Goal: Contribute content: Contribute content

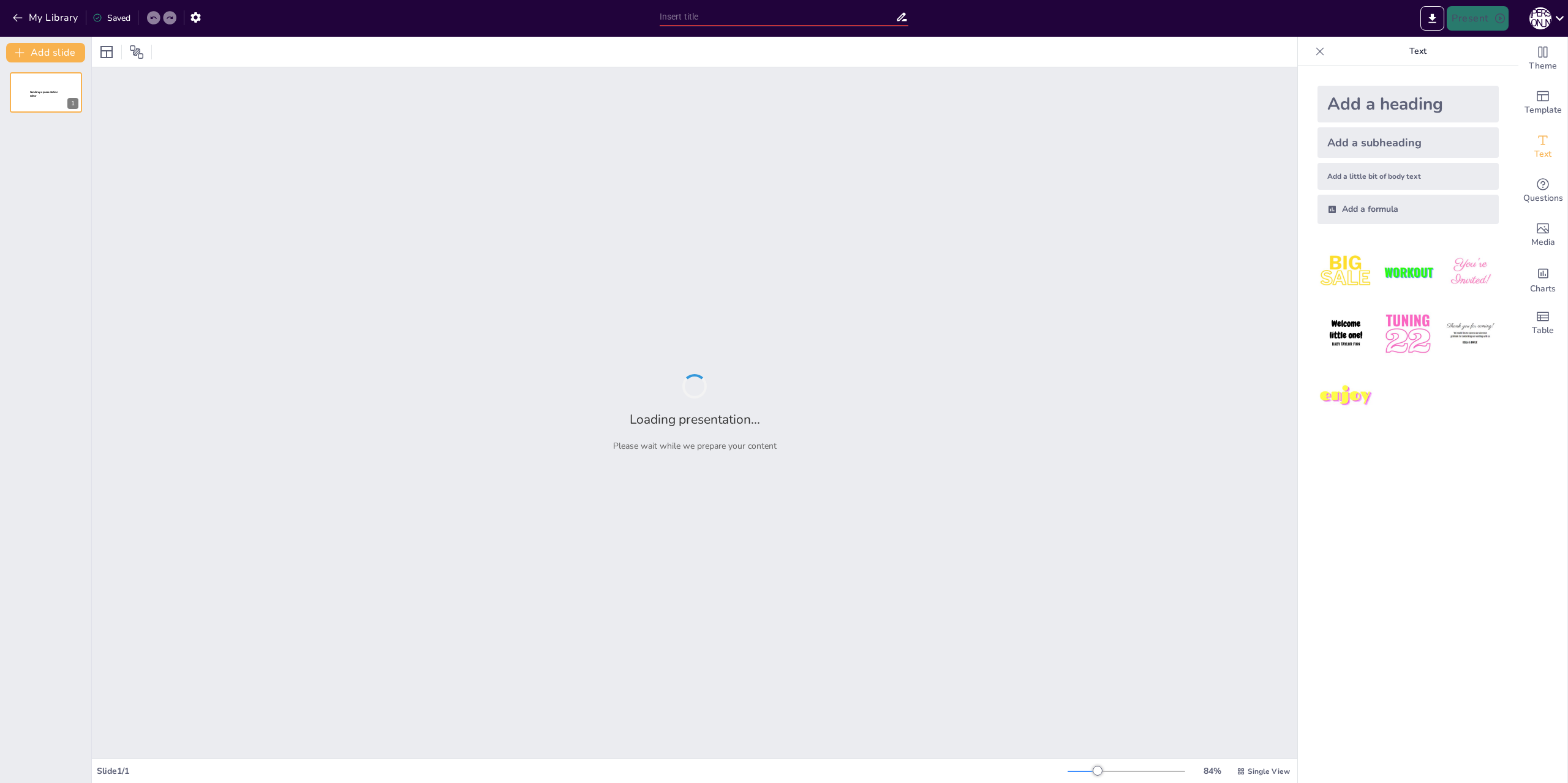
type input "Амулеты Древнего Египта: Символы защиты и силы"
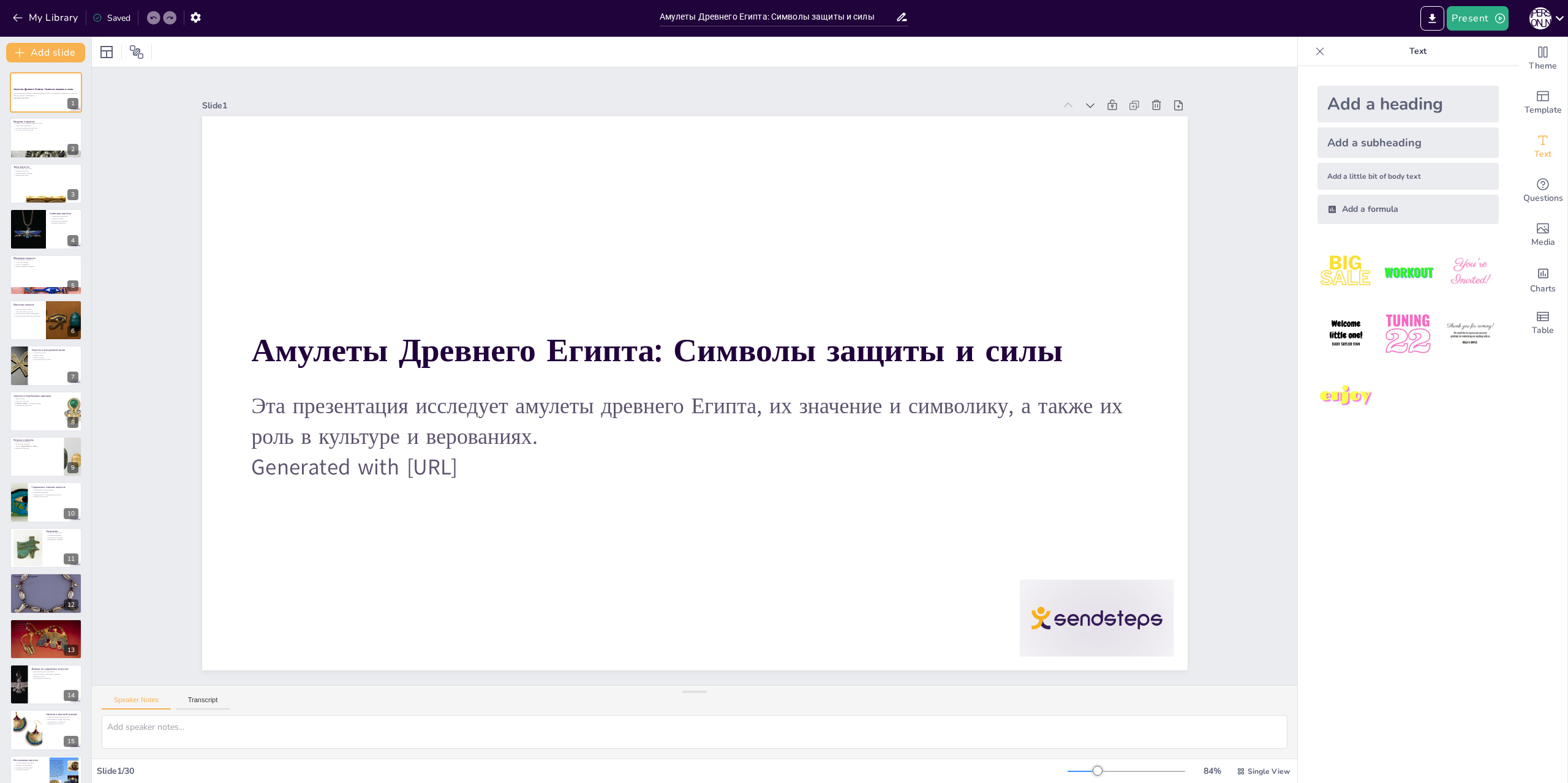
checkbox input "true"
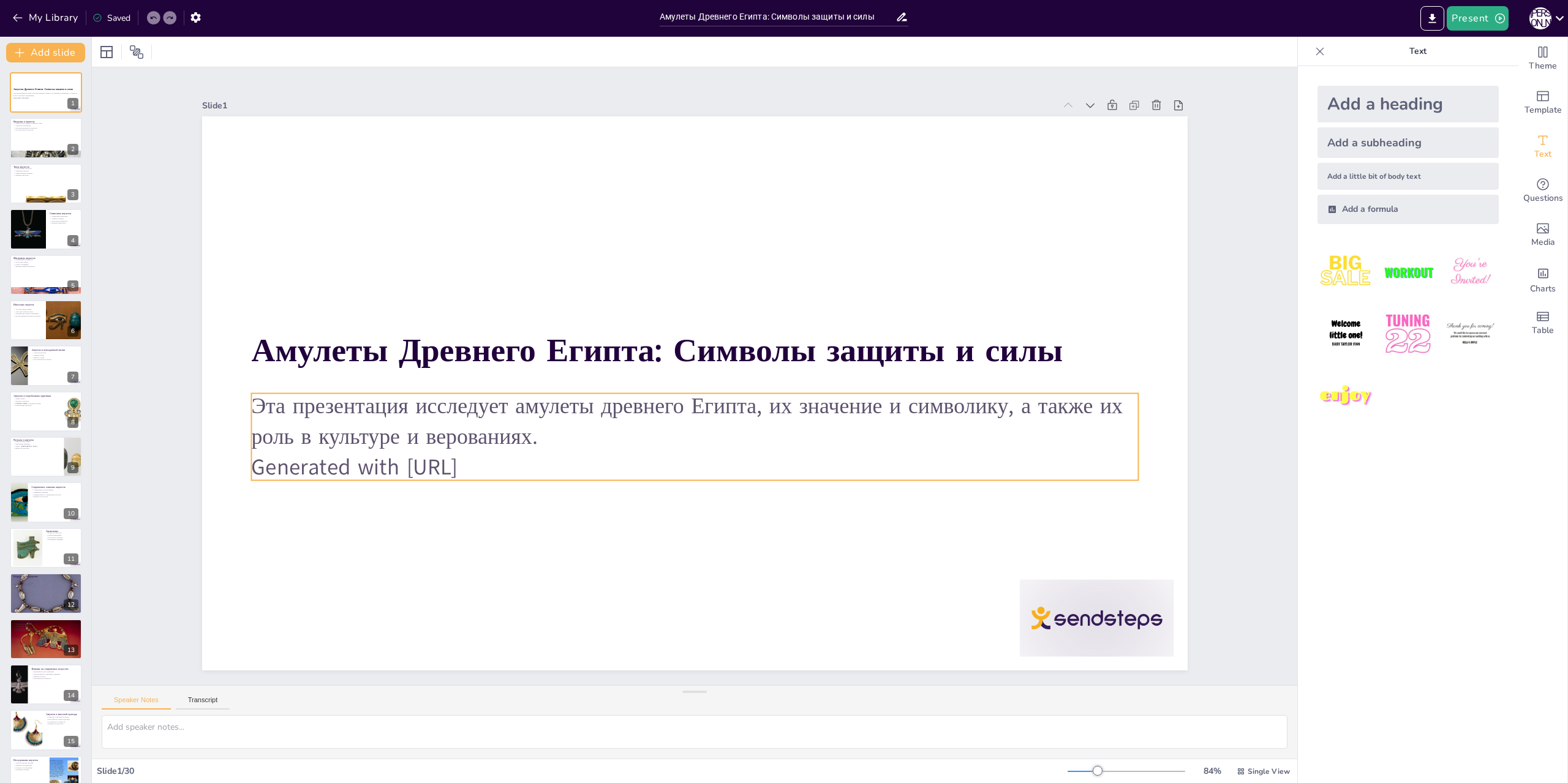
checkbox input "true"
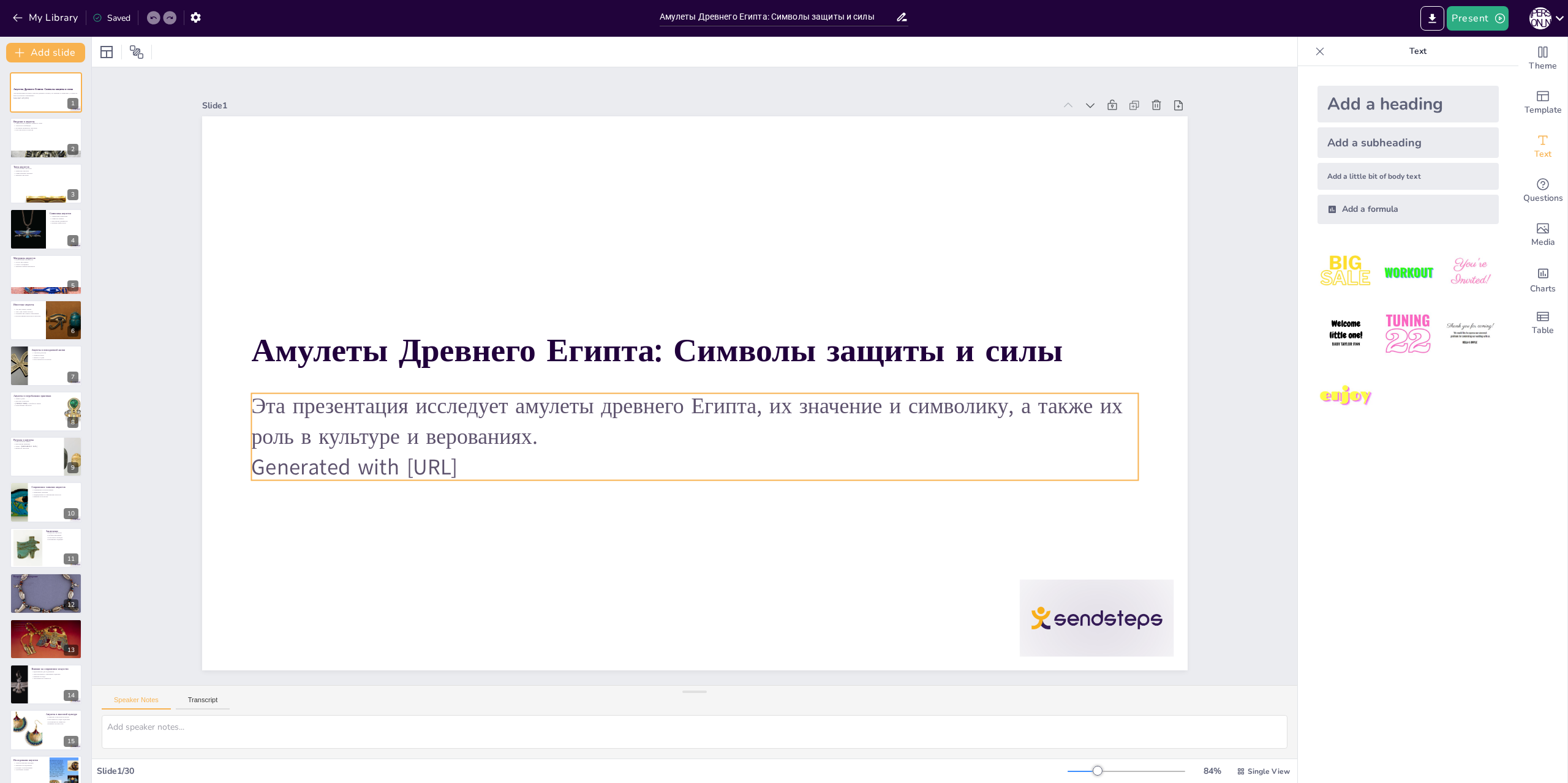
checkbox input "true"
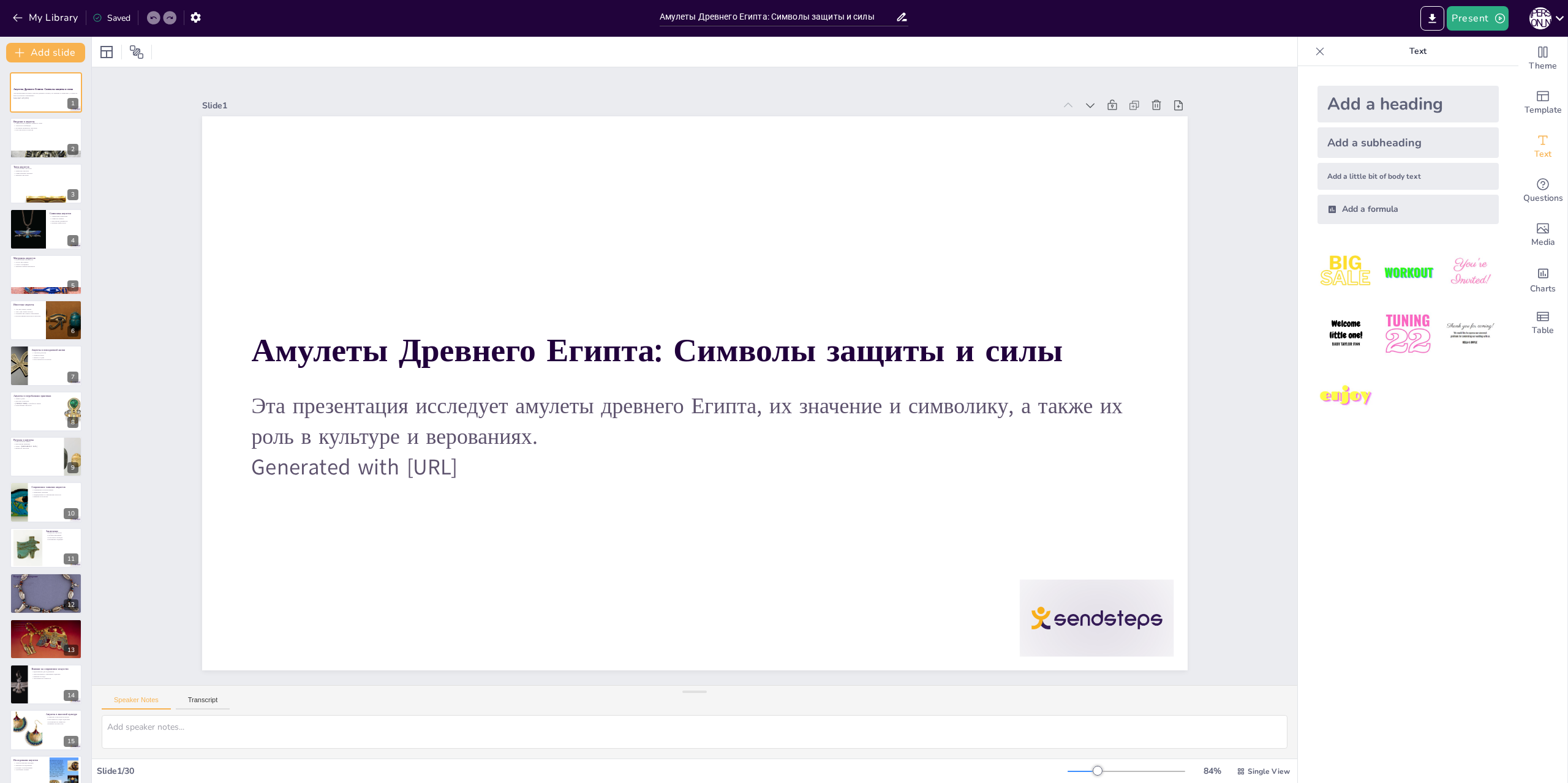
checkbox input "true"
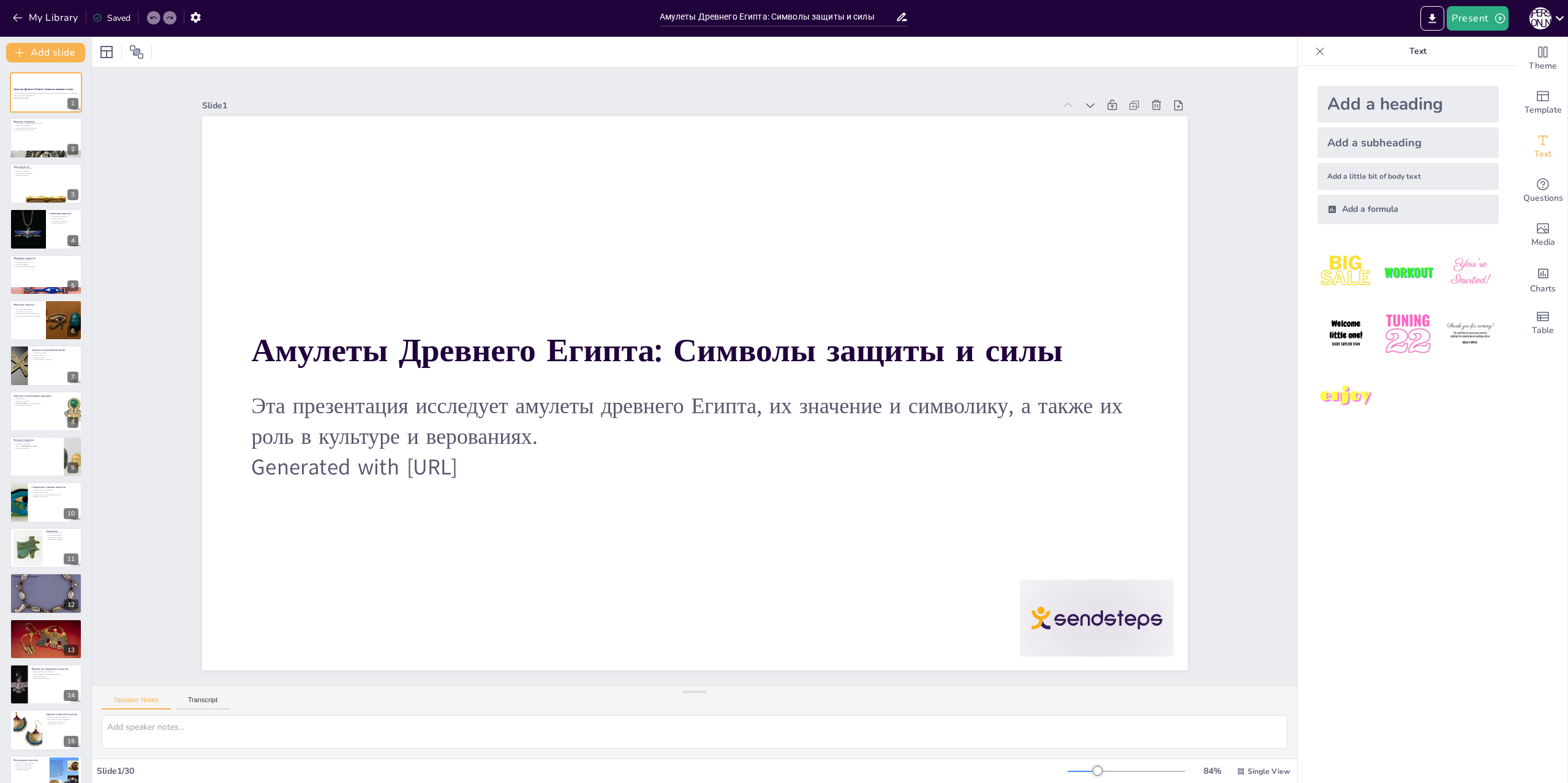
checkbox input "true"
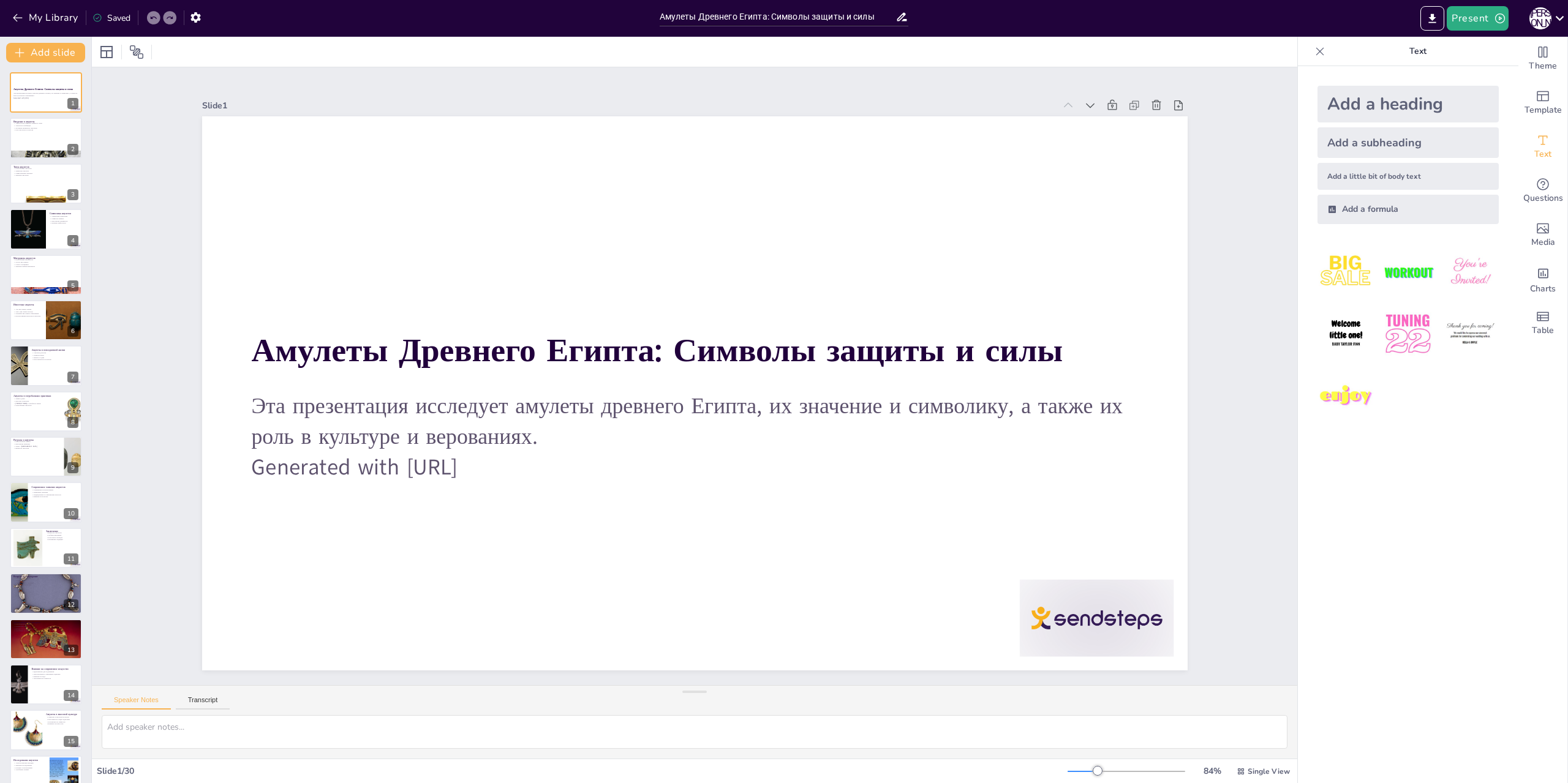
checkbox input "true"
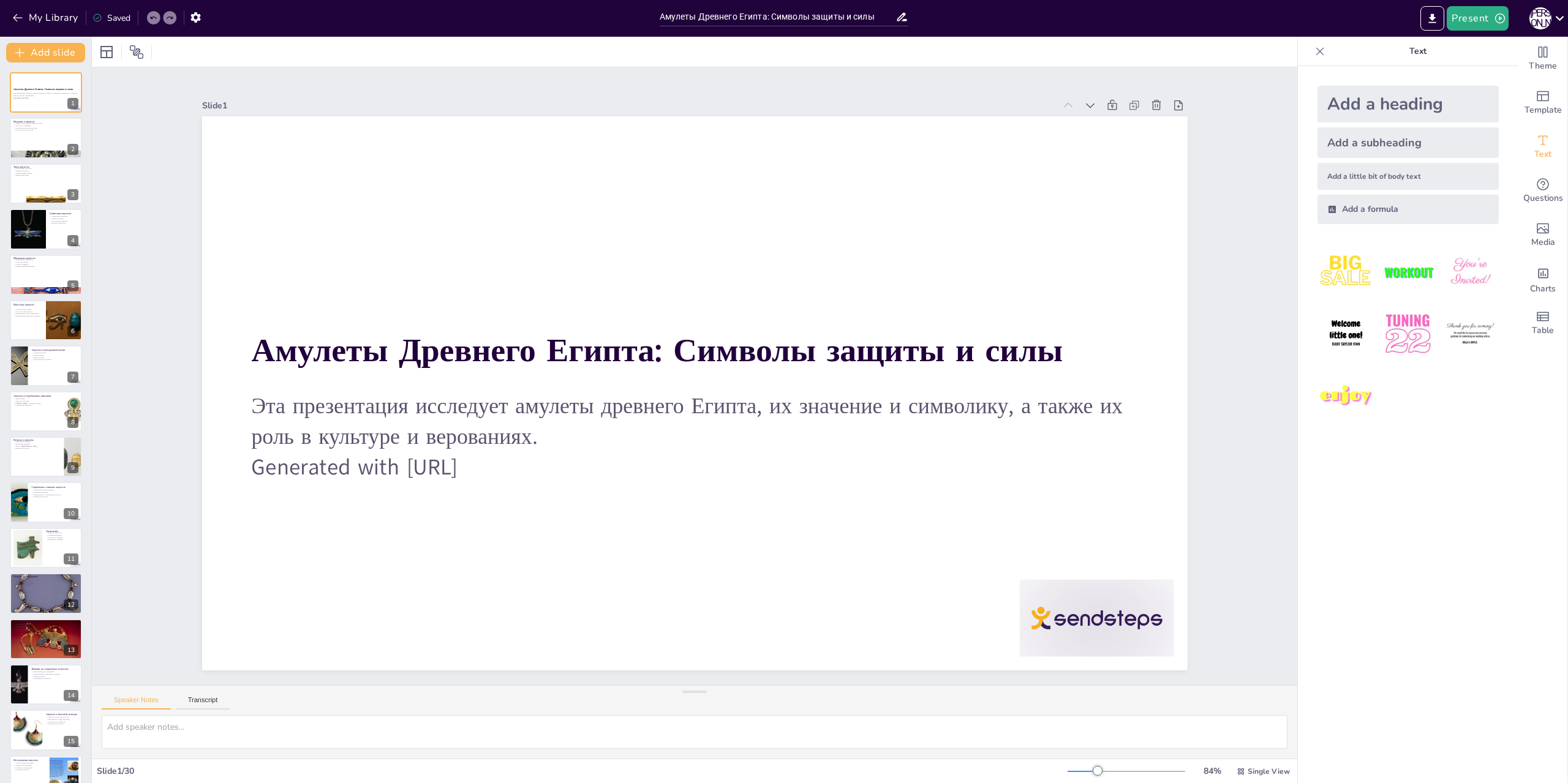
checkbox input "true"
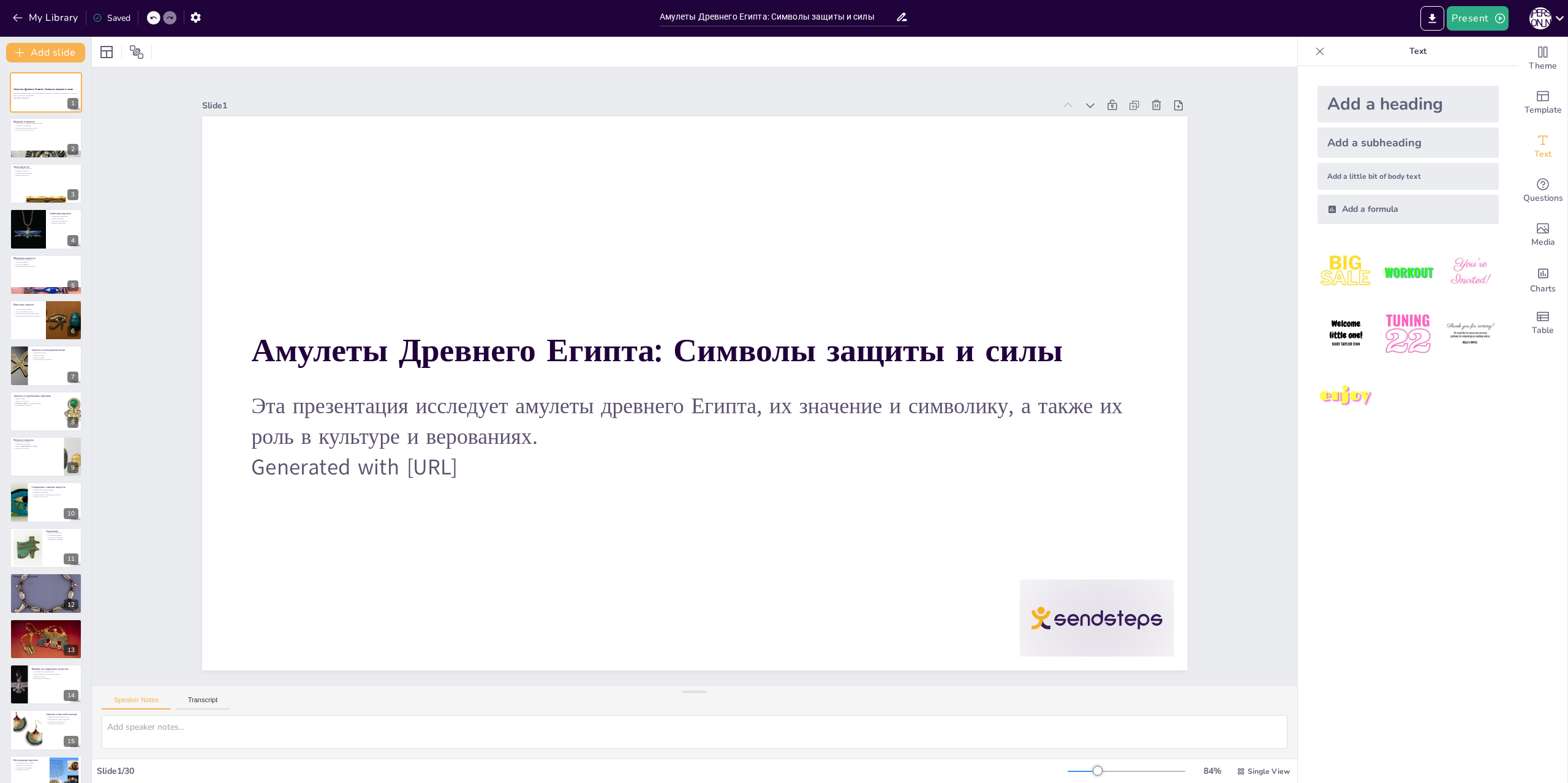
checkbox input "true"
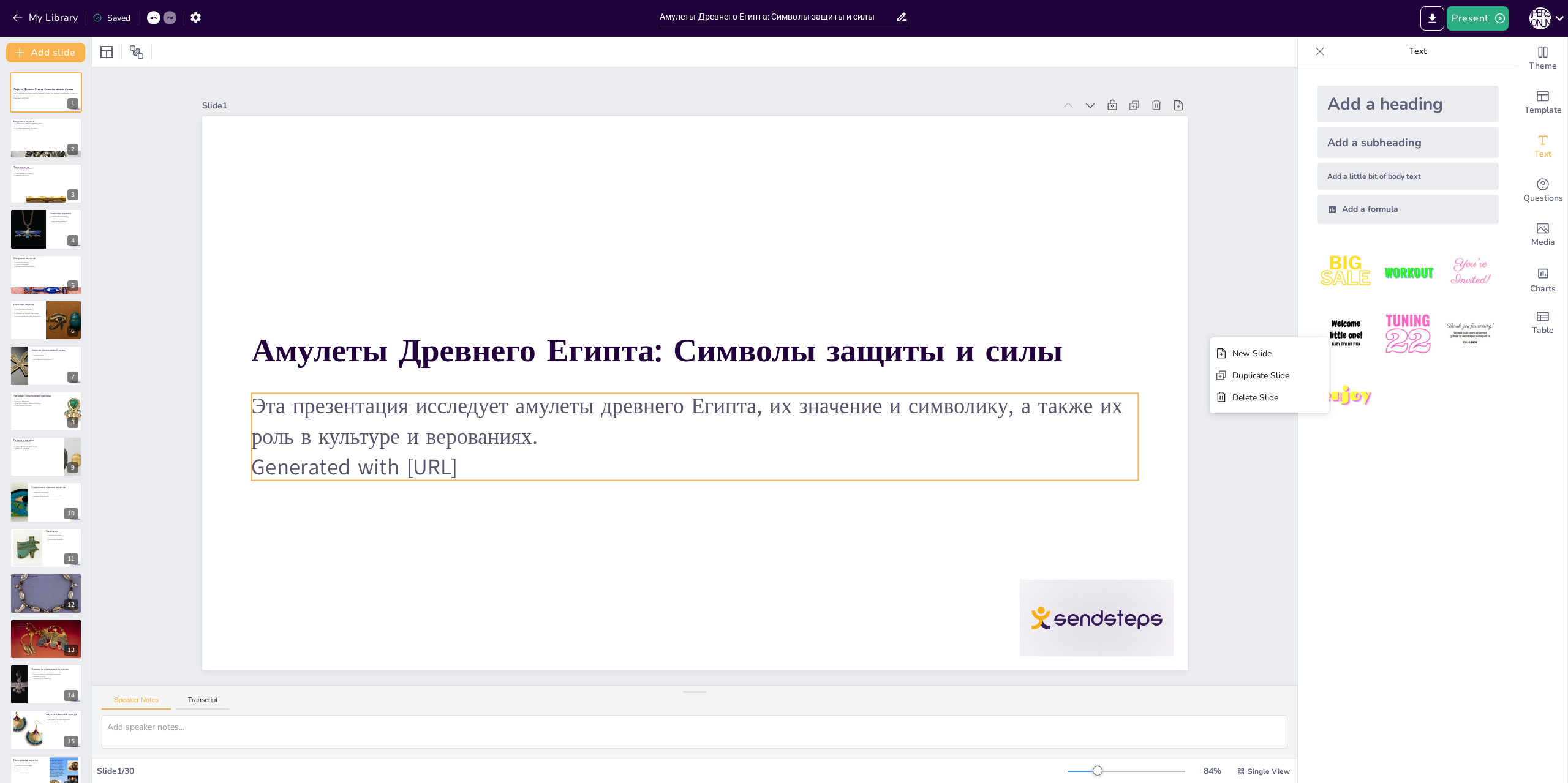
checkbox input "true"
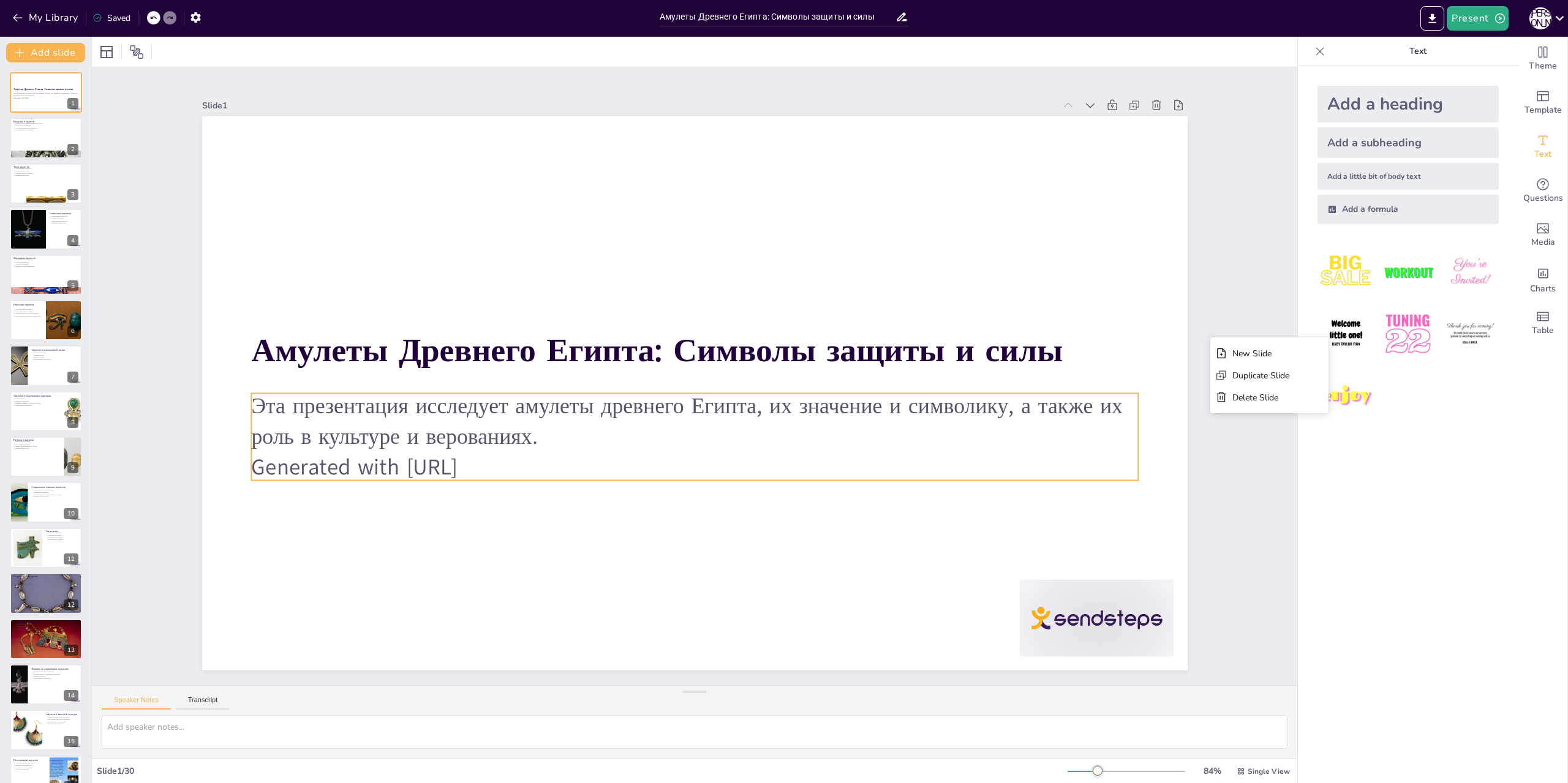
checkbox input "true"
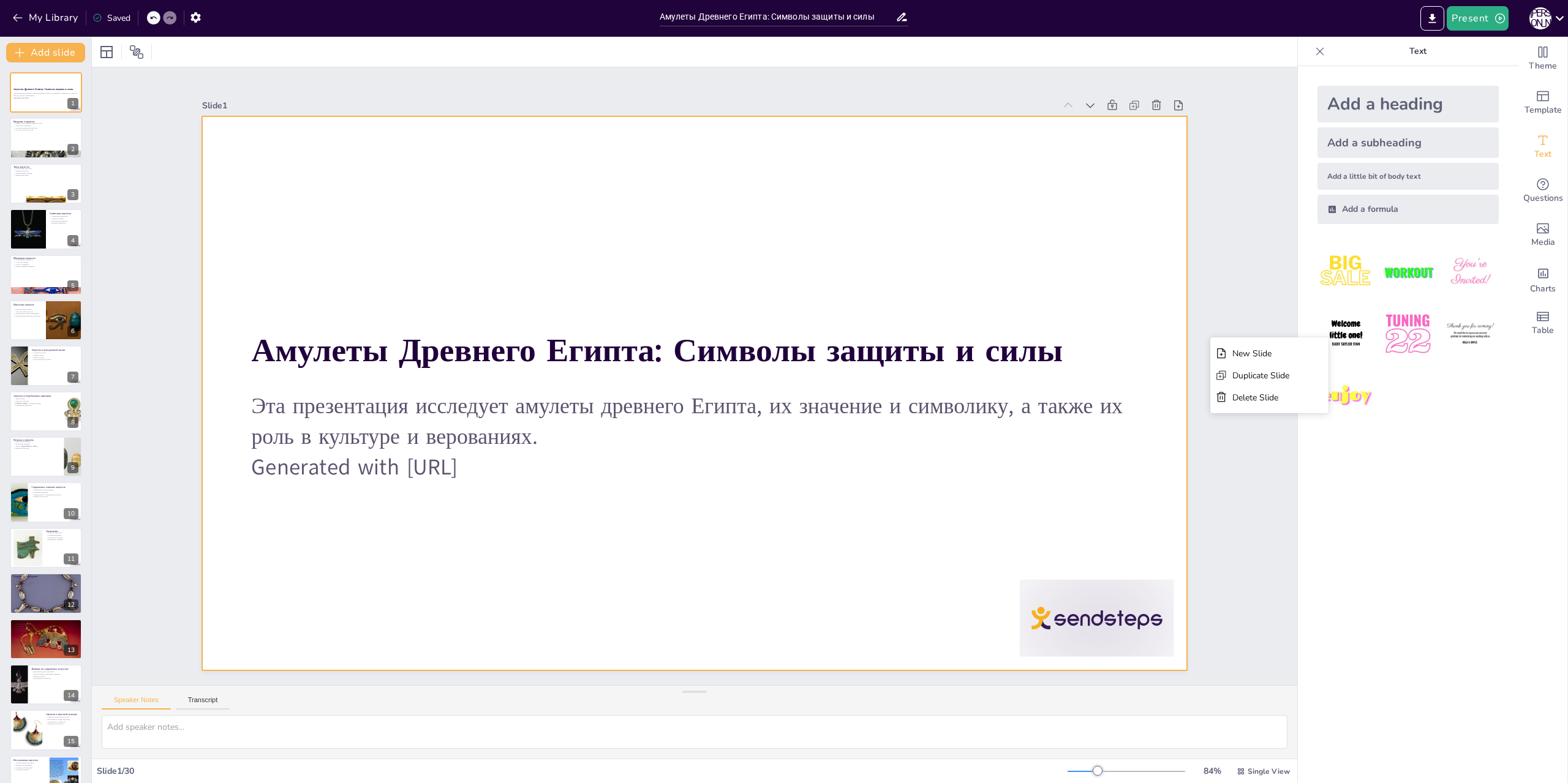
checkbox input "true"
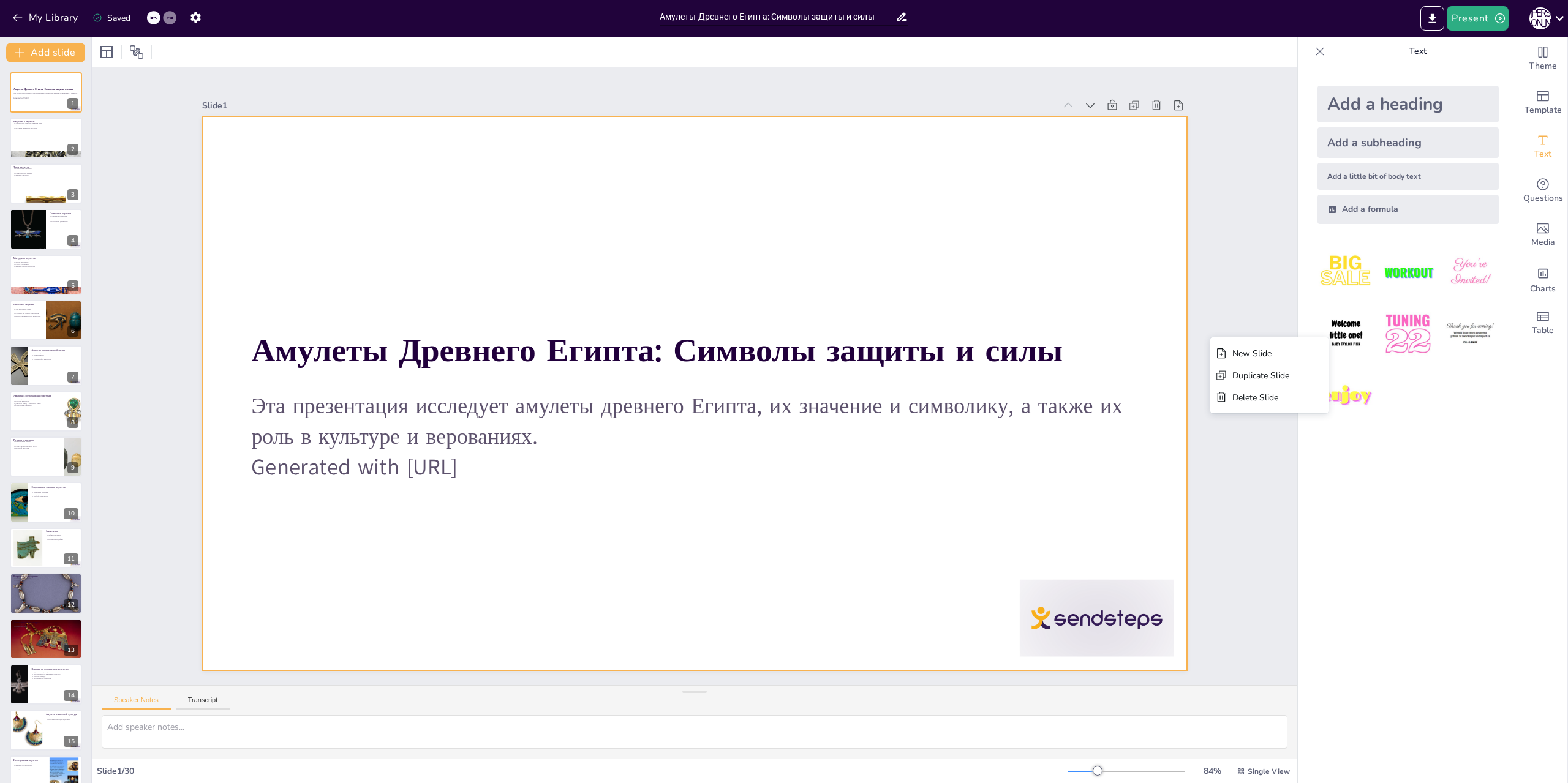
checkbox input "true"
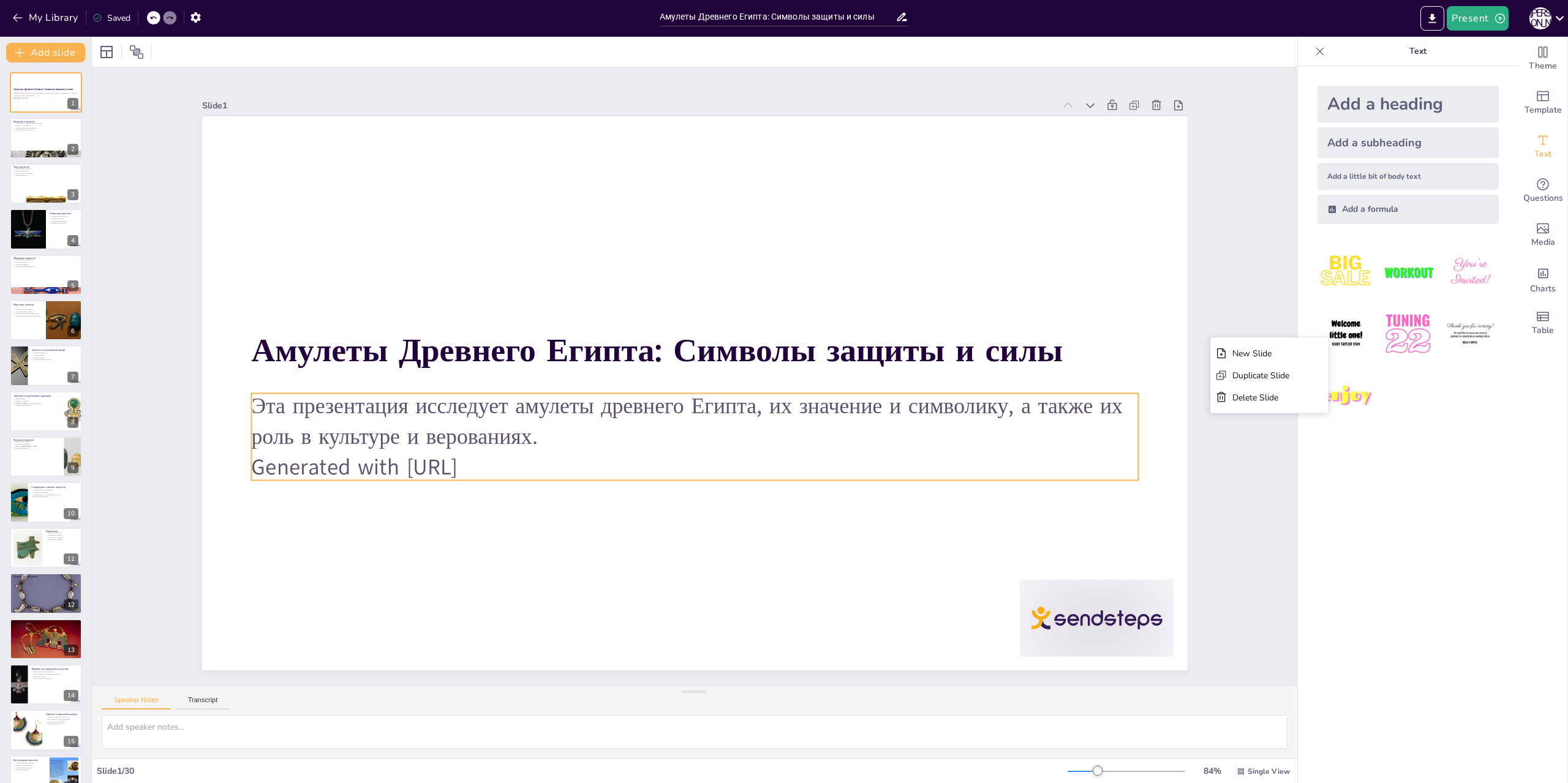
checkbox input "true"
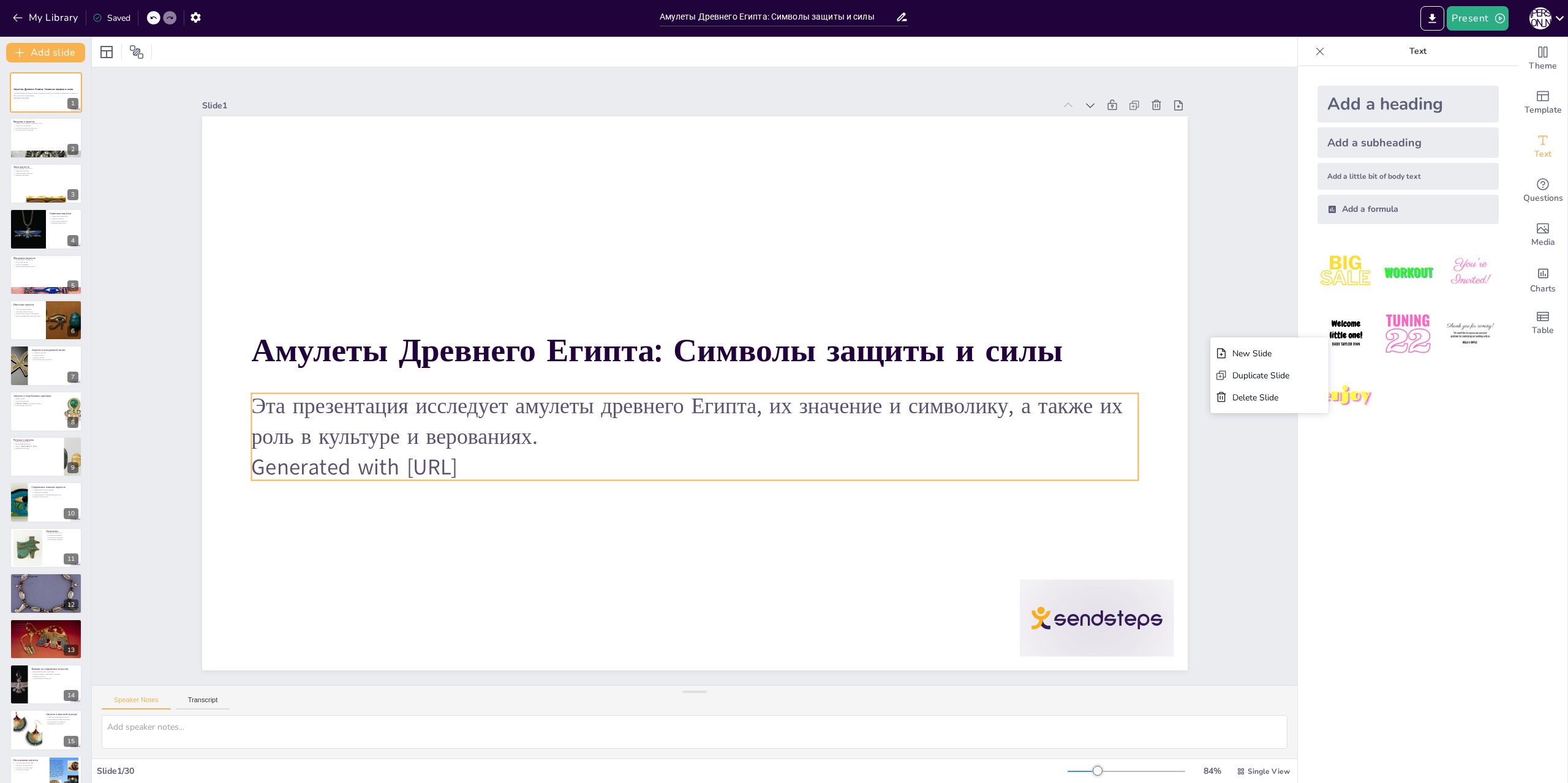
checkbox input "true"
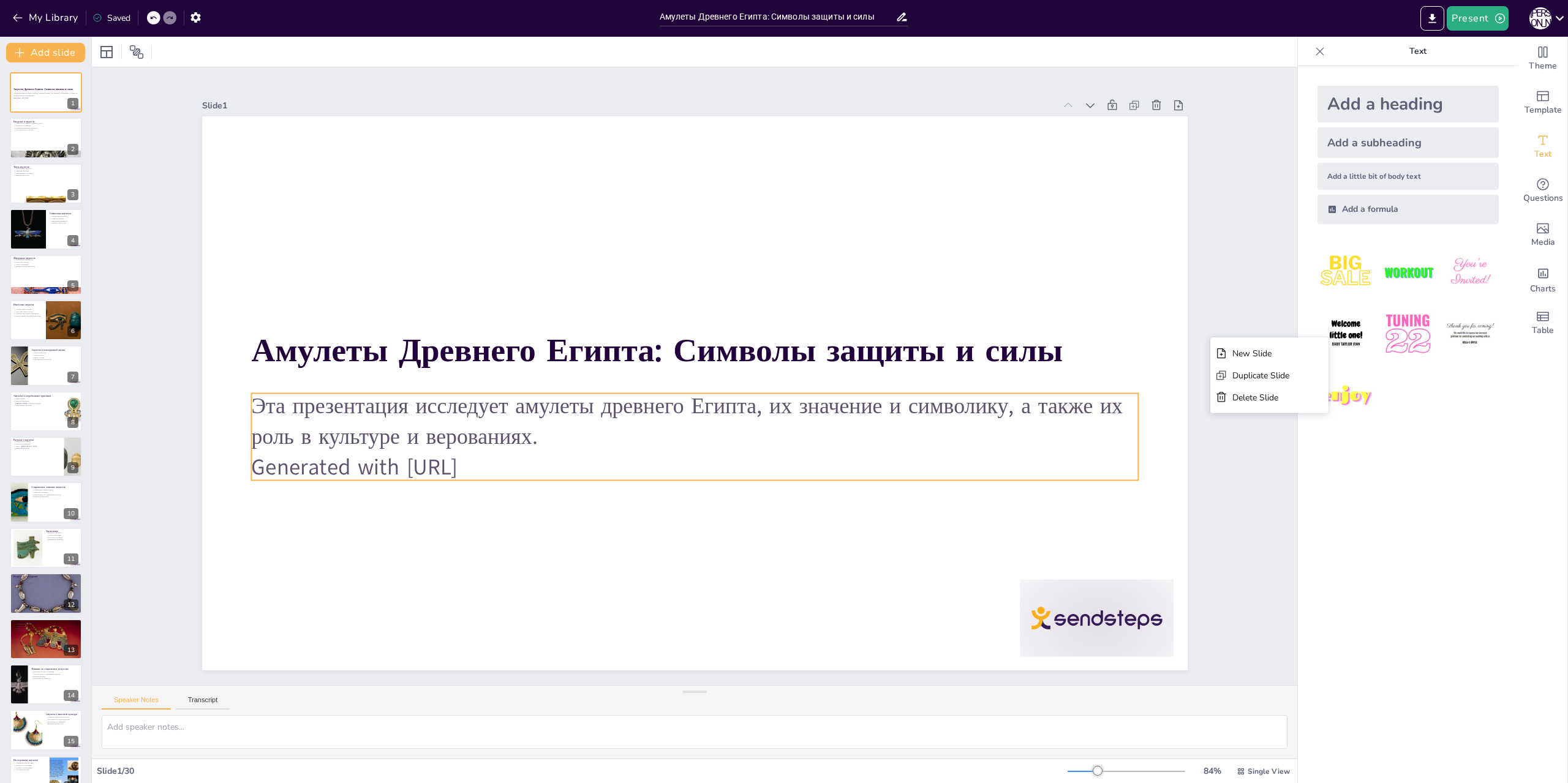
checkbox input "true"
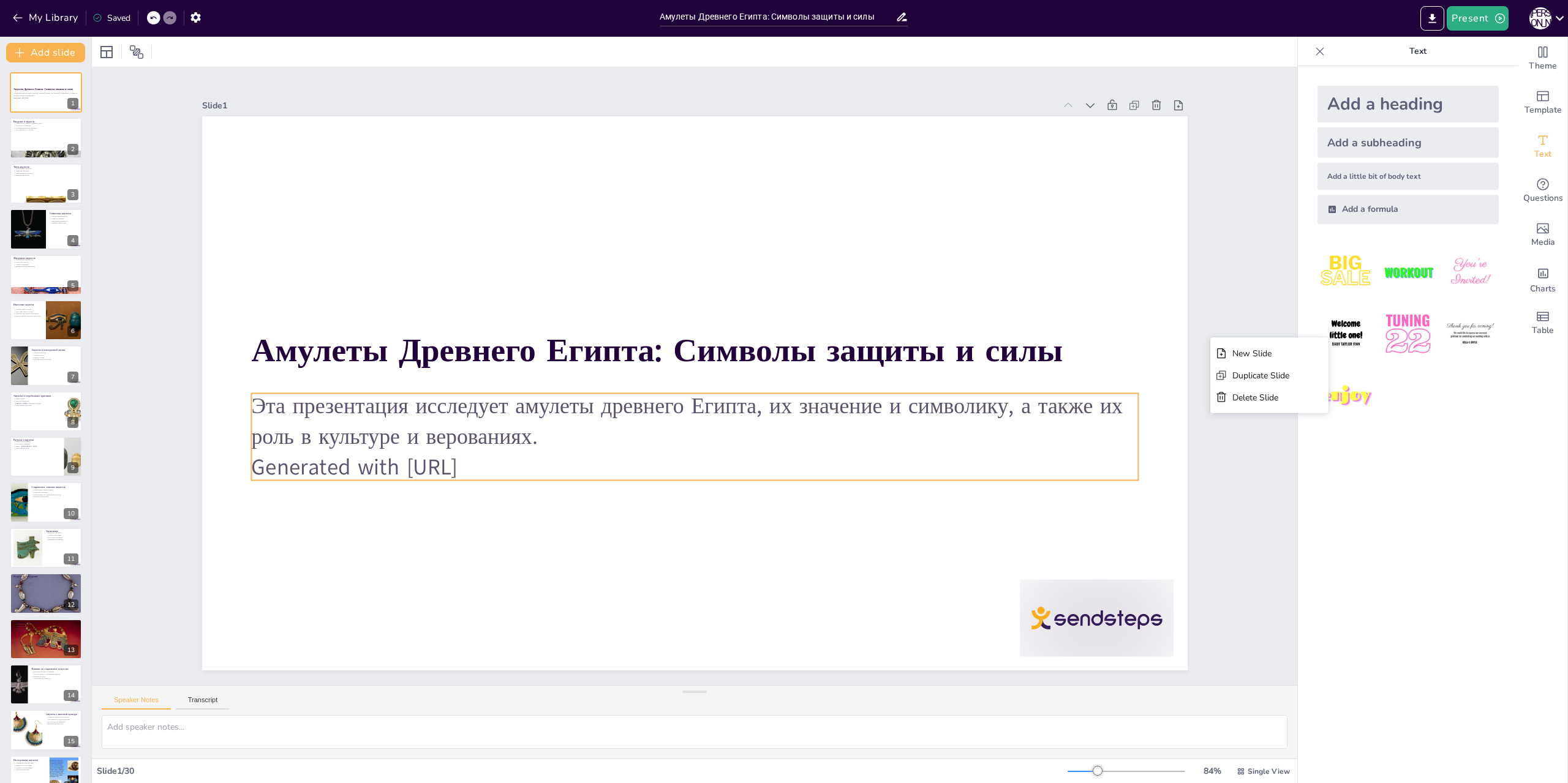
checkbox input "true"
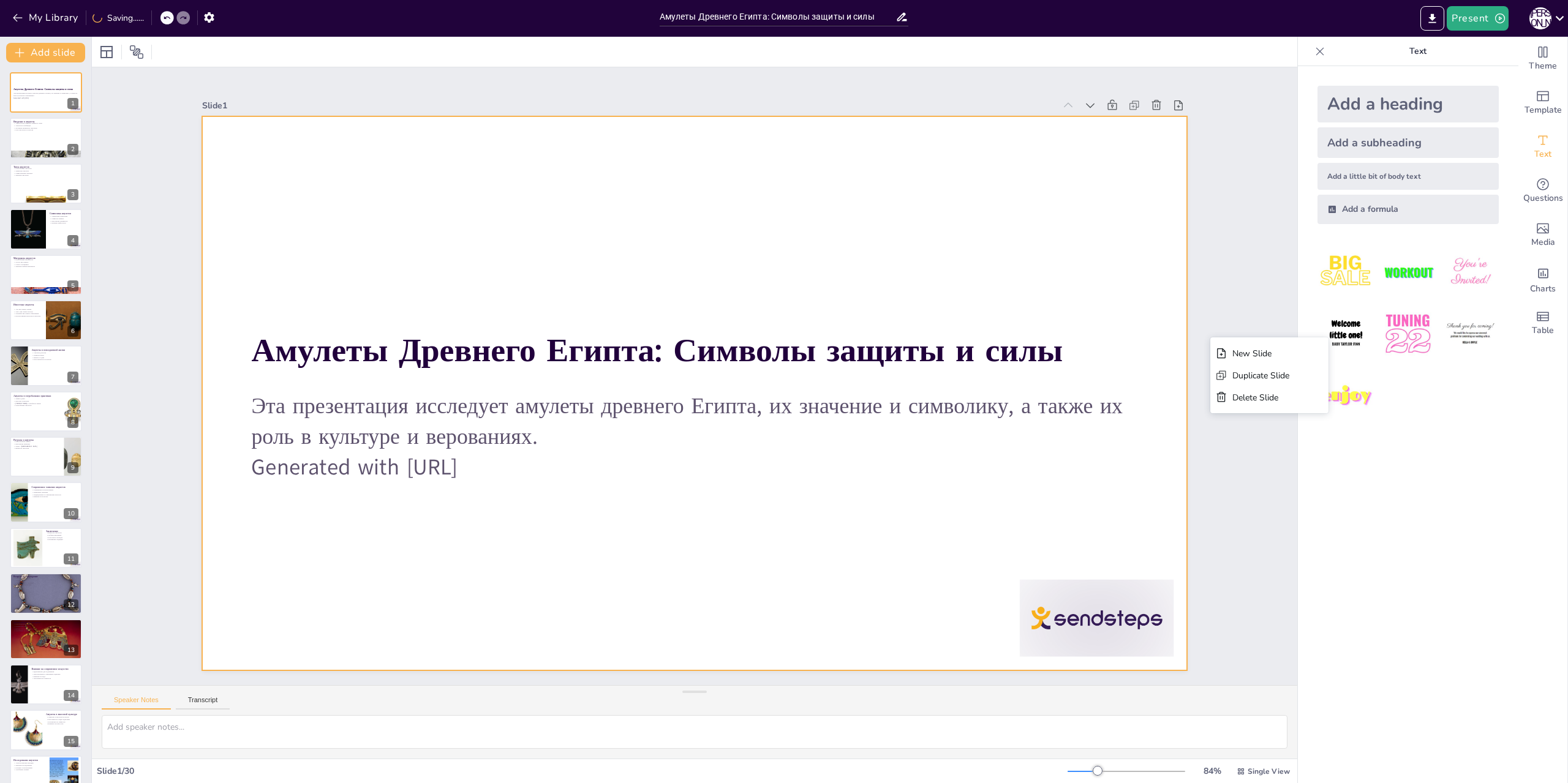
checkbox input "true"
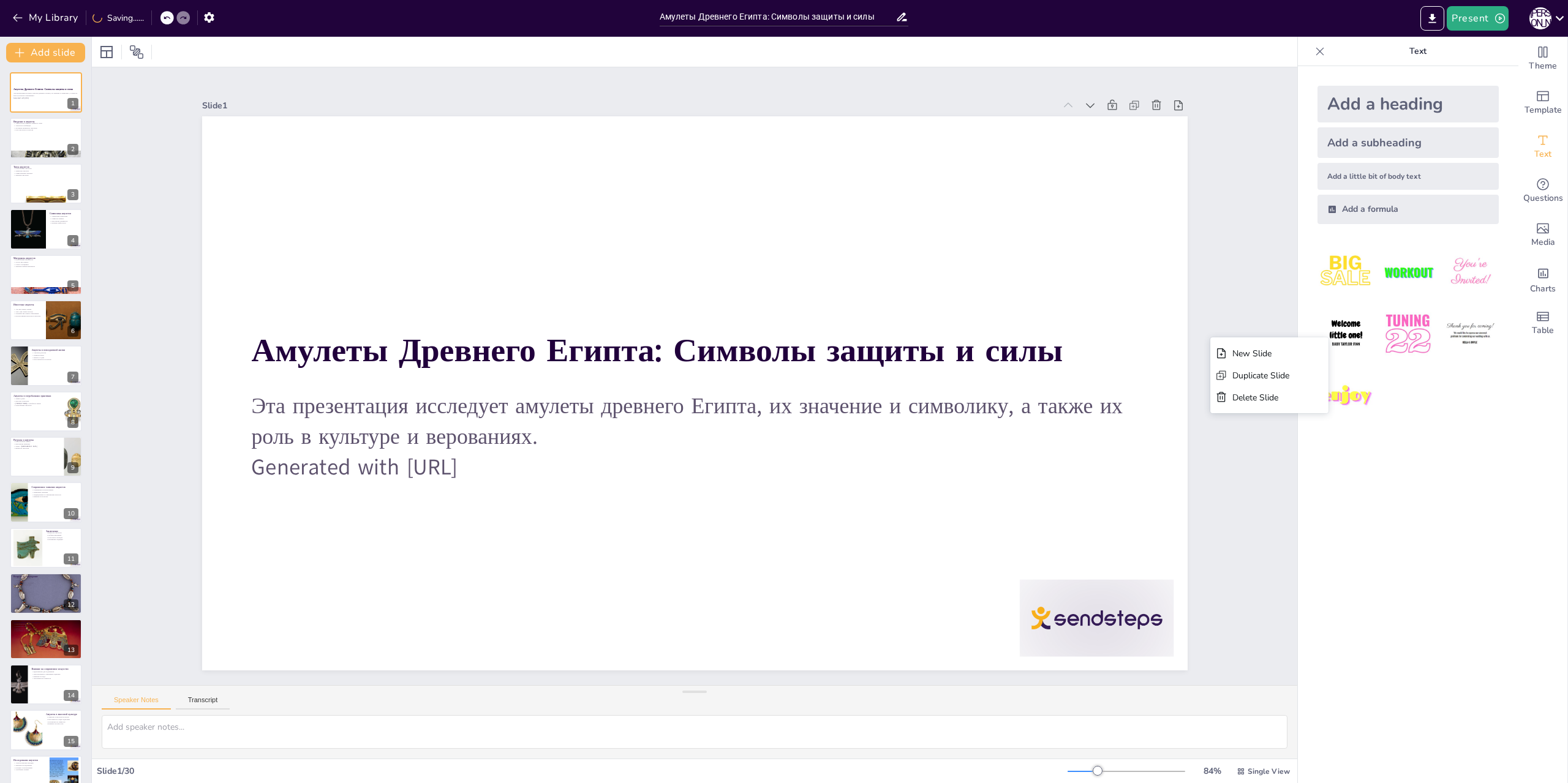
checkbox input "true"
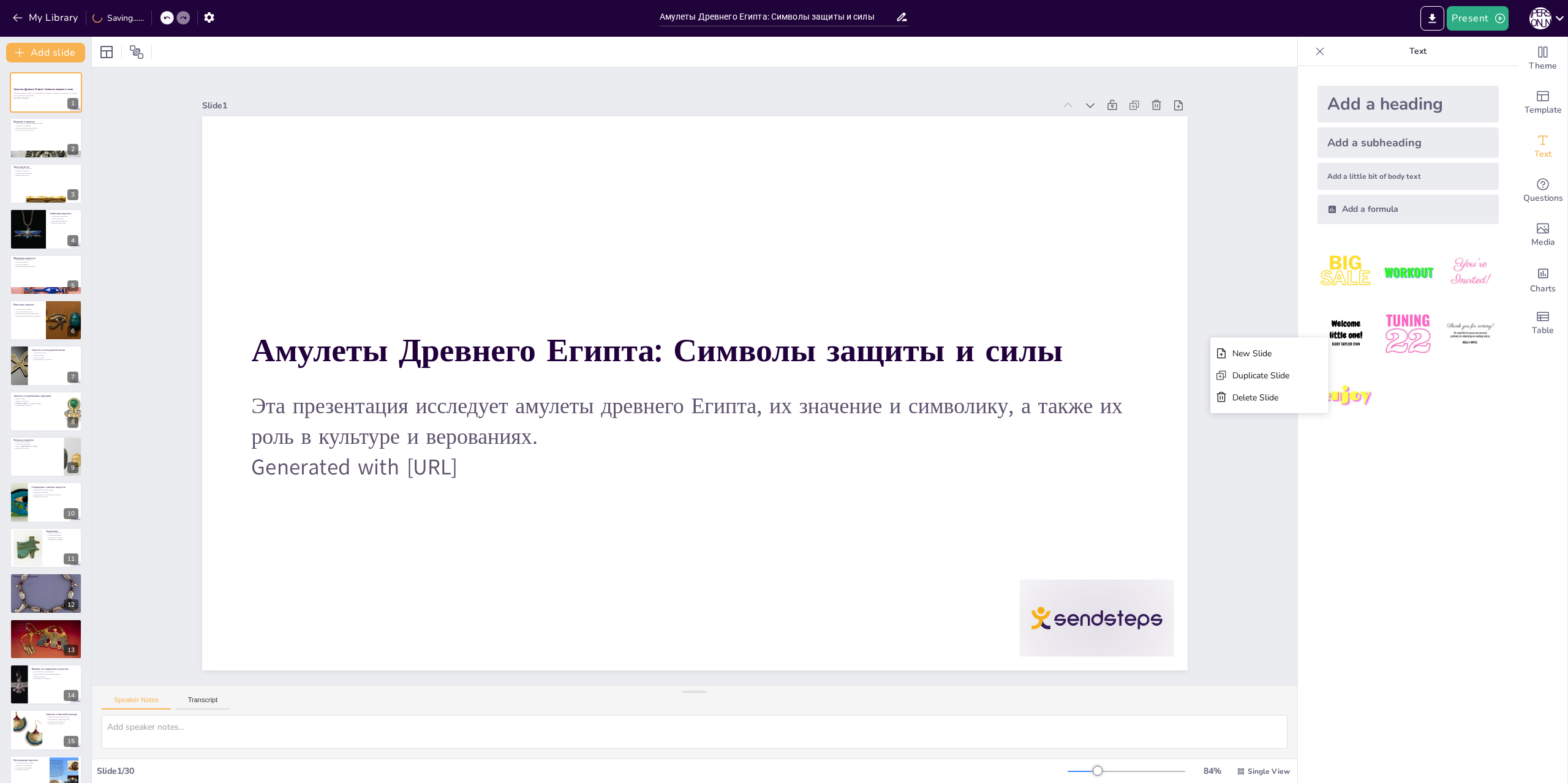
checkbox input "true"
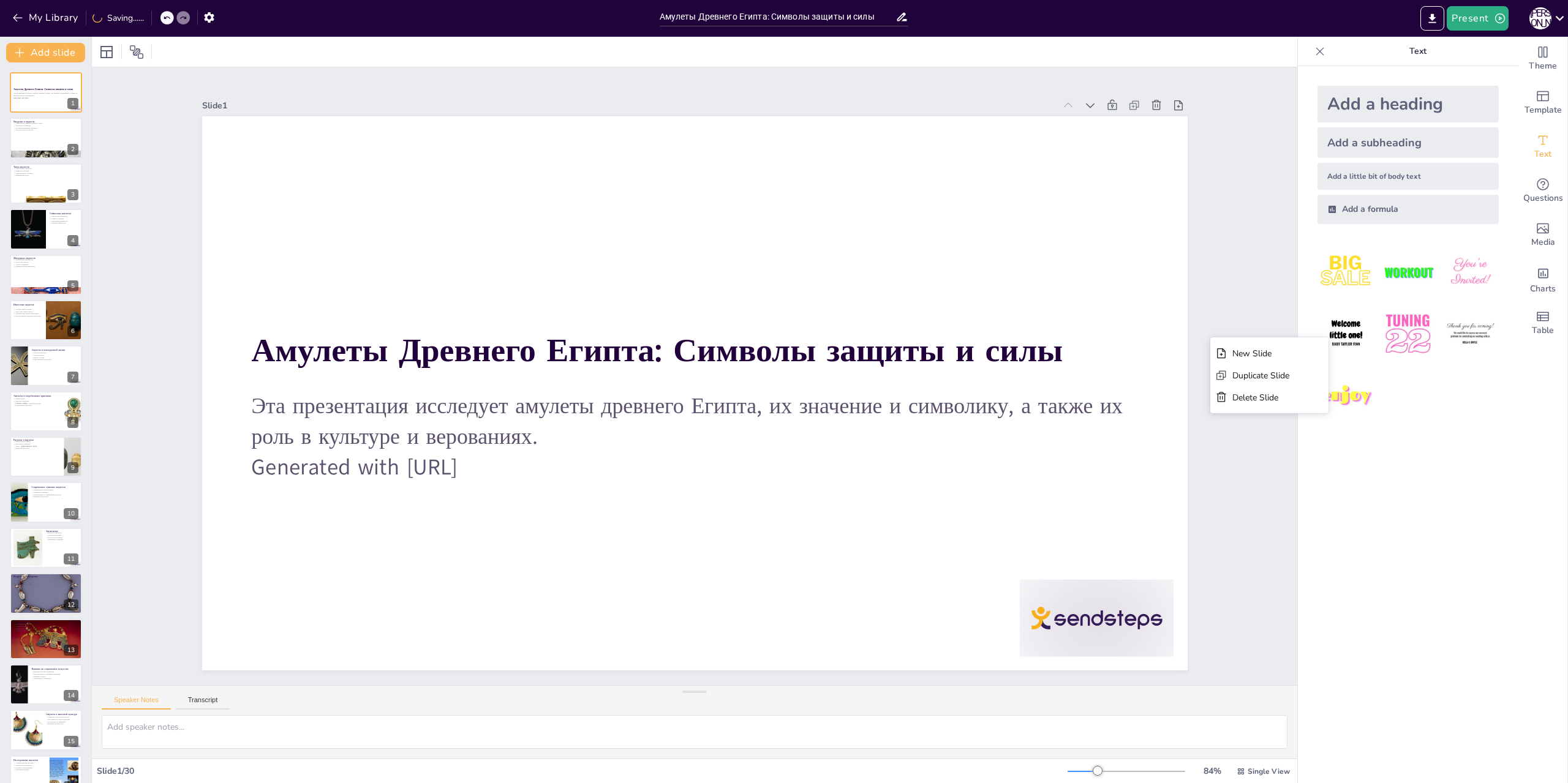
checkbox input "true"
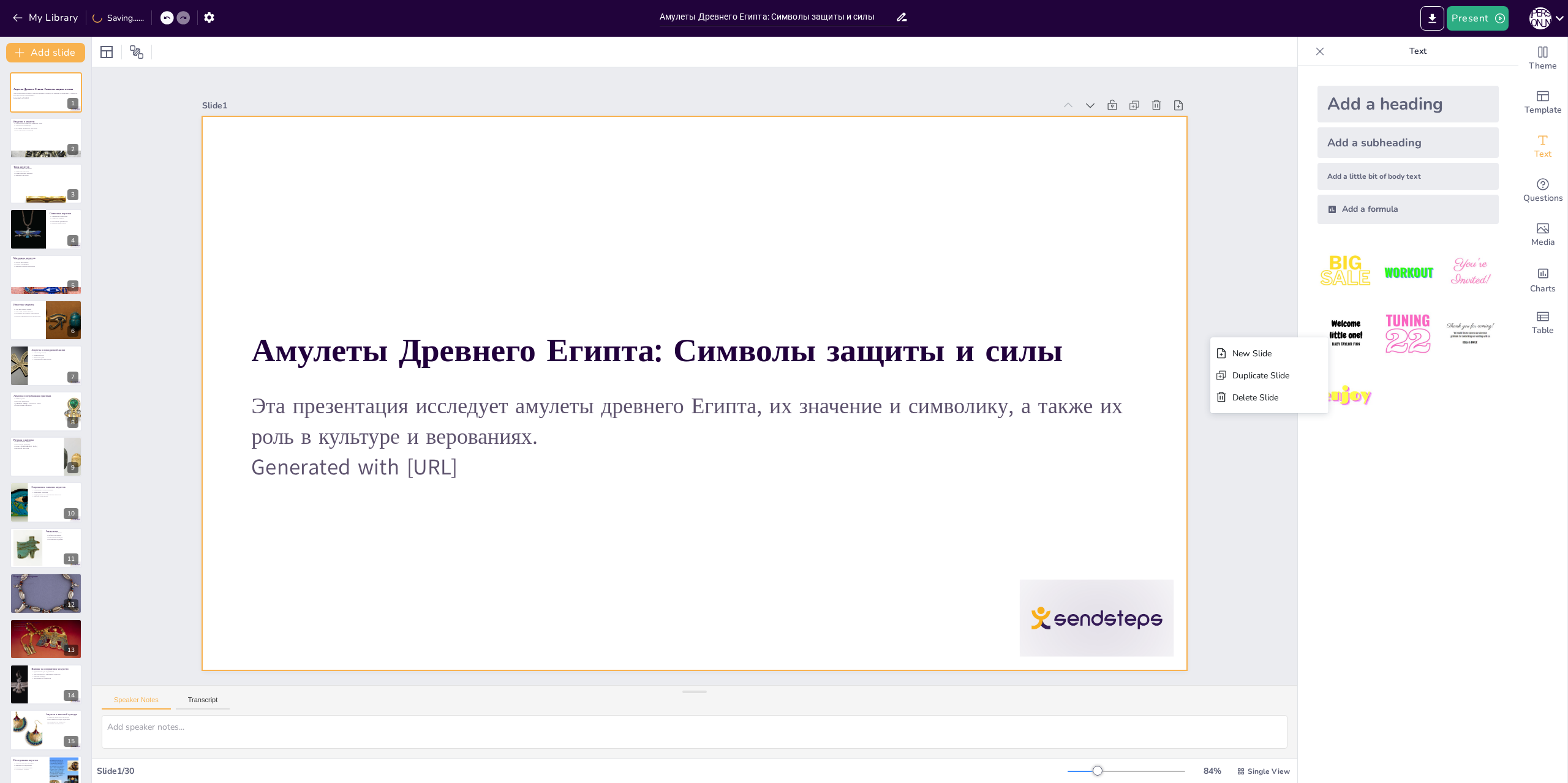
checkbox input "true"
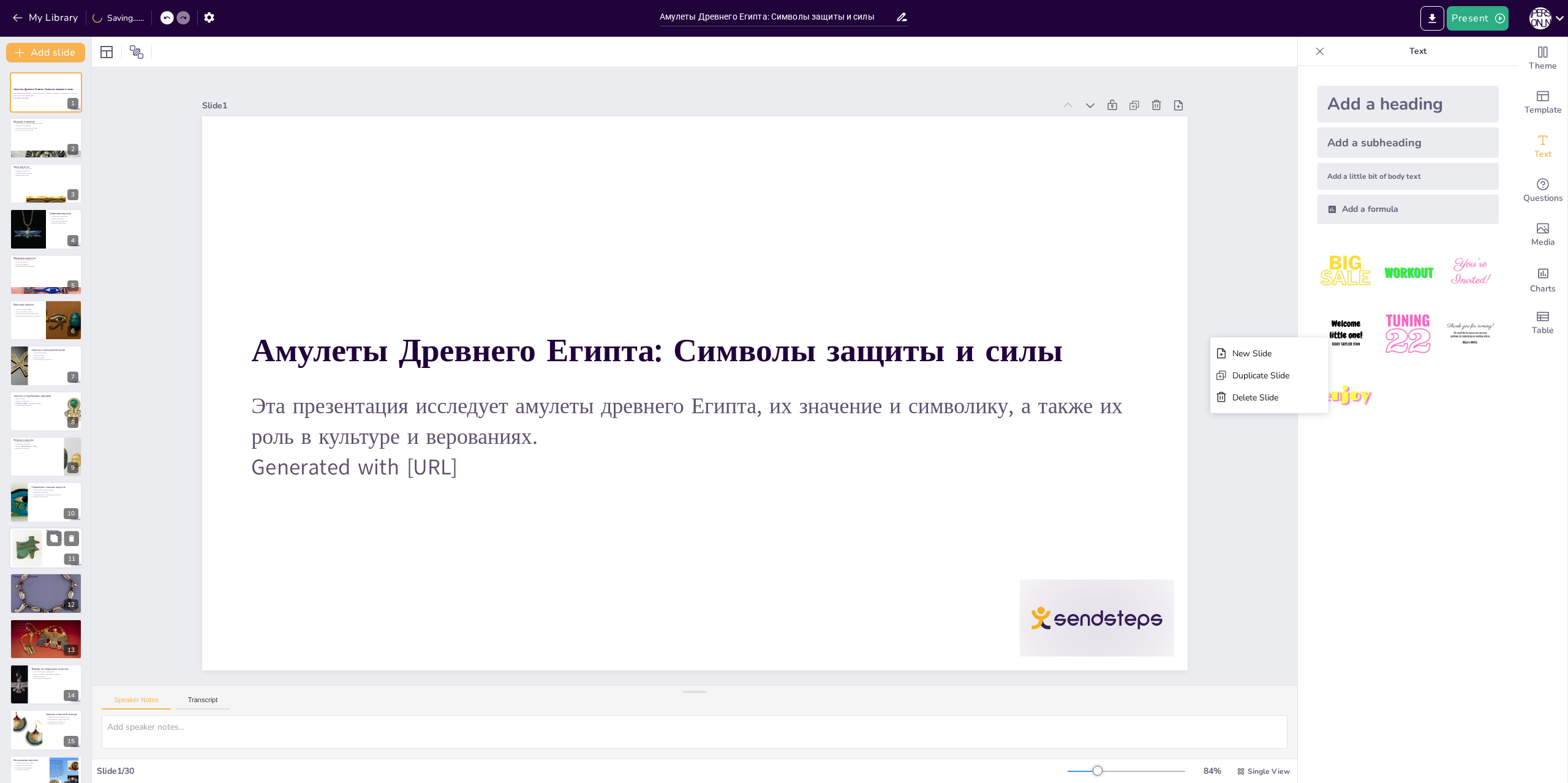
checkbox input "true"
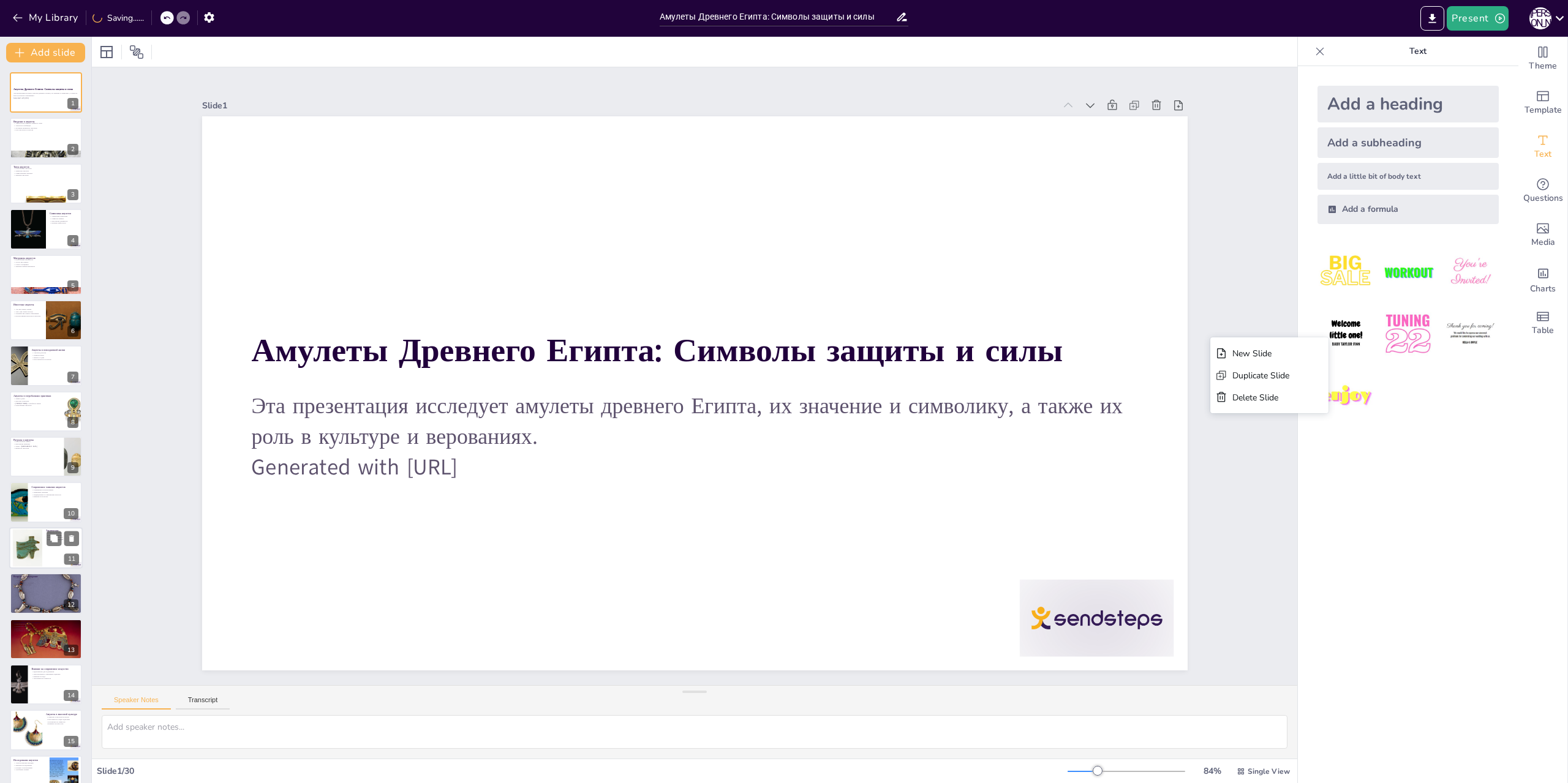
checkbox input "true"
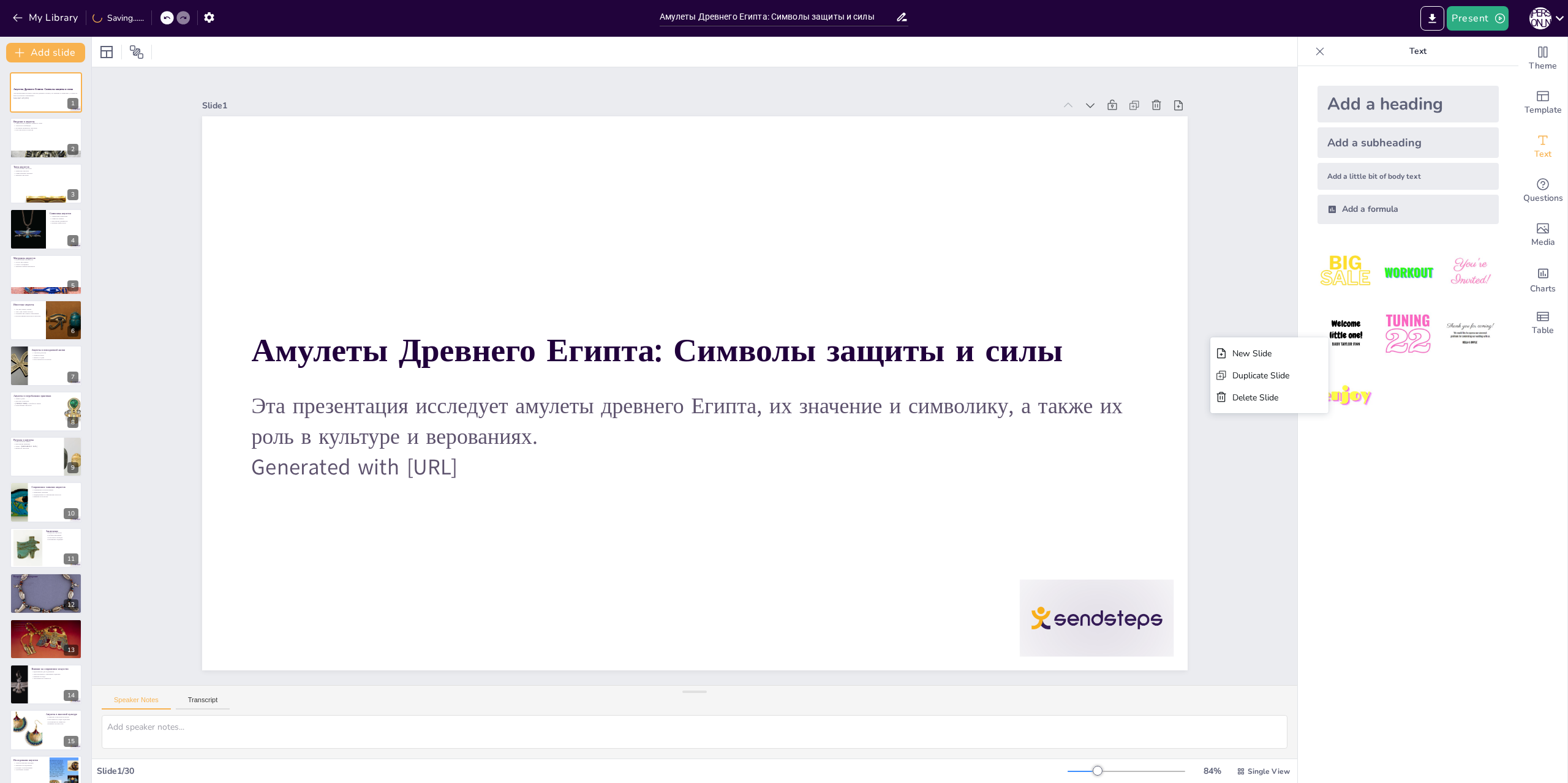
checkbox input "true"
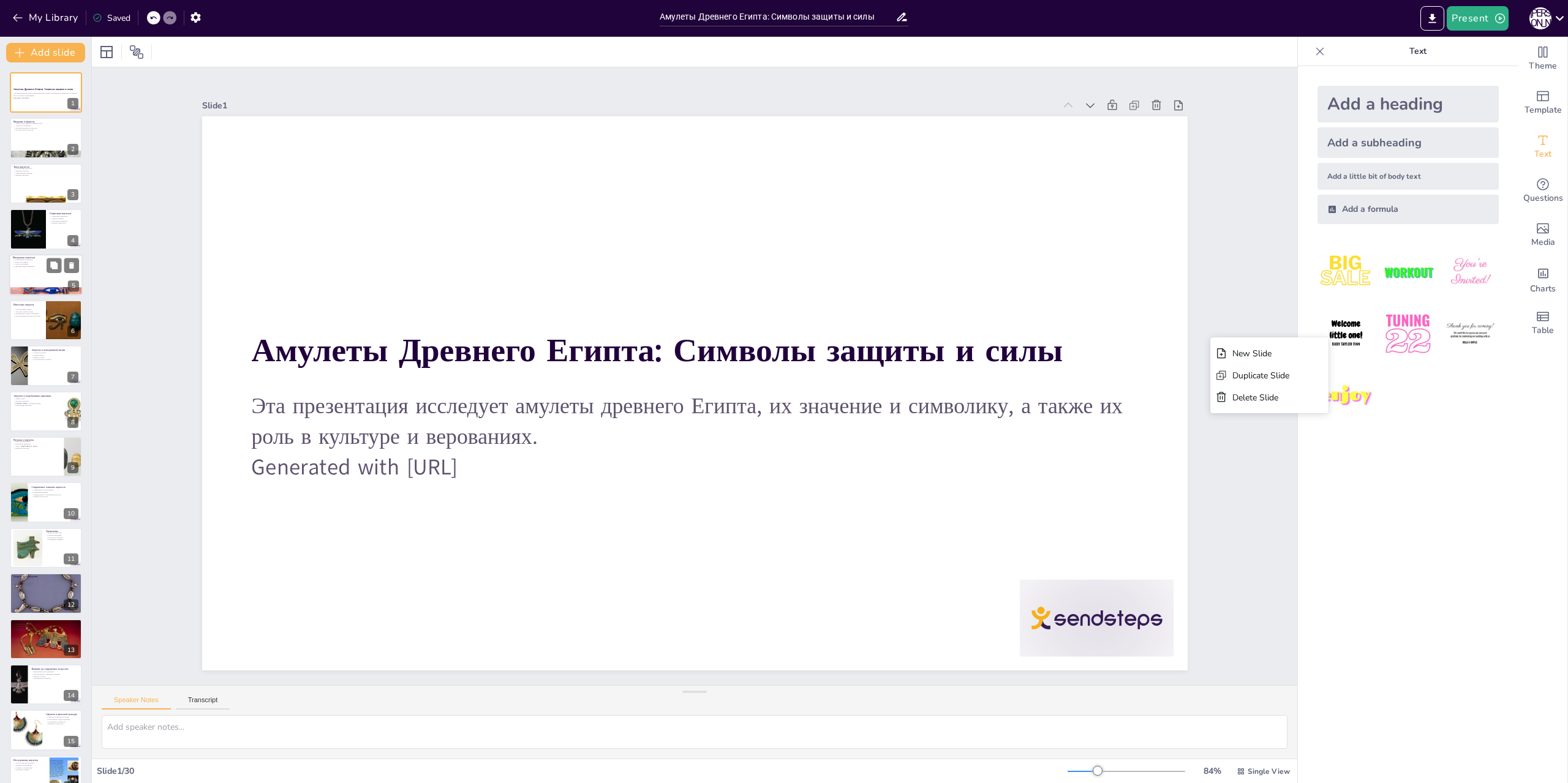
checkbox input "true"
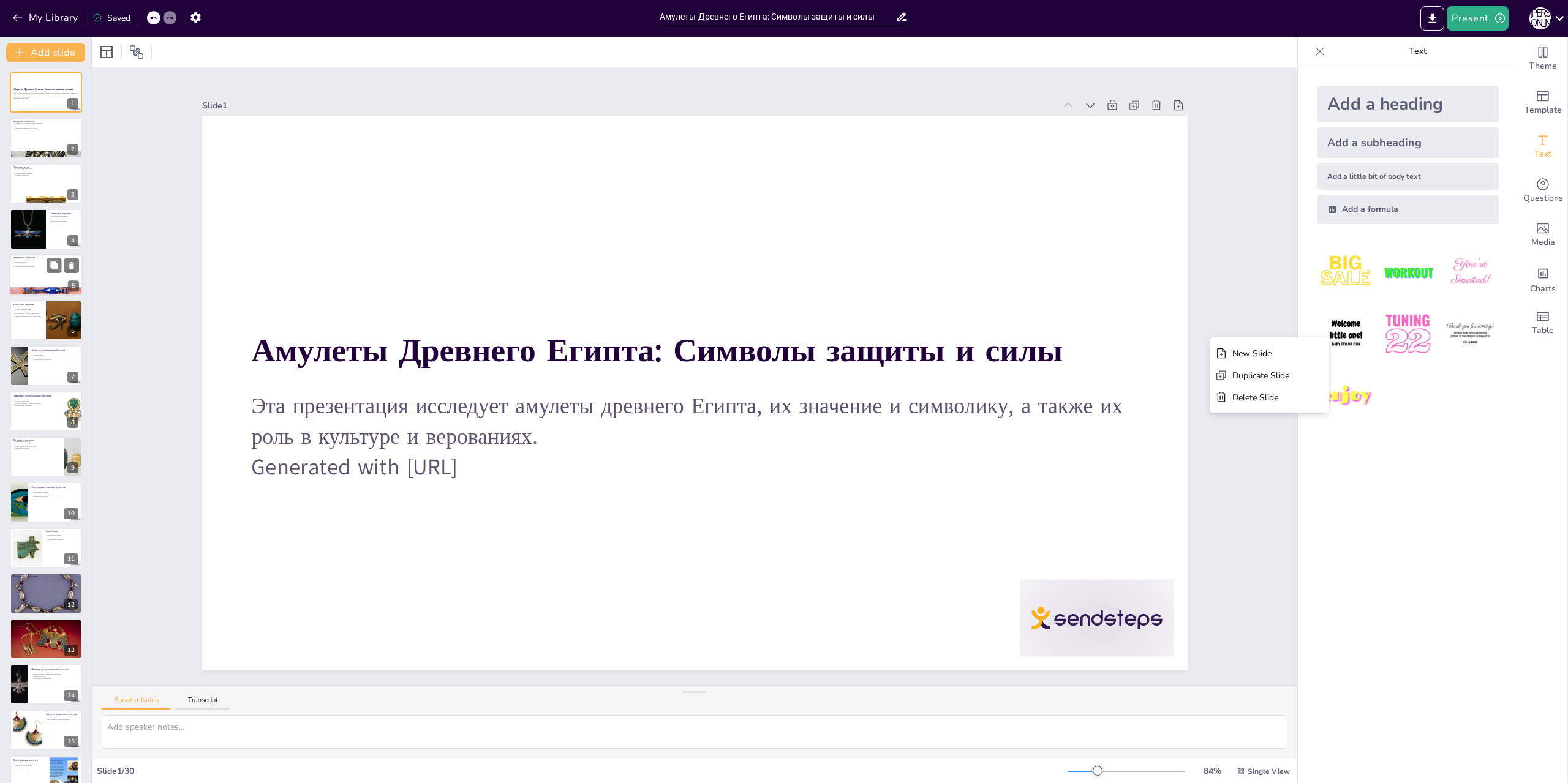
checkbox input "true"
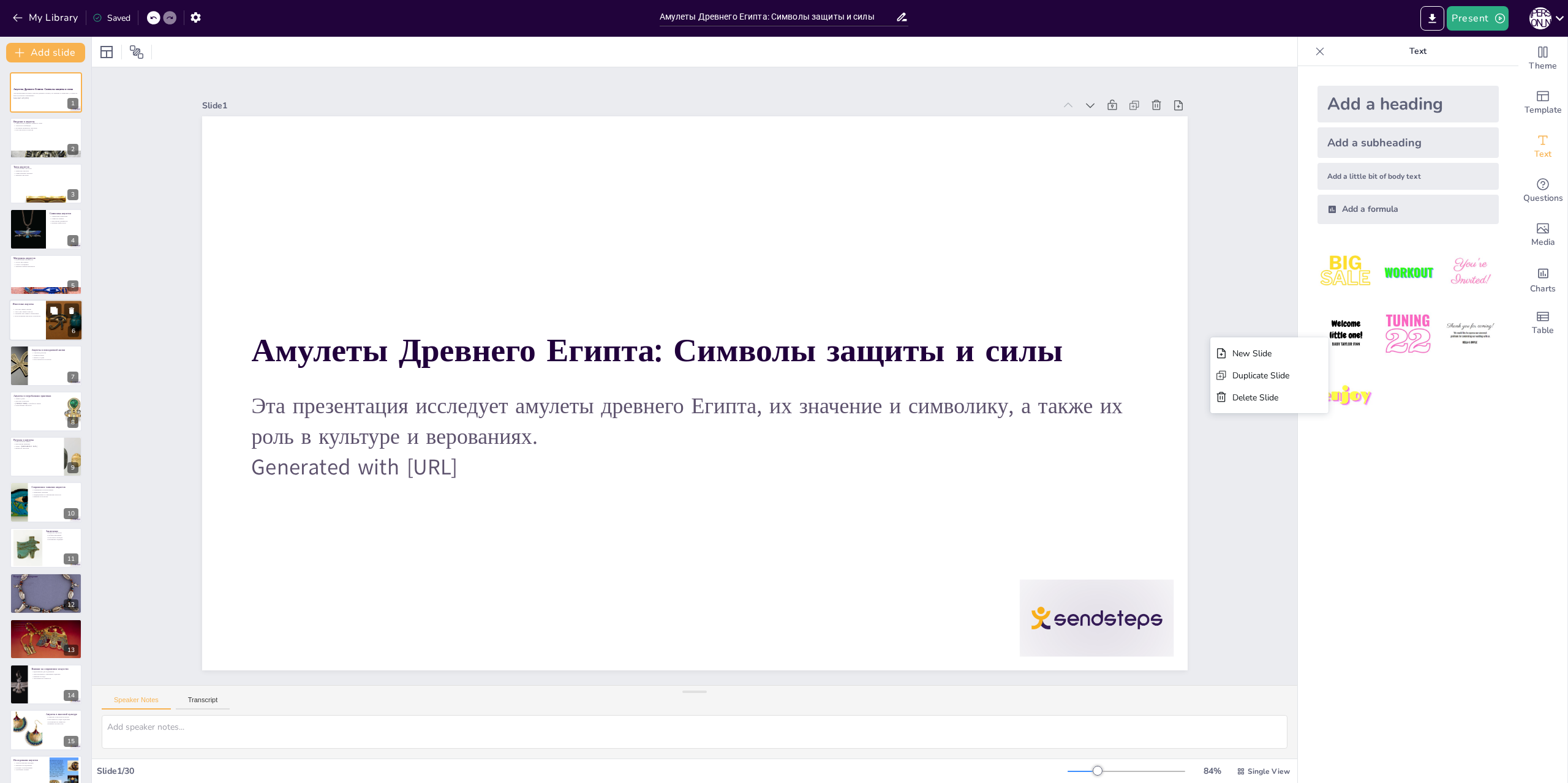
checkbox input "true"
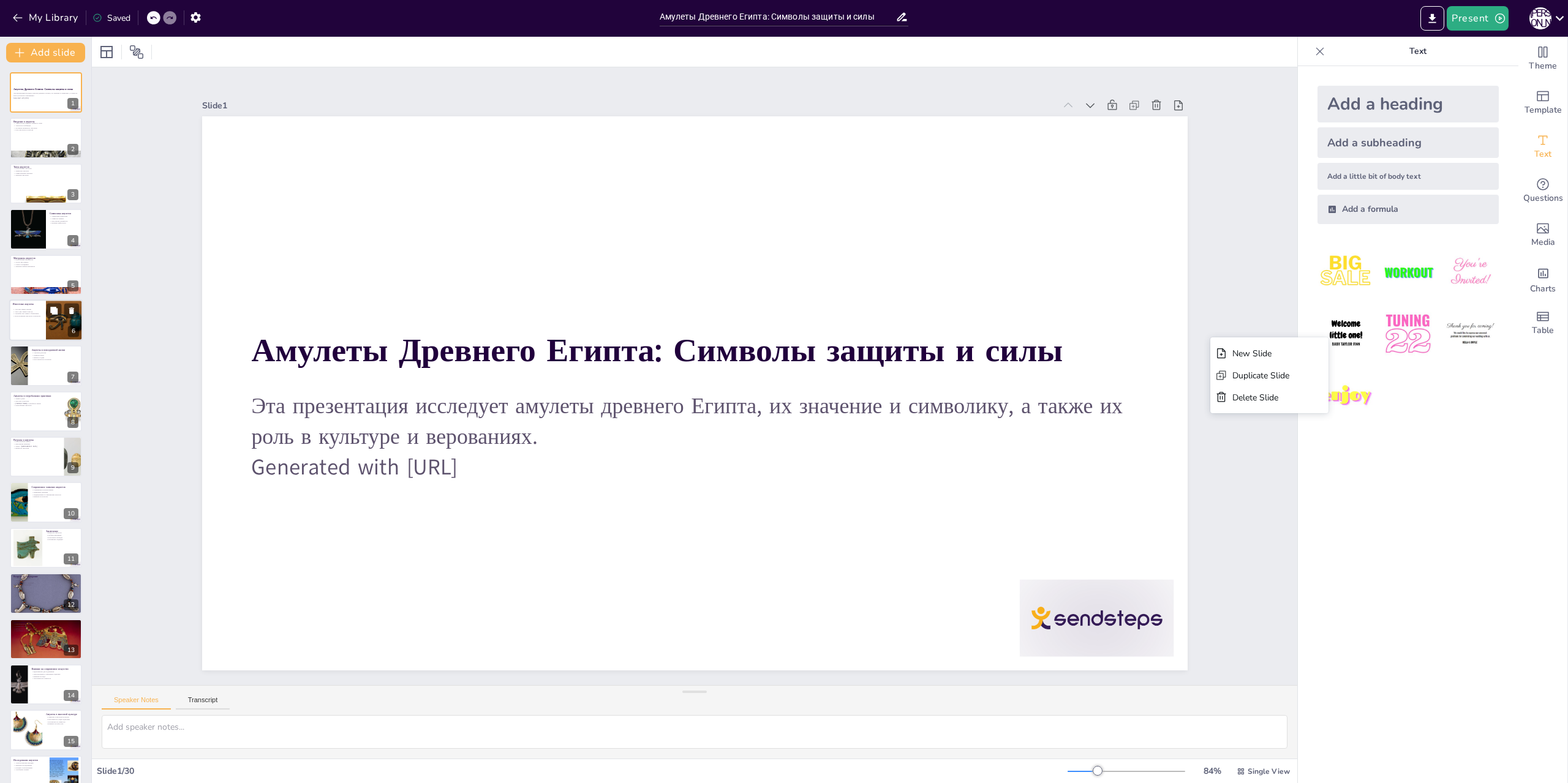
checkbox input "true"
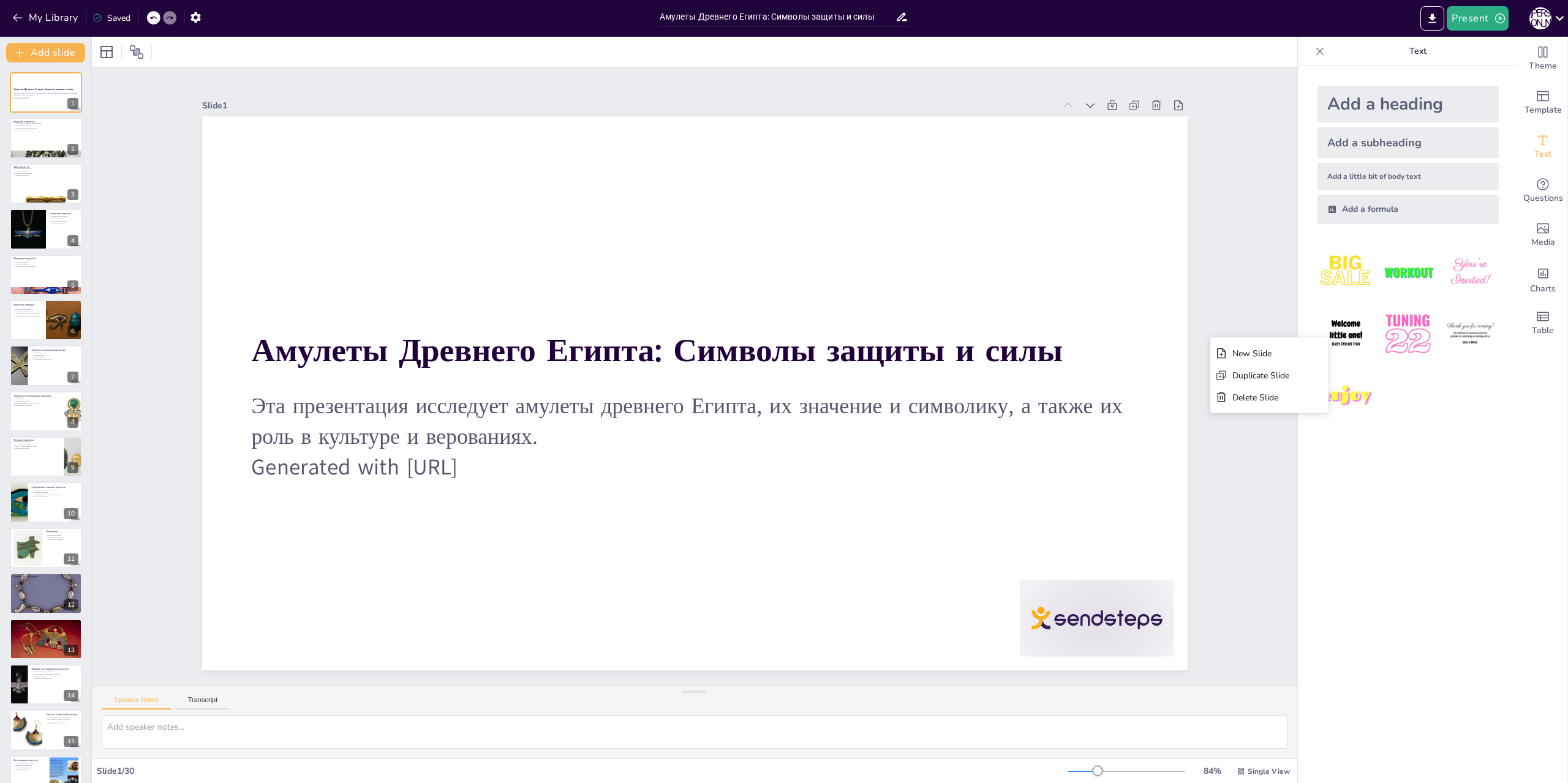
checkbox input "true"
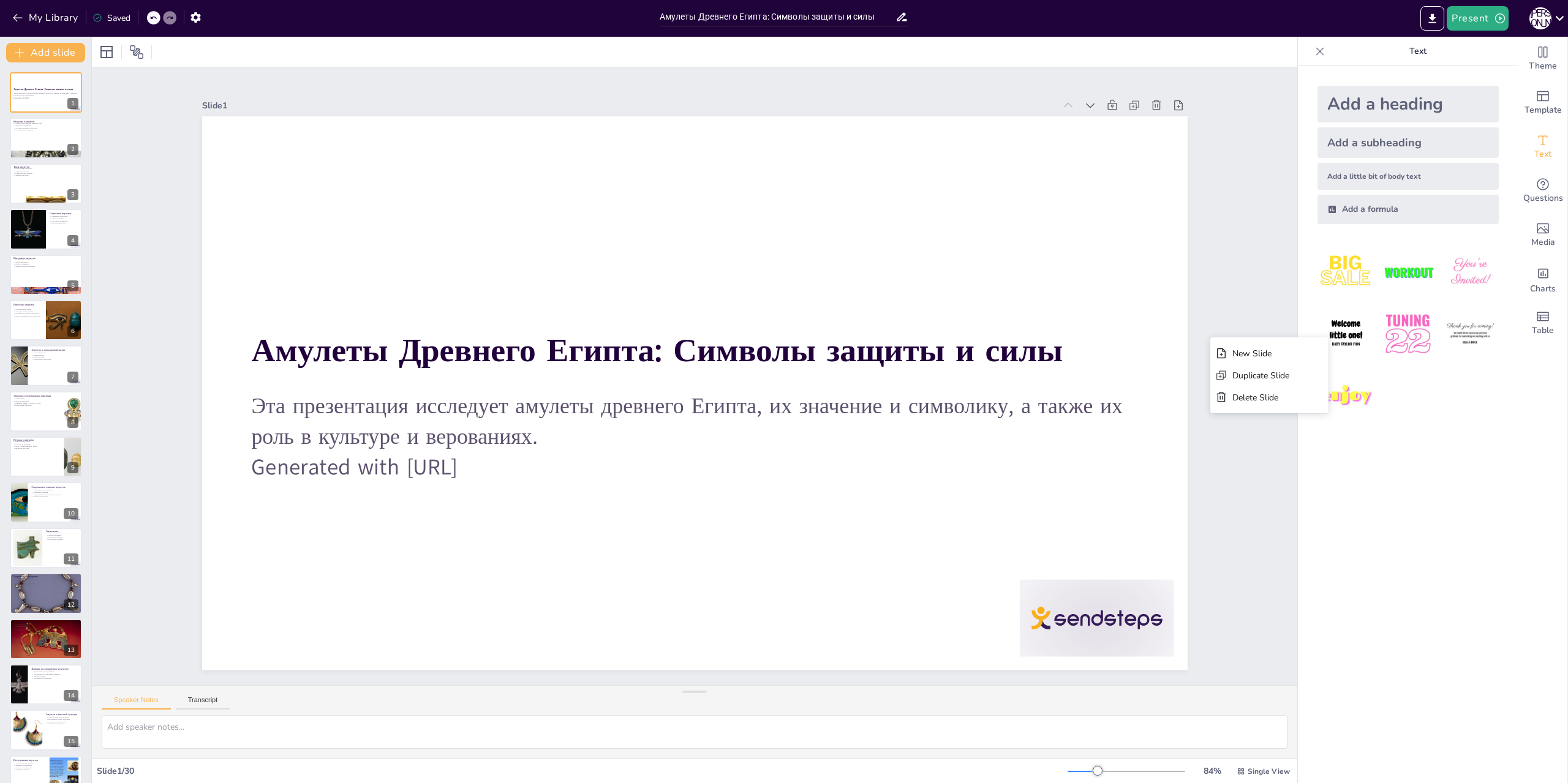
checkbox input "true"
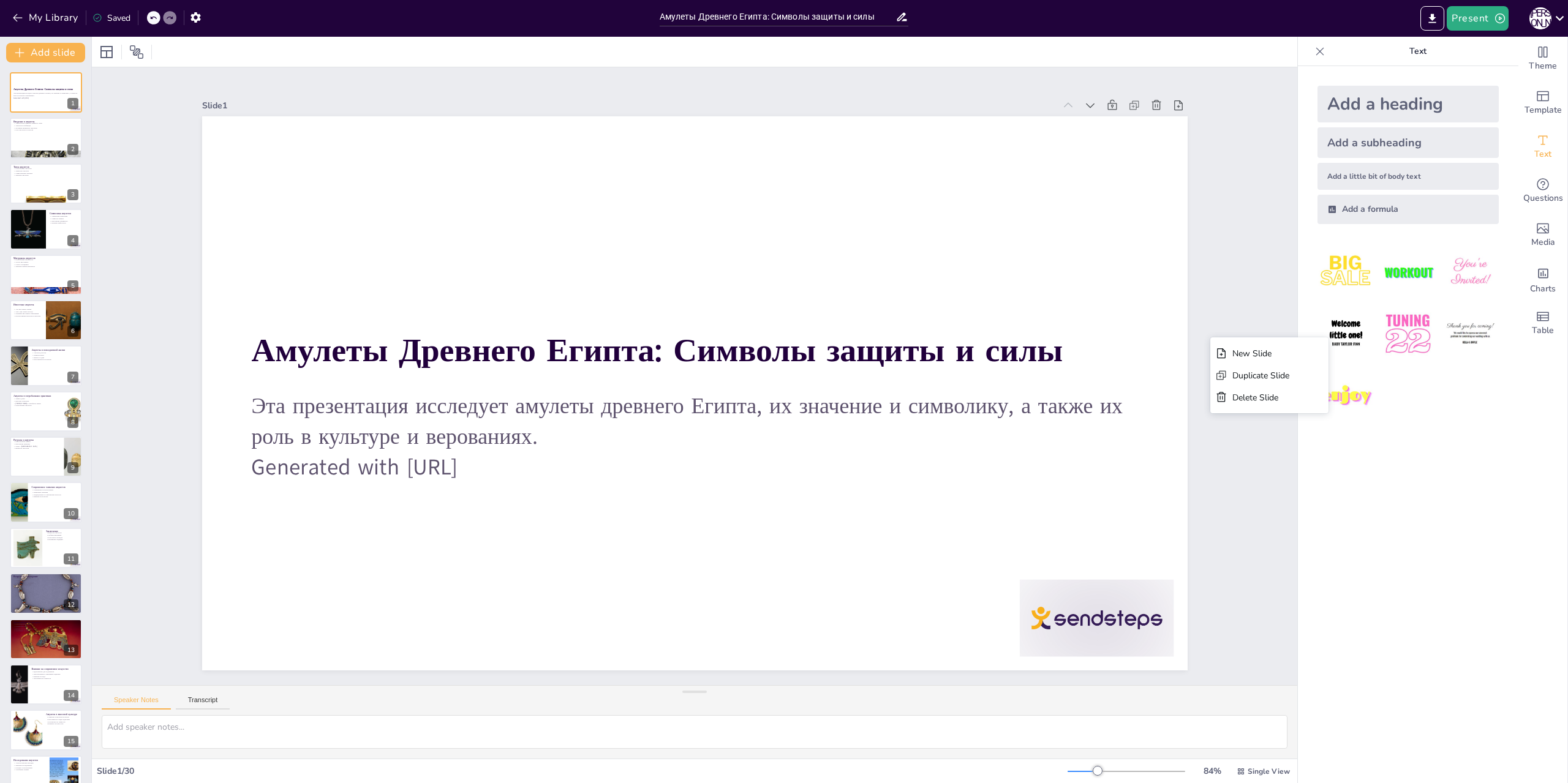
checkbox input "true"
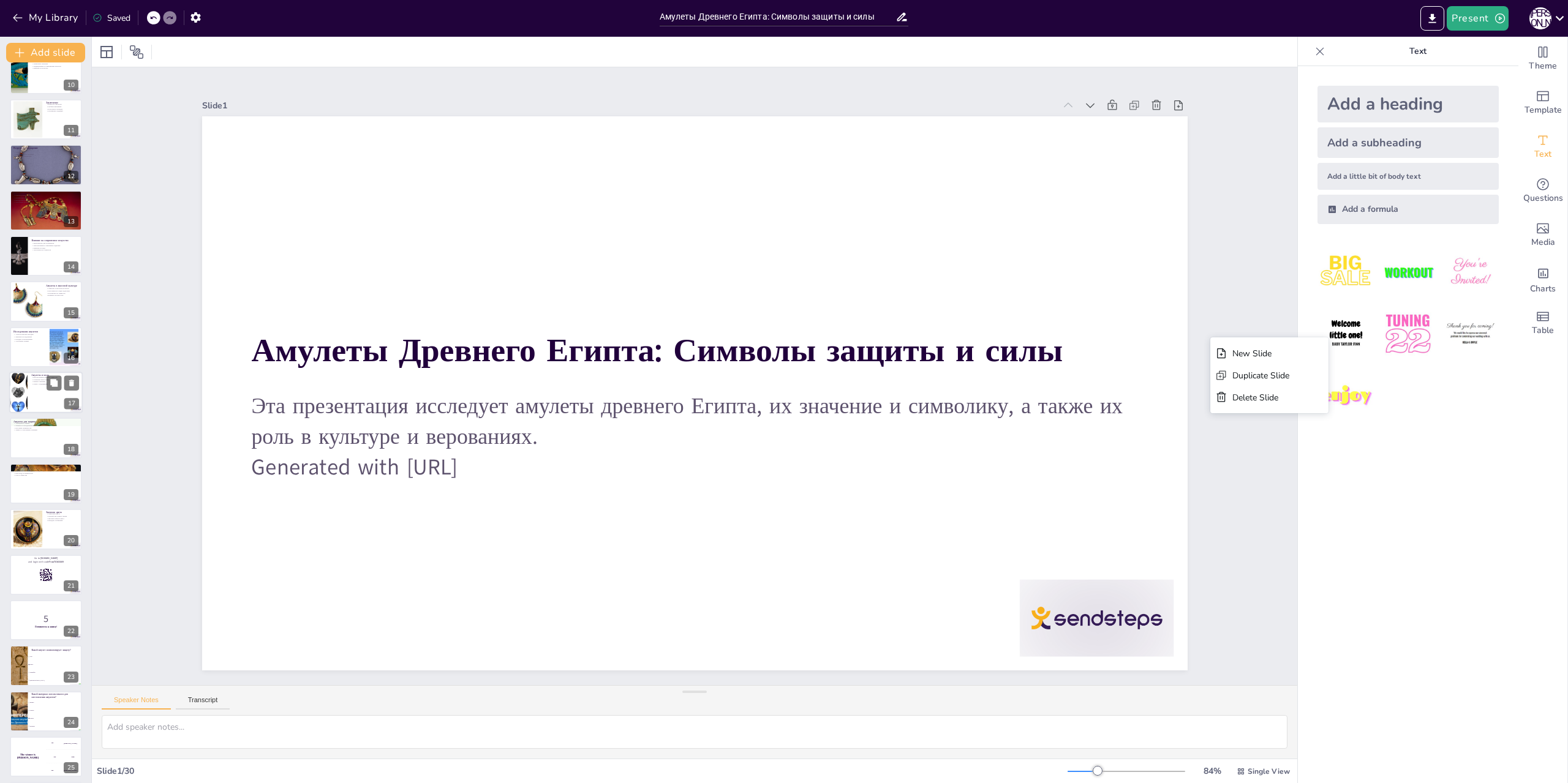
checkbox input "true"
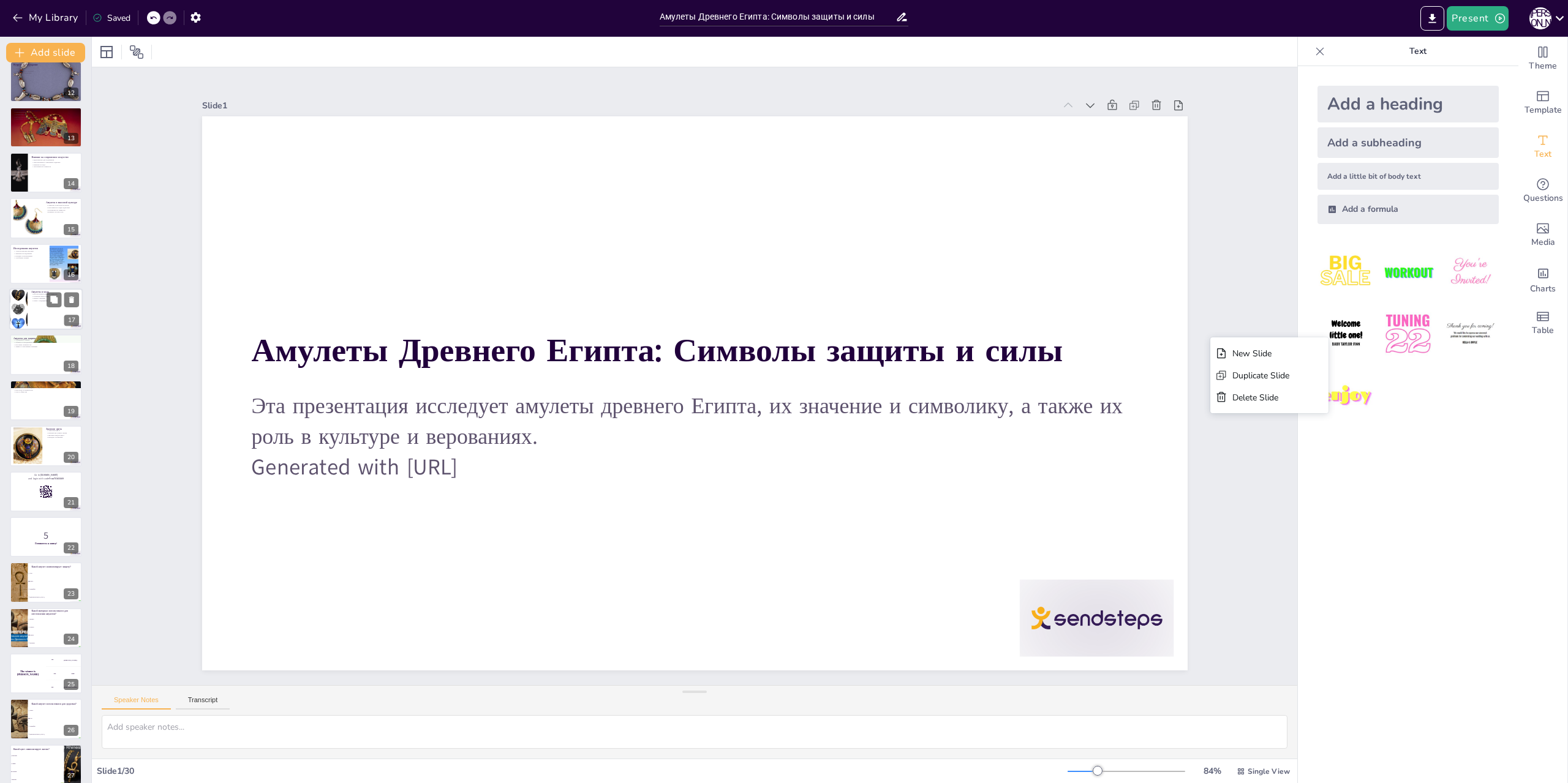
scroll to position [660, 0]
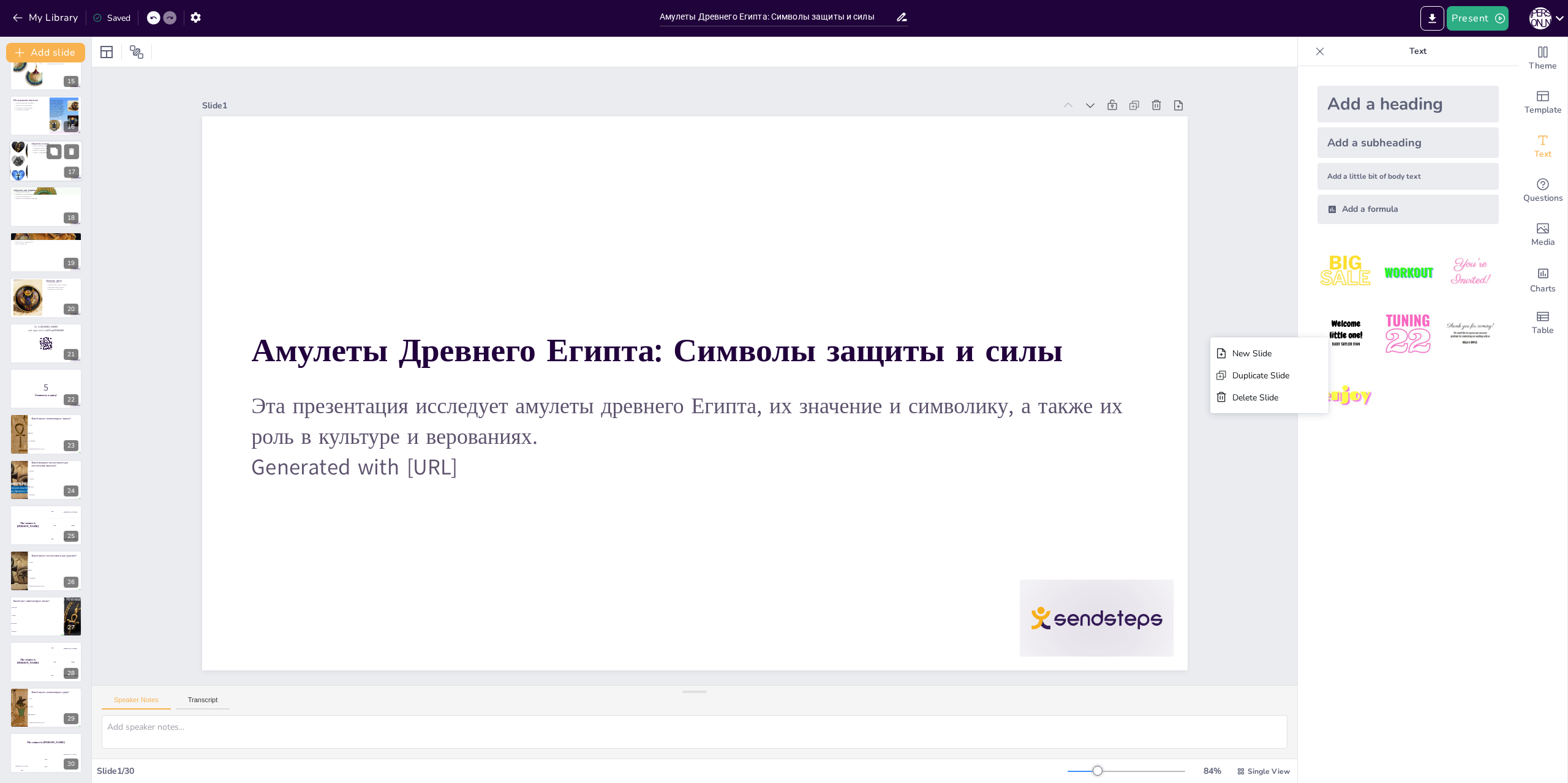
checkbox input "true"
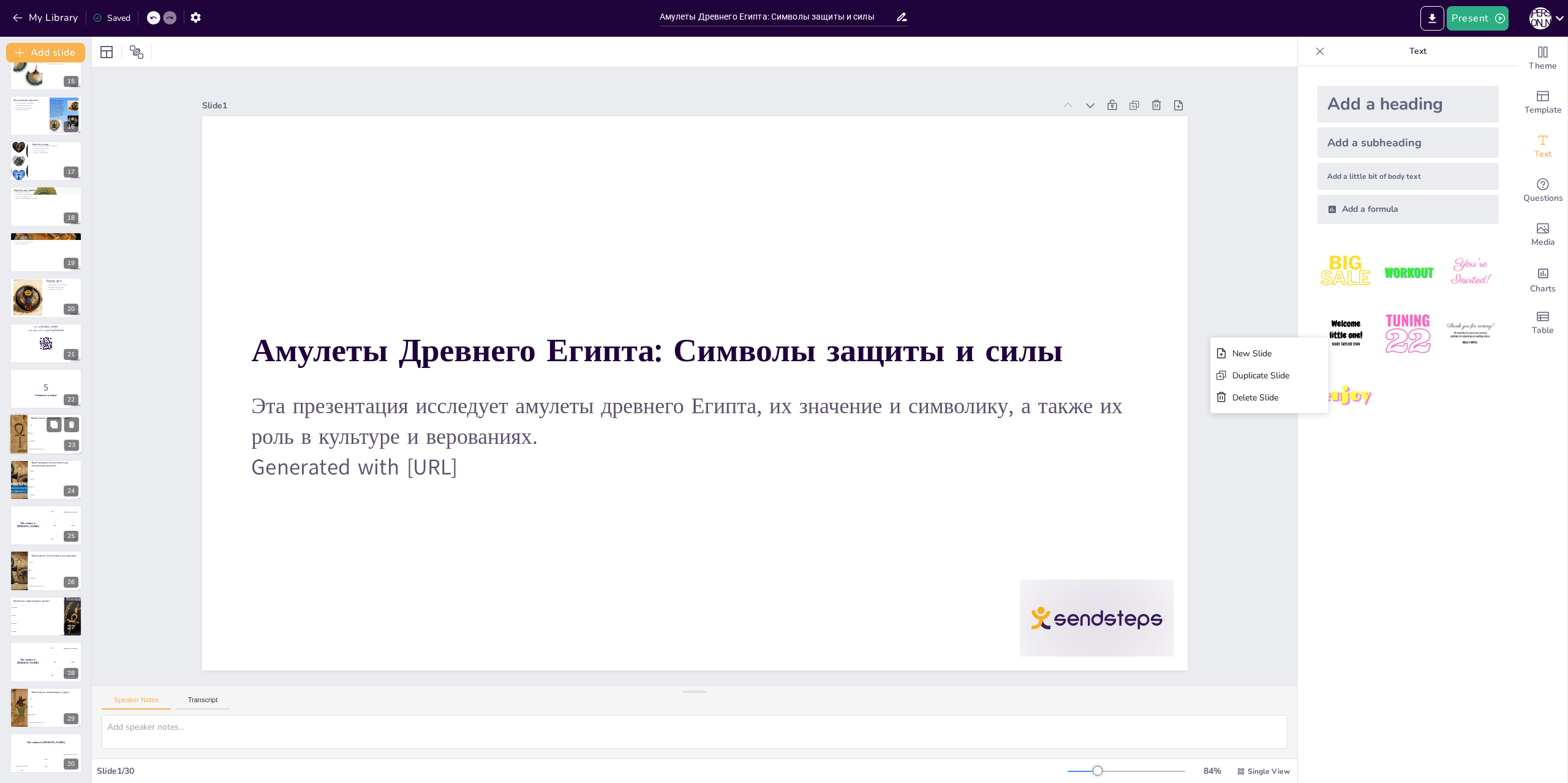
checkbox input "true"
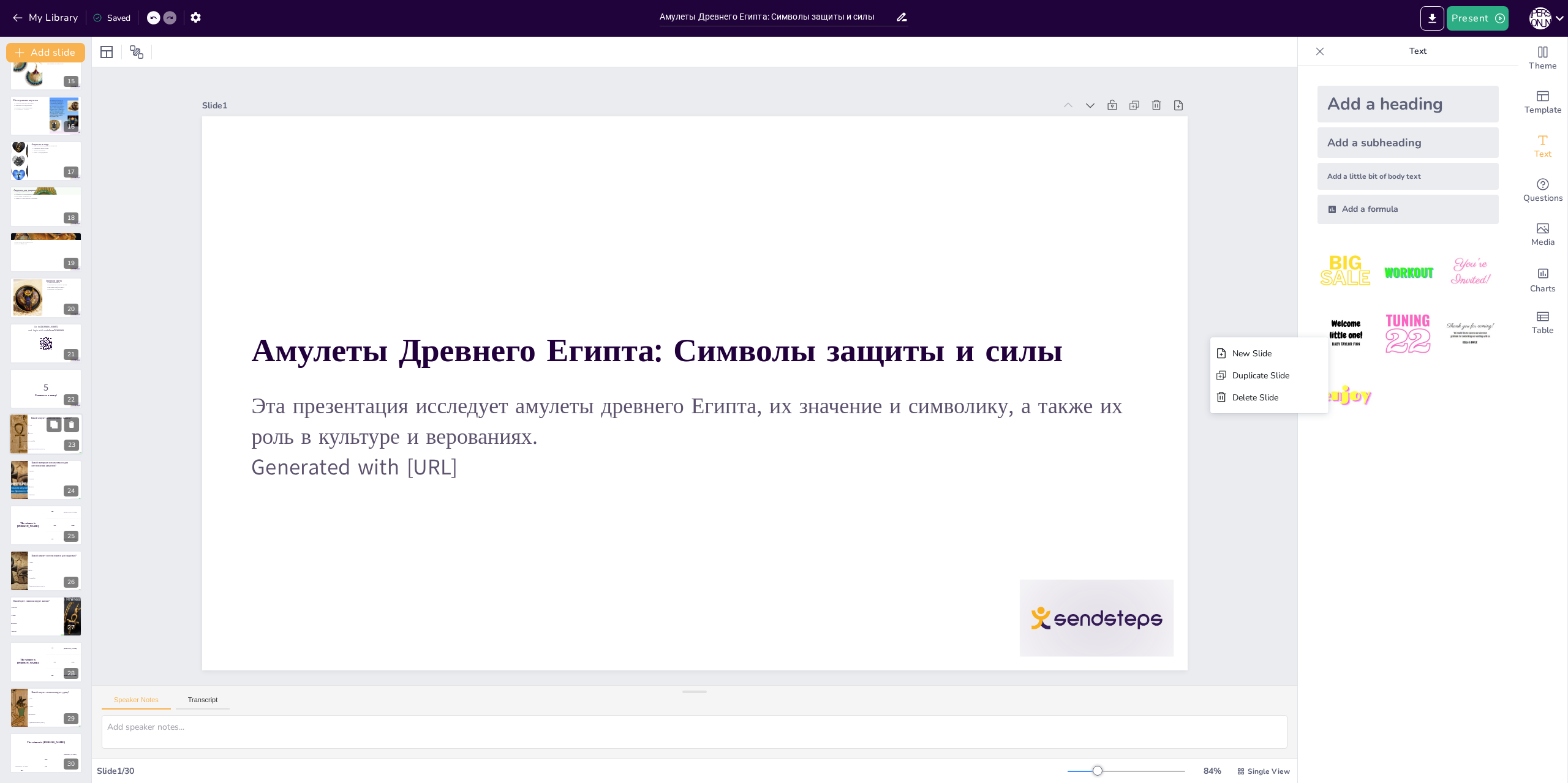
checkbox input "true"
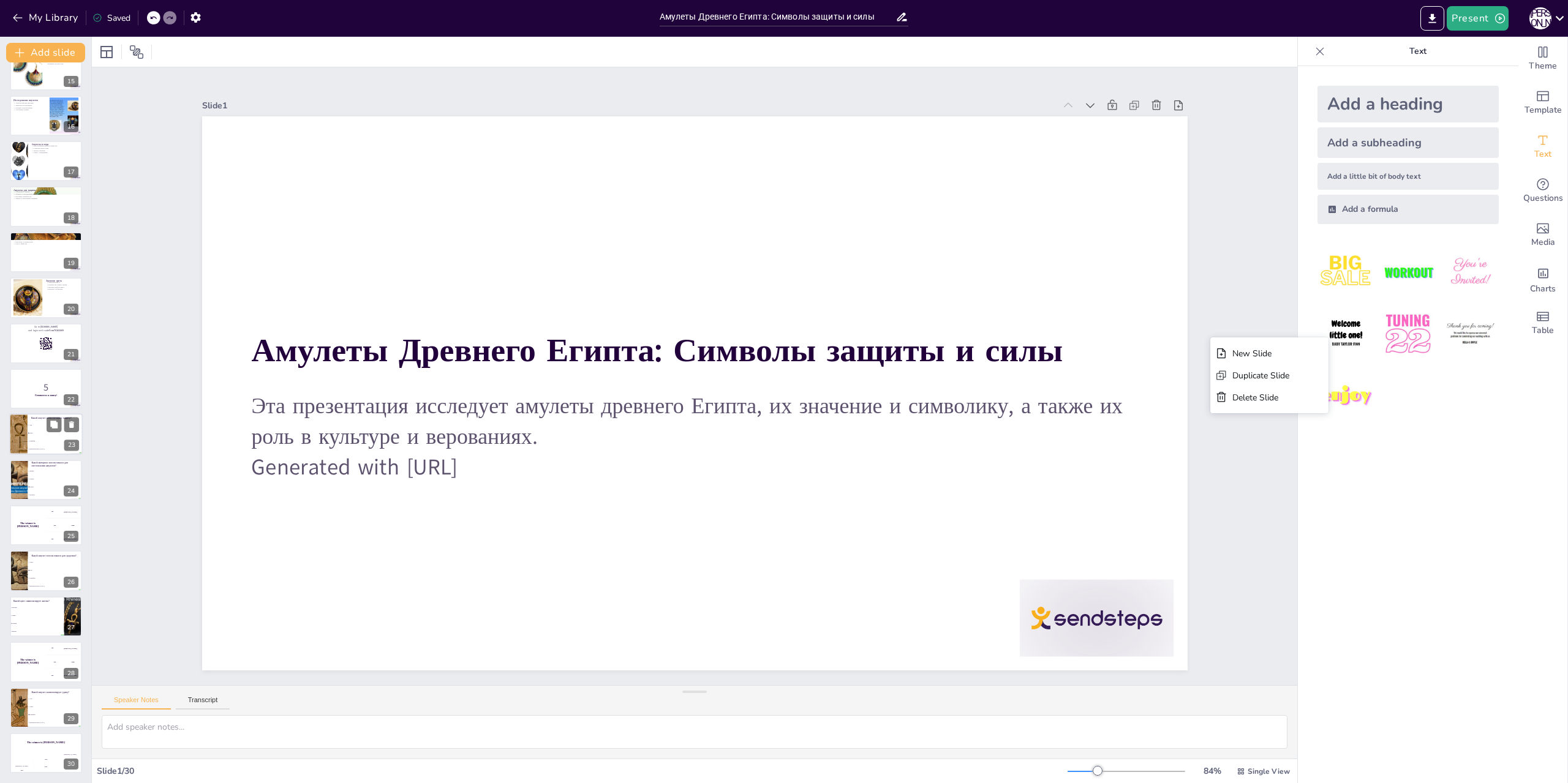
checkbox input "true"
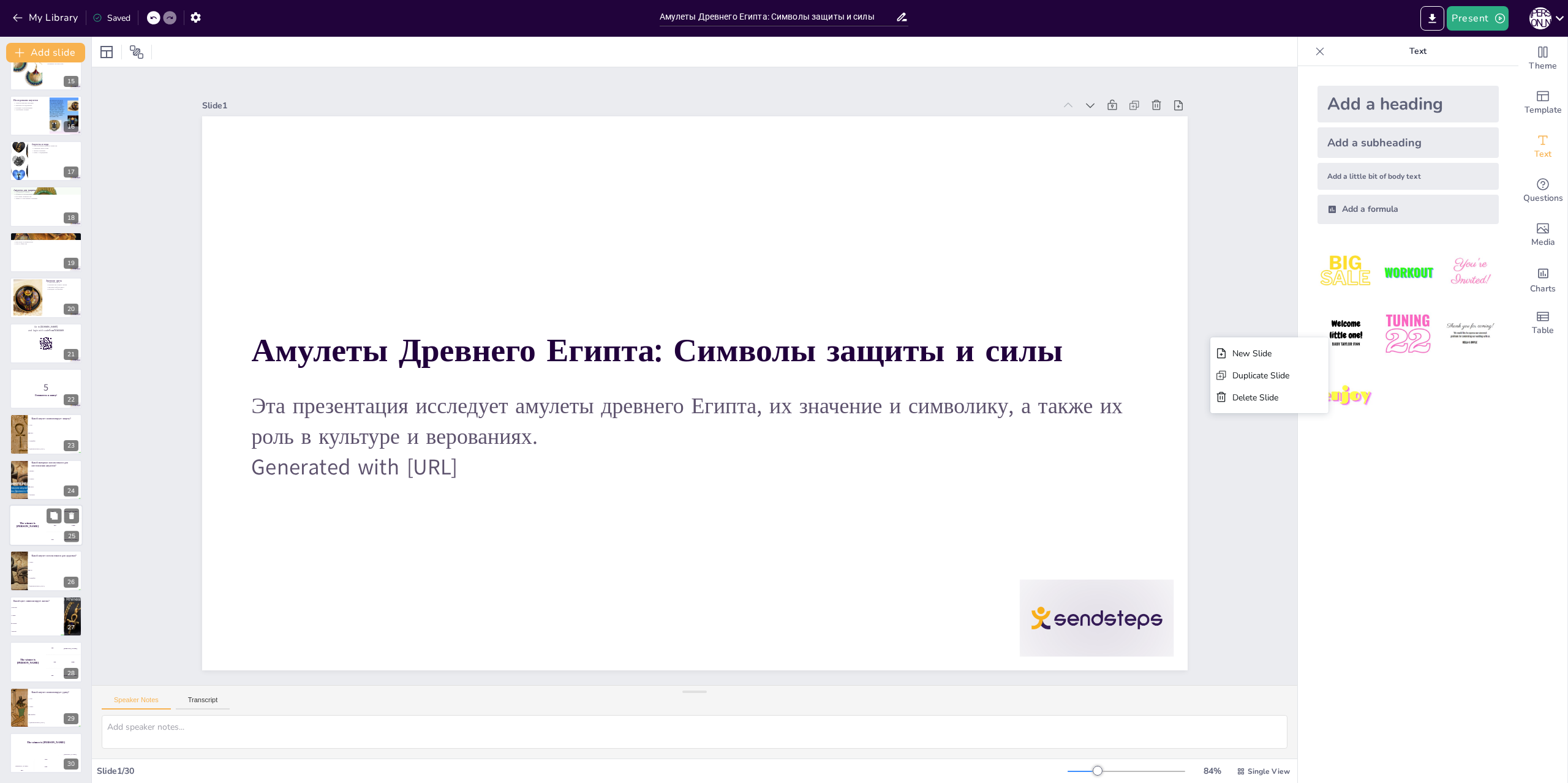
checkbox input "true"
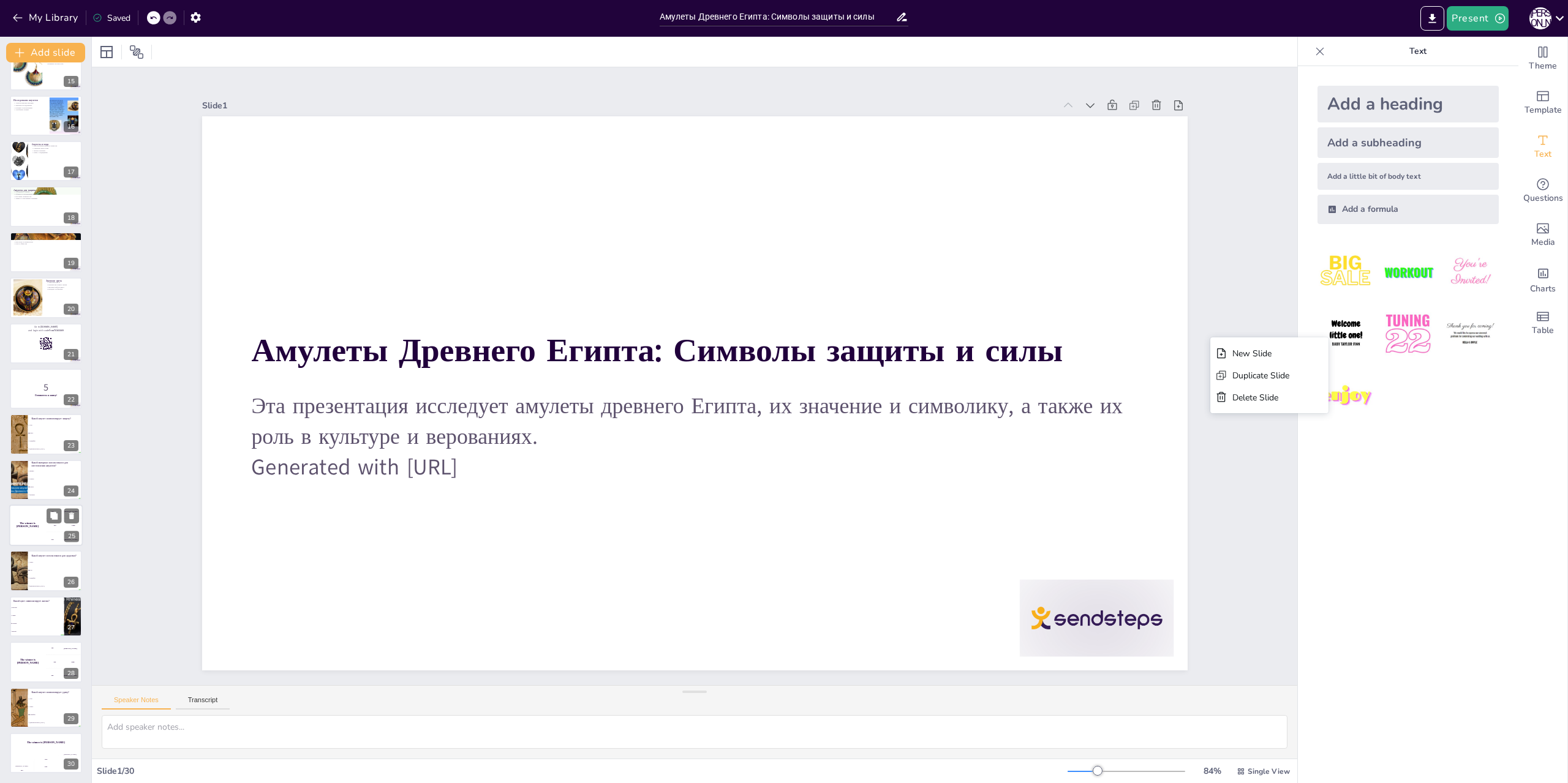
checkbox input "true"
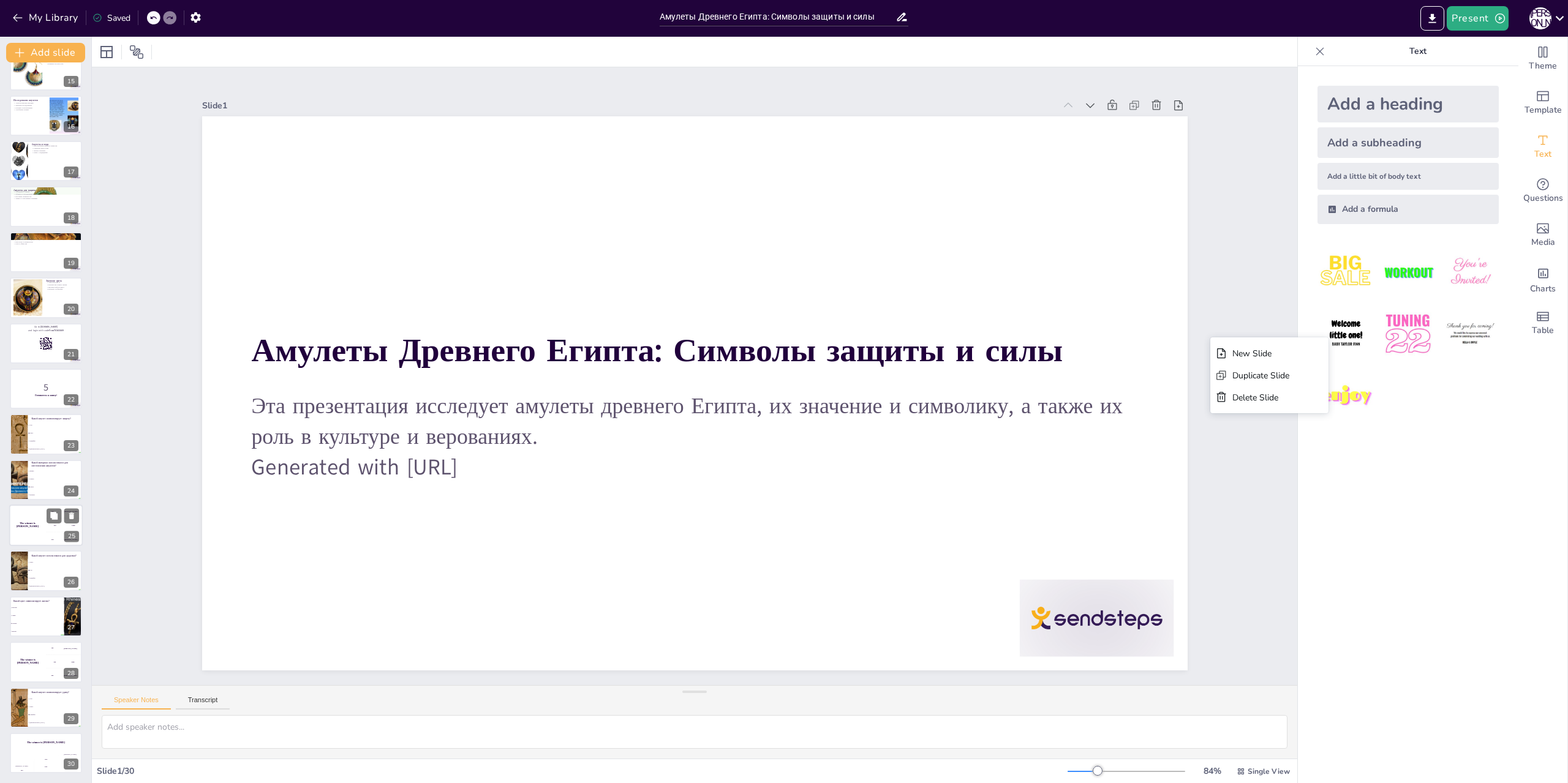
checkbox input "true"
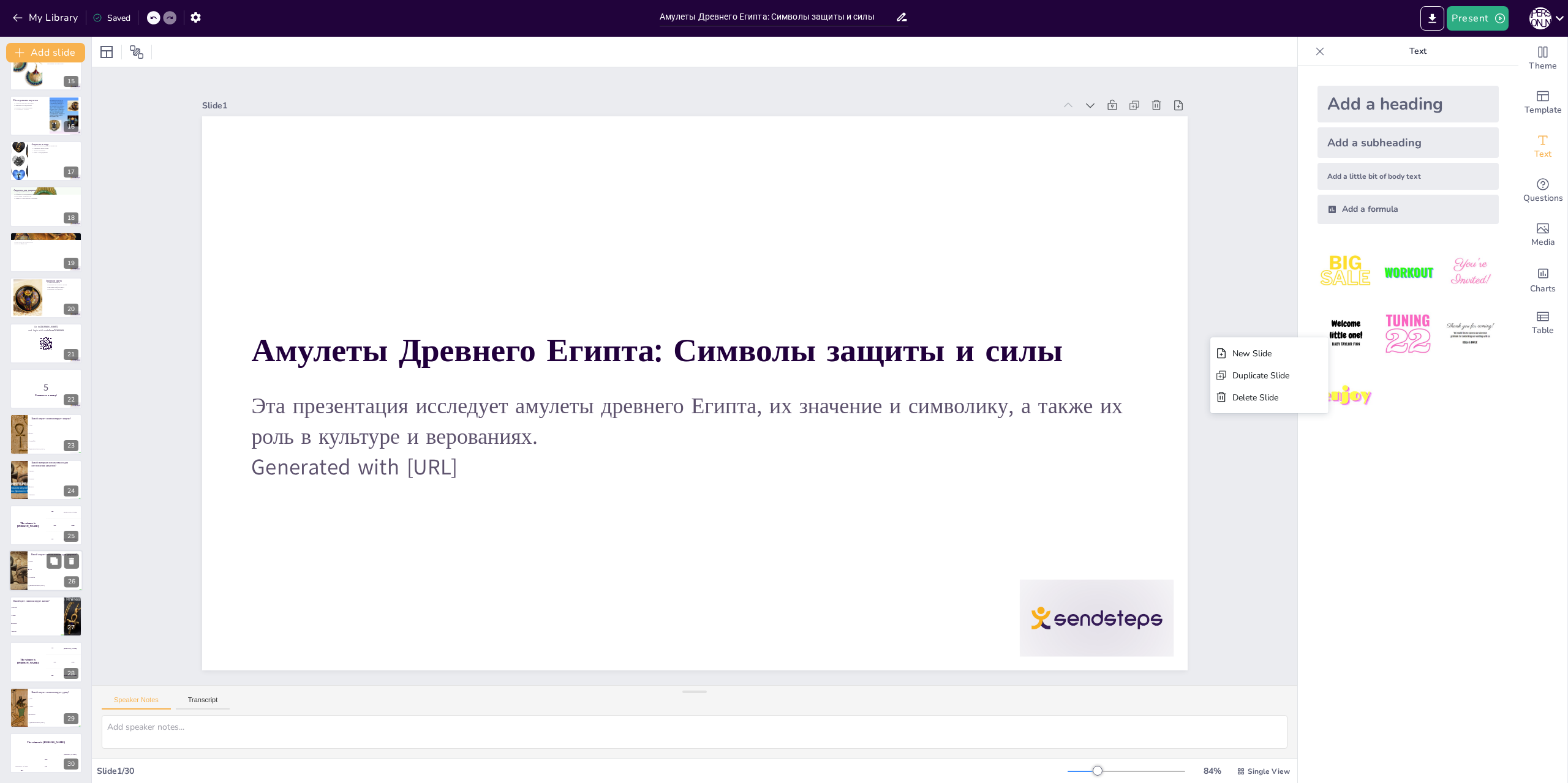
checkbox input "true"
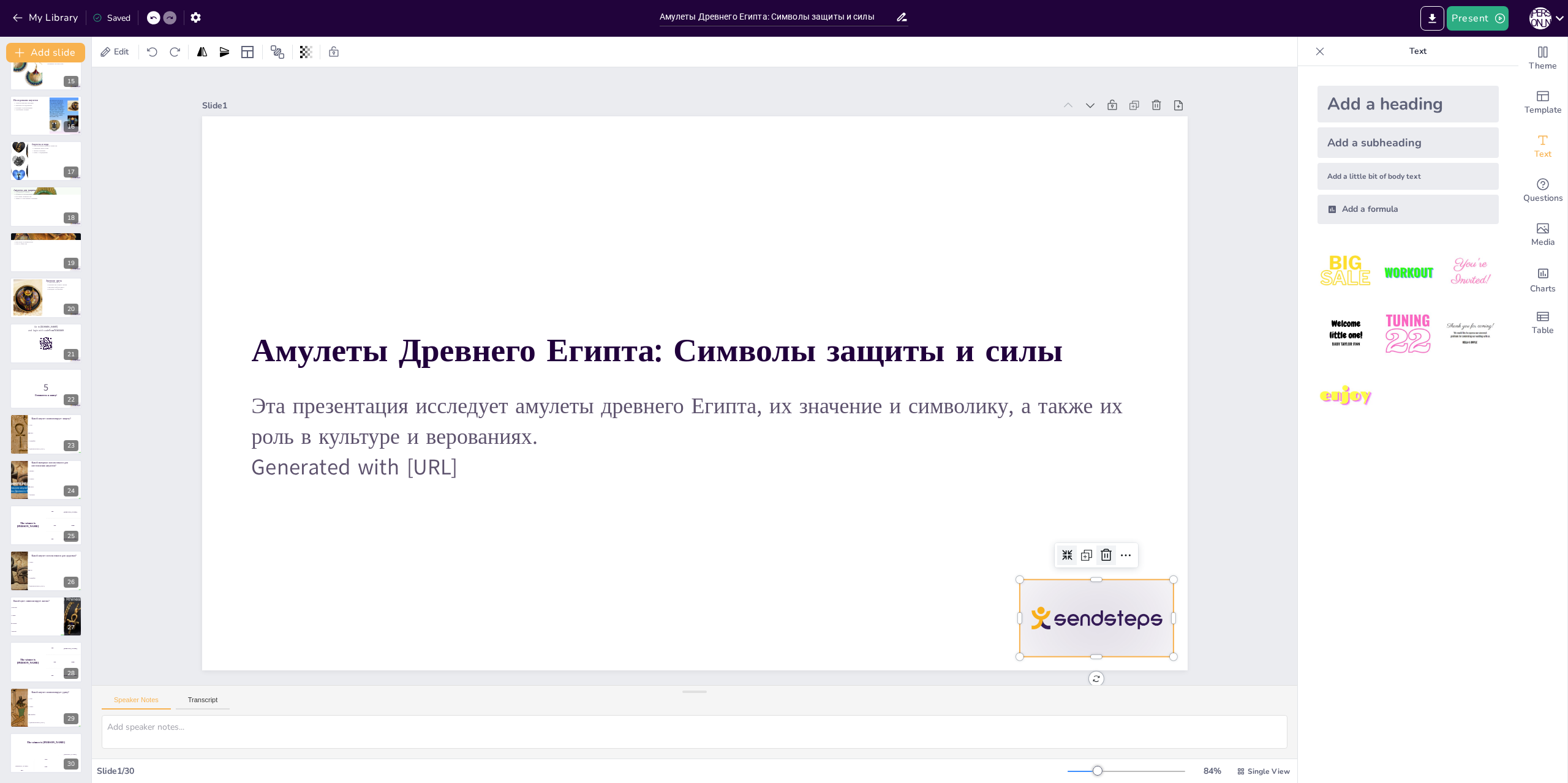
click at [405, 706] on icon at bounding box center [397, 713] width 15 height 14
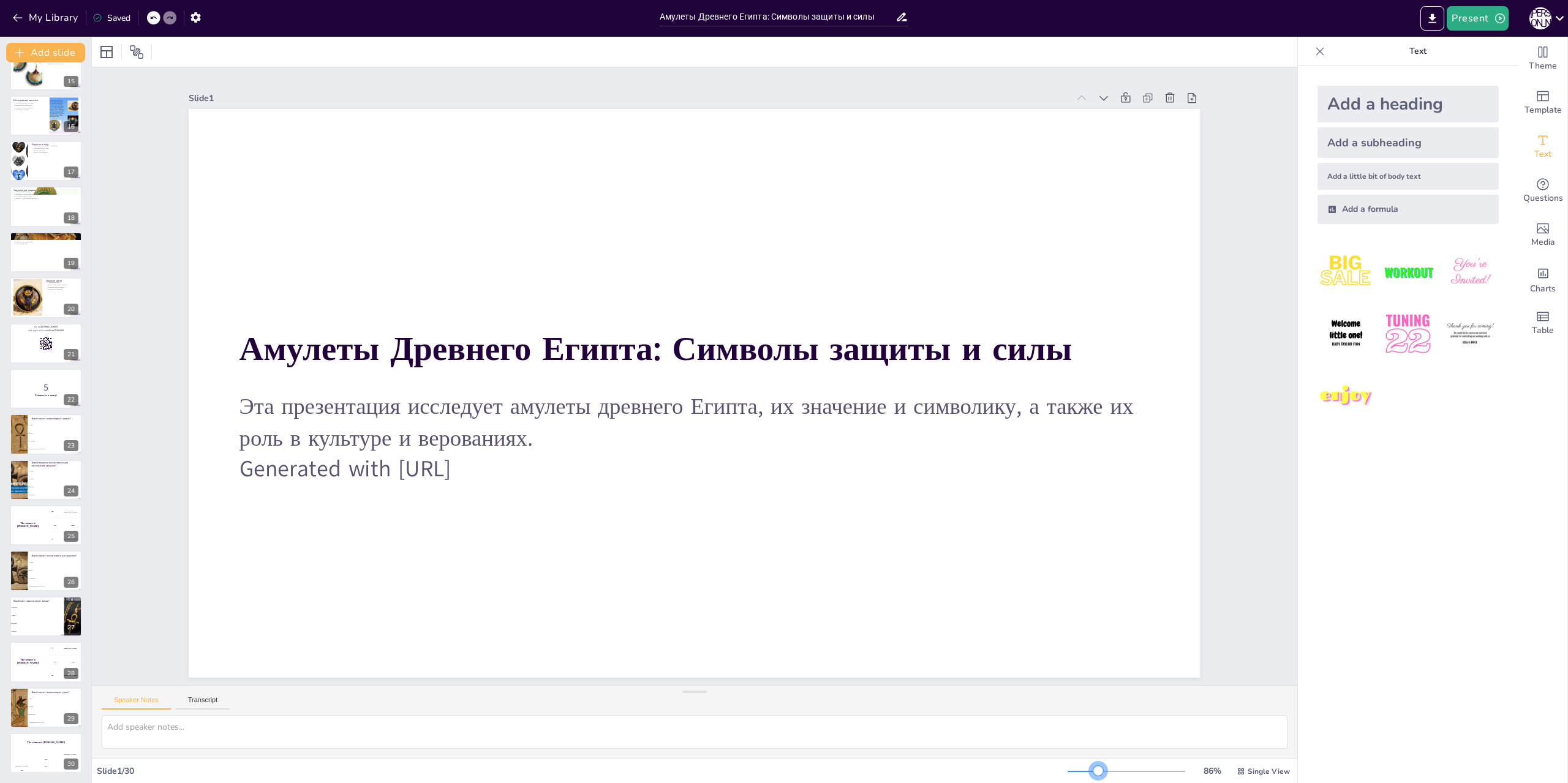
drag, startPoint x: 1092, startPoint y: 768, endPoint x: 1090, endPoint y: 780, distance: 12.2
click at [1090, 780] on div "86 % Single View" at bounding box center [1180, 771] width 225 height 20
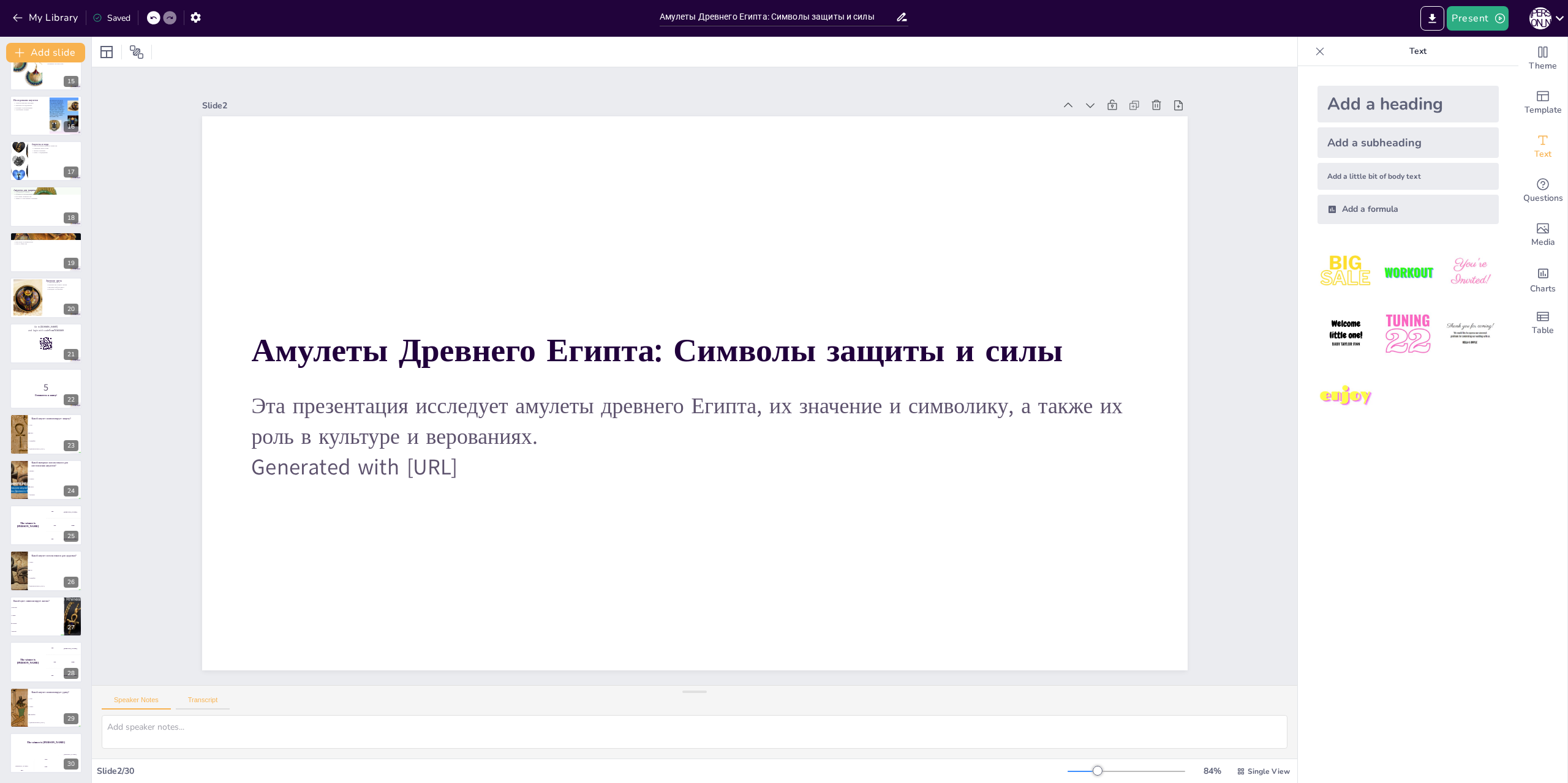
click at [209, 707] on button "Transcript" at bounding box center [203, 702] width 55 height 13
click at [152, 701] on button "Speaker Notes" at bounding box center [136, 702] width 69 height 13
click at [1390, 46] on p "Text" at bounding box center [1418, 51] width 176 height 29
click at [1494, 27] on button "Present" at bounding box center [1477, 18] width 62 height 25
click at [1496, 48] on font "Предварительный просмотр презентации" at bounding box center [1540, 46] width 164 height 9
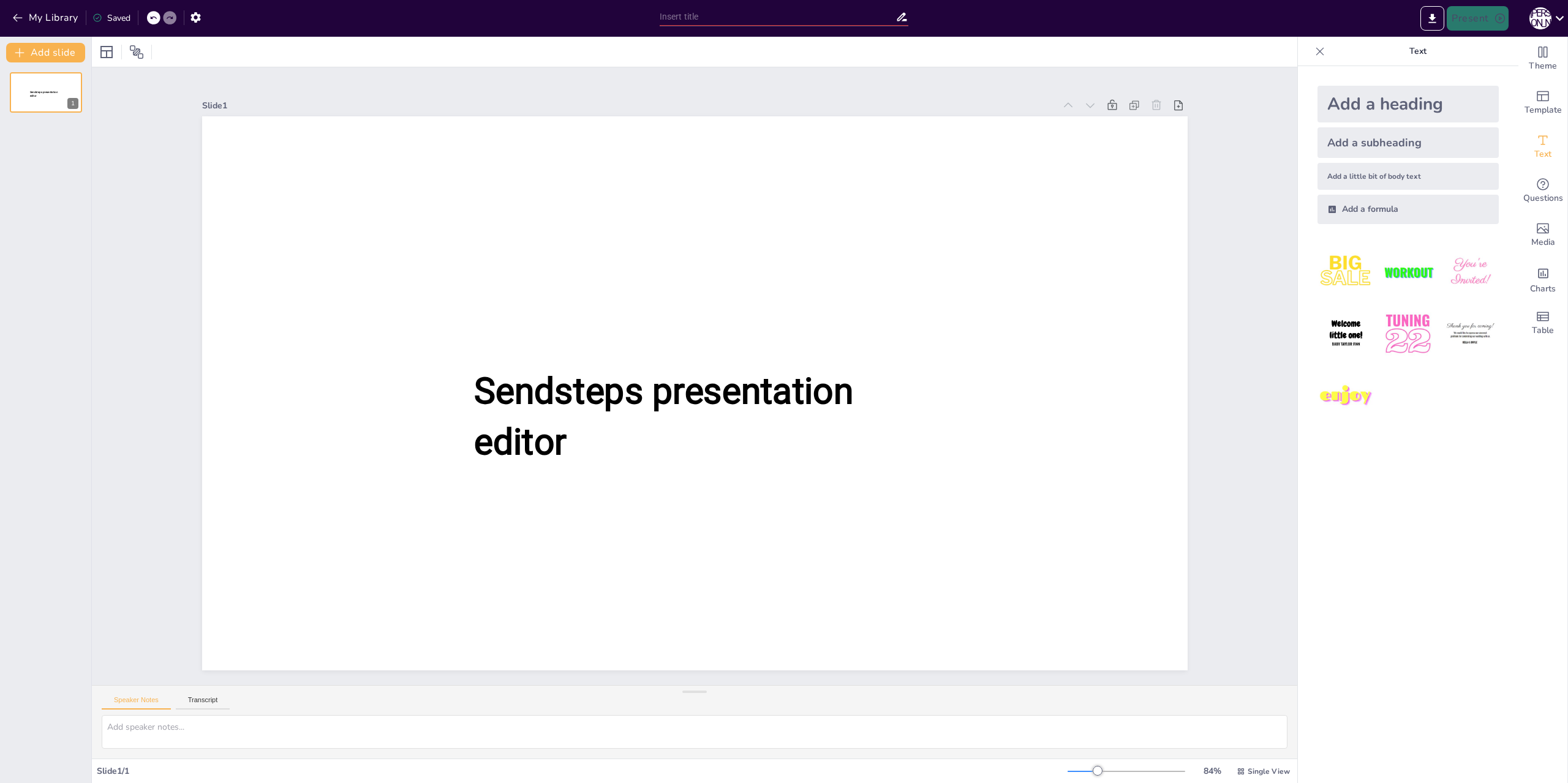
type input "Амулеты Древнего Египта: Символы защиты и силы"
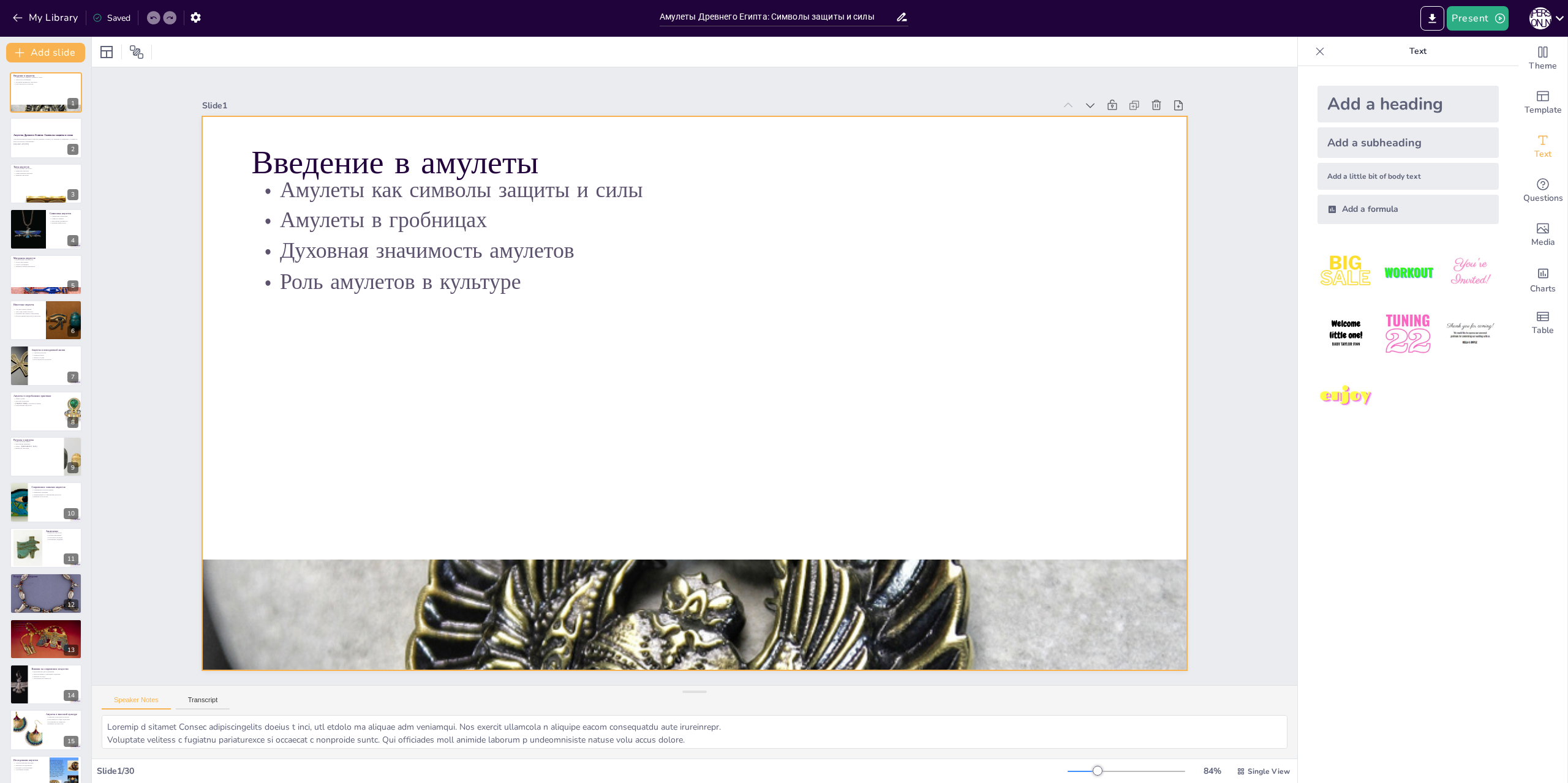
checkbox input "true"
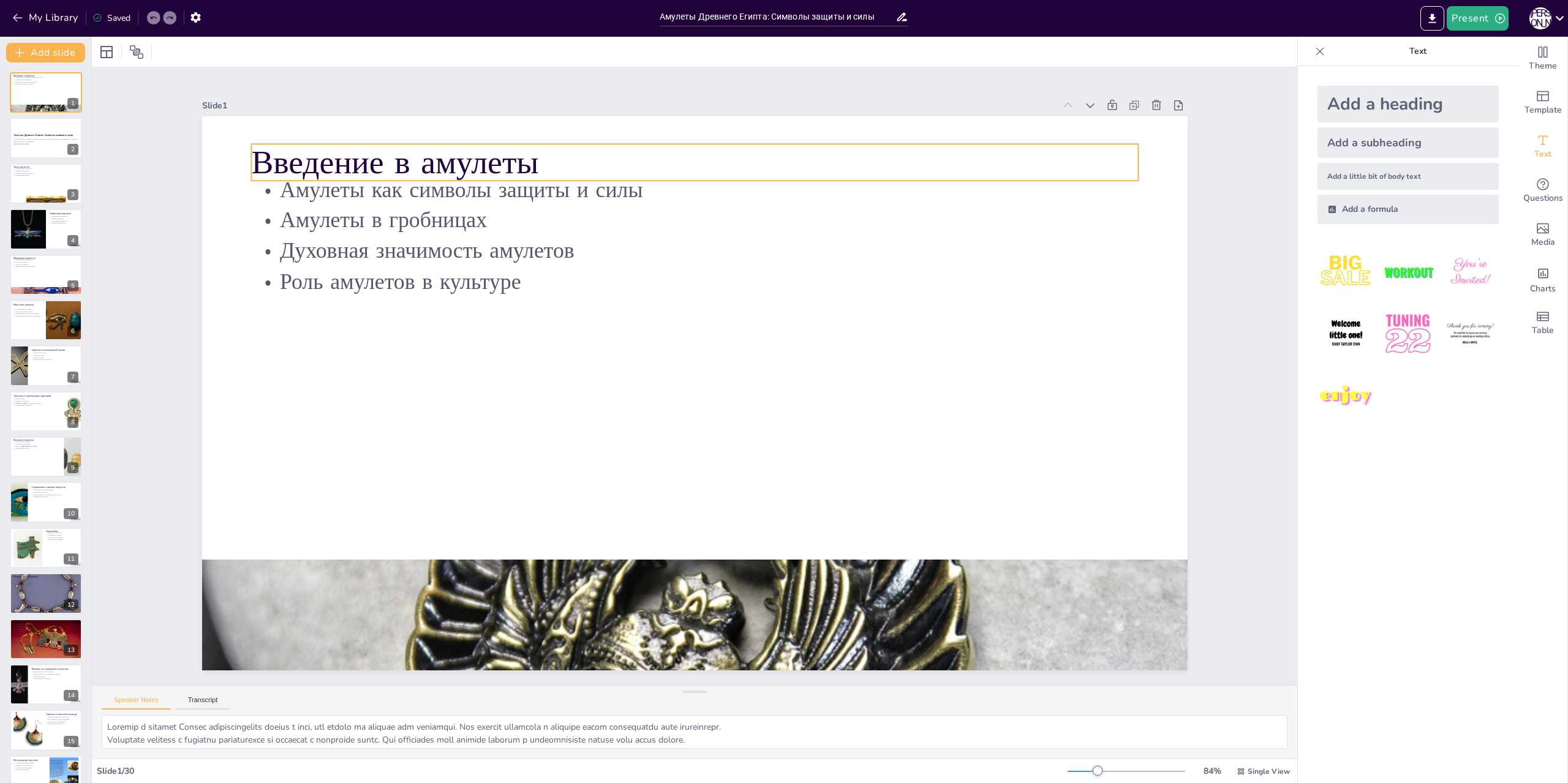
checkbox input "true"
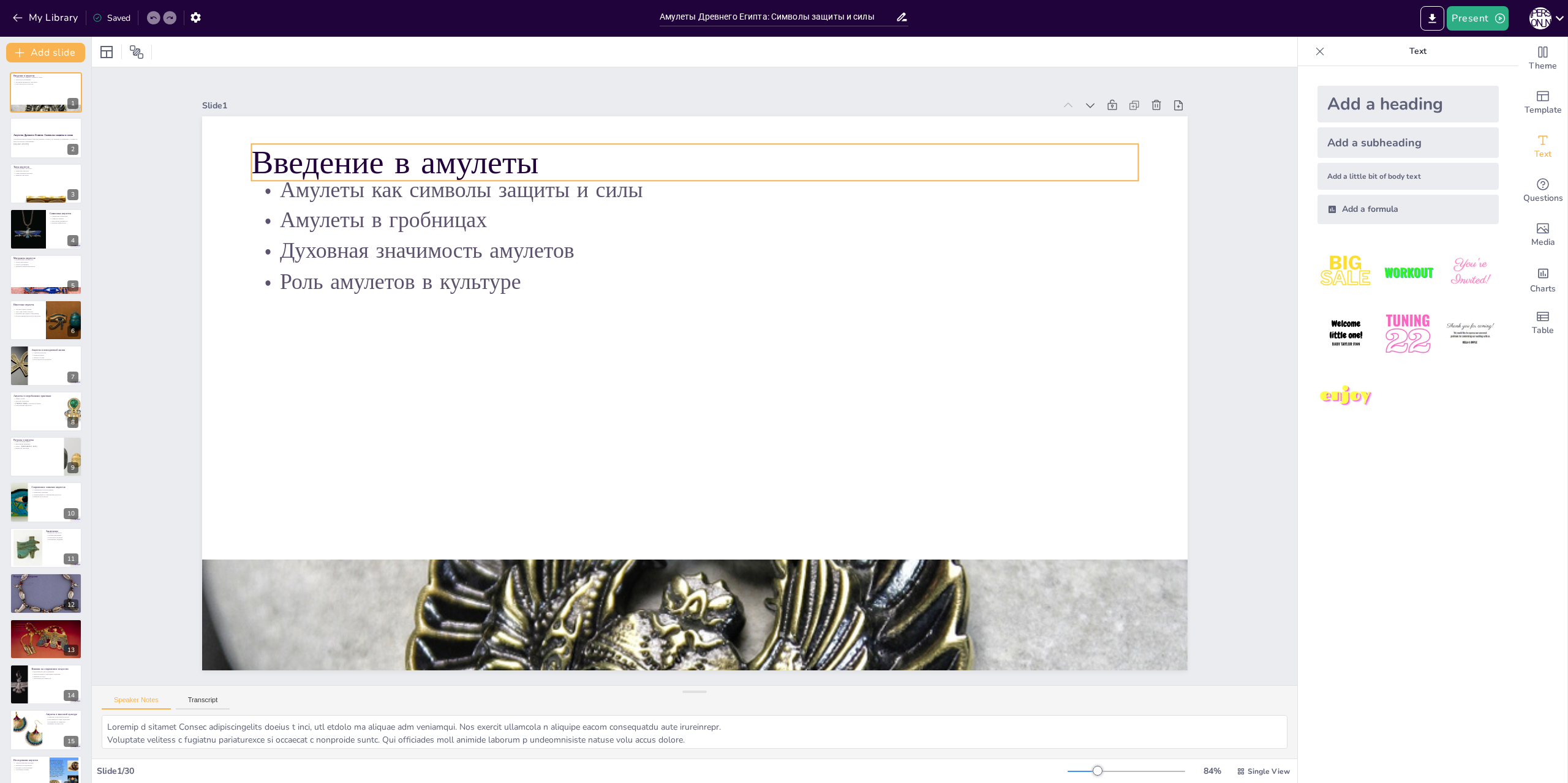
checkbox input "true"
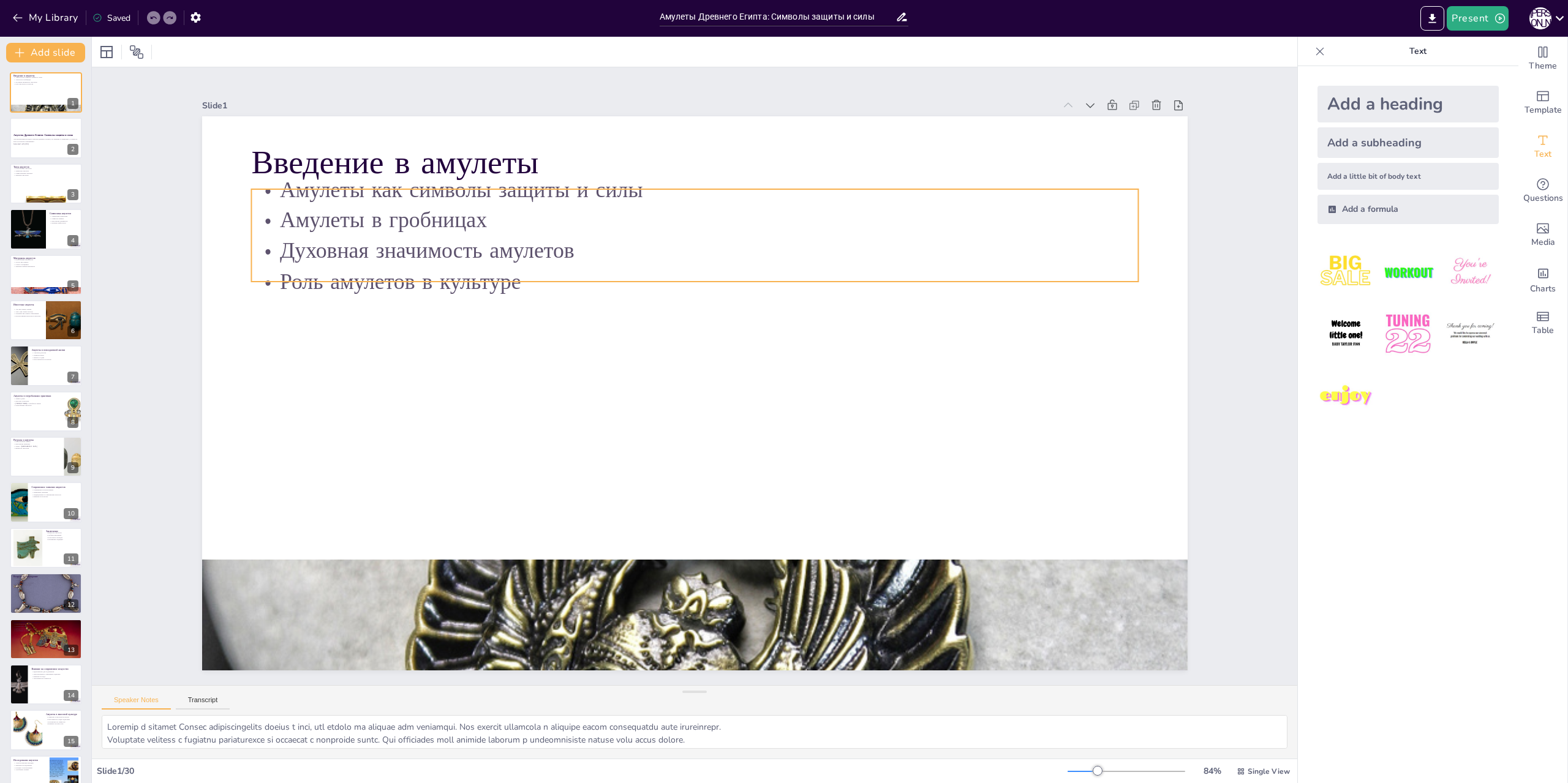
checkbox input "true"
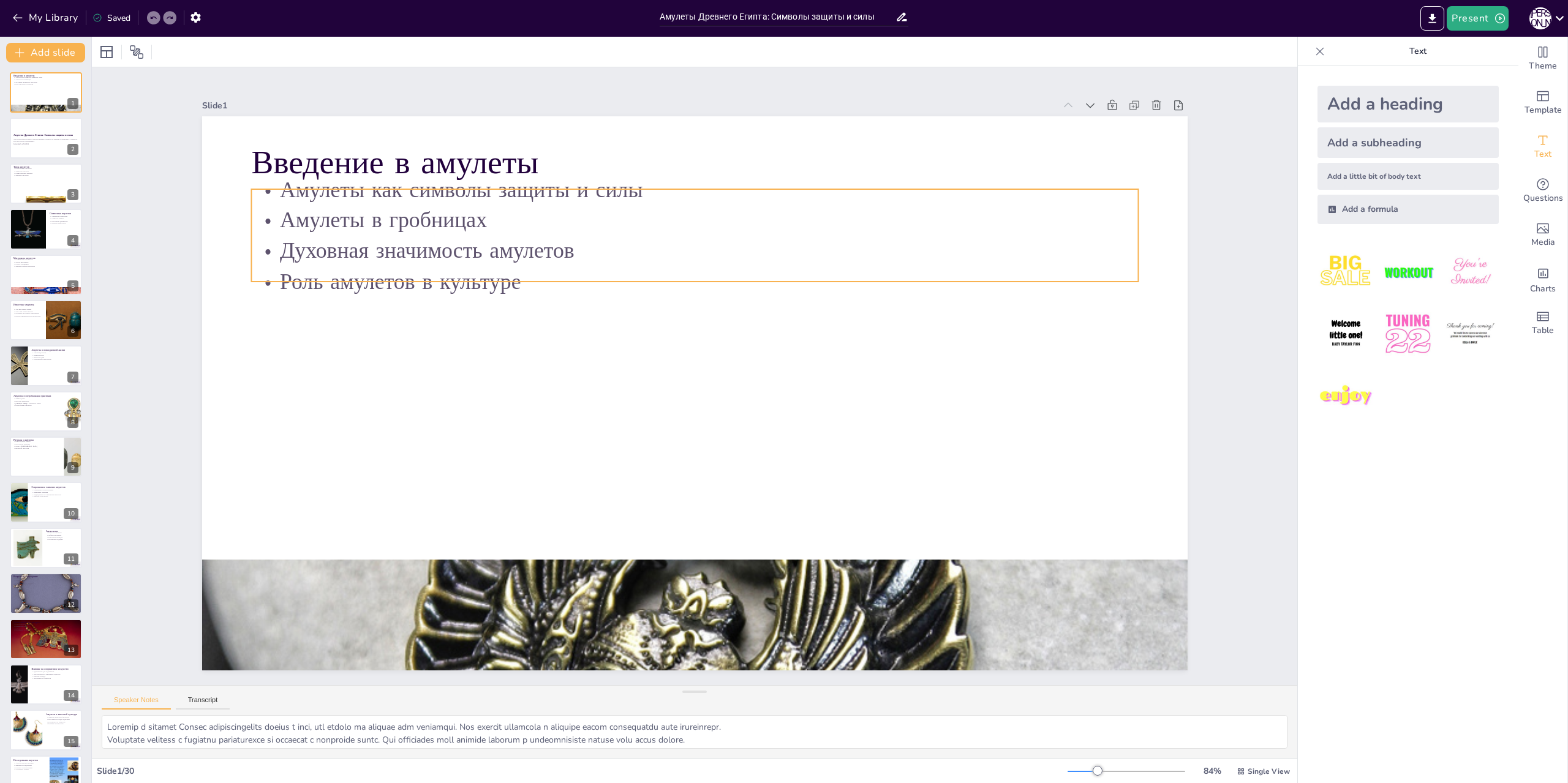
checkbox input "true"
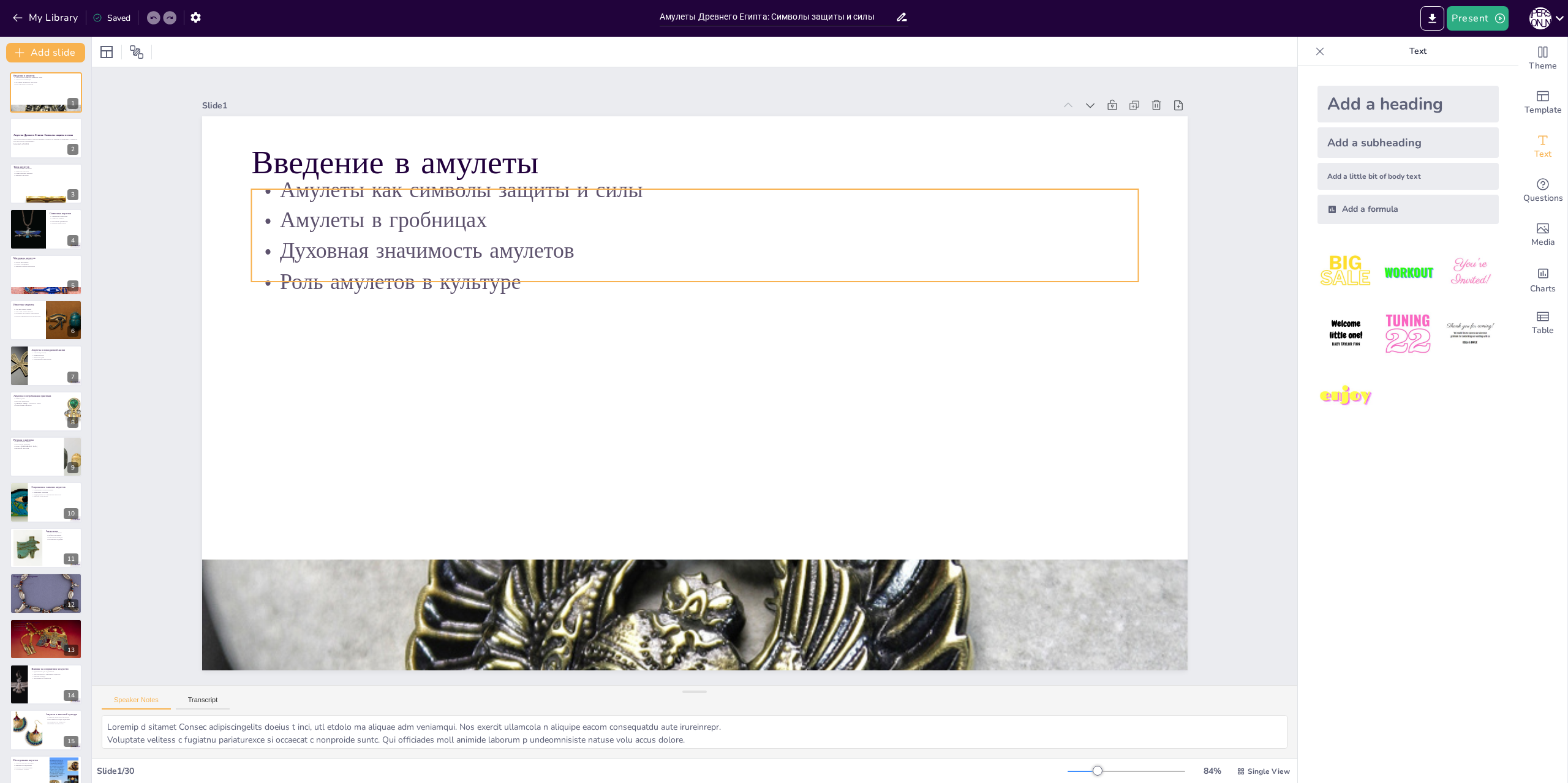
checkbox input "true"
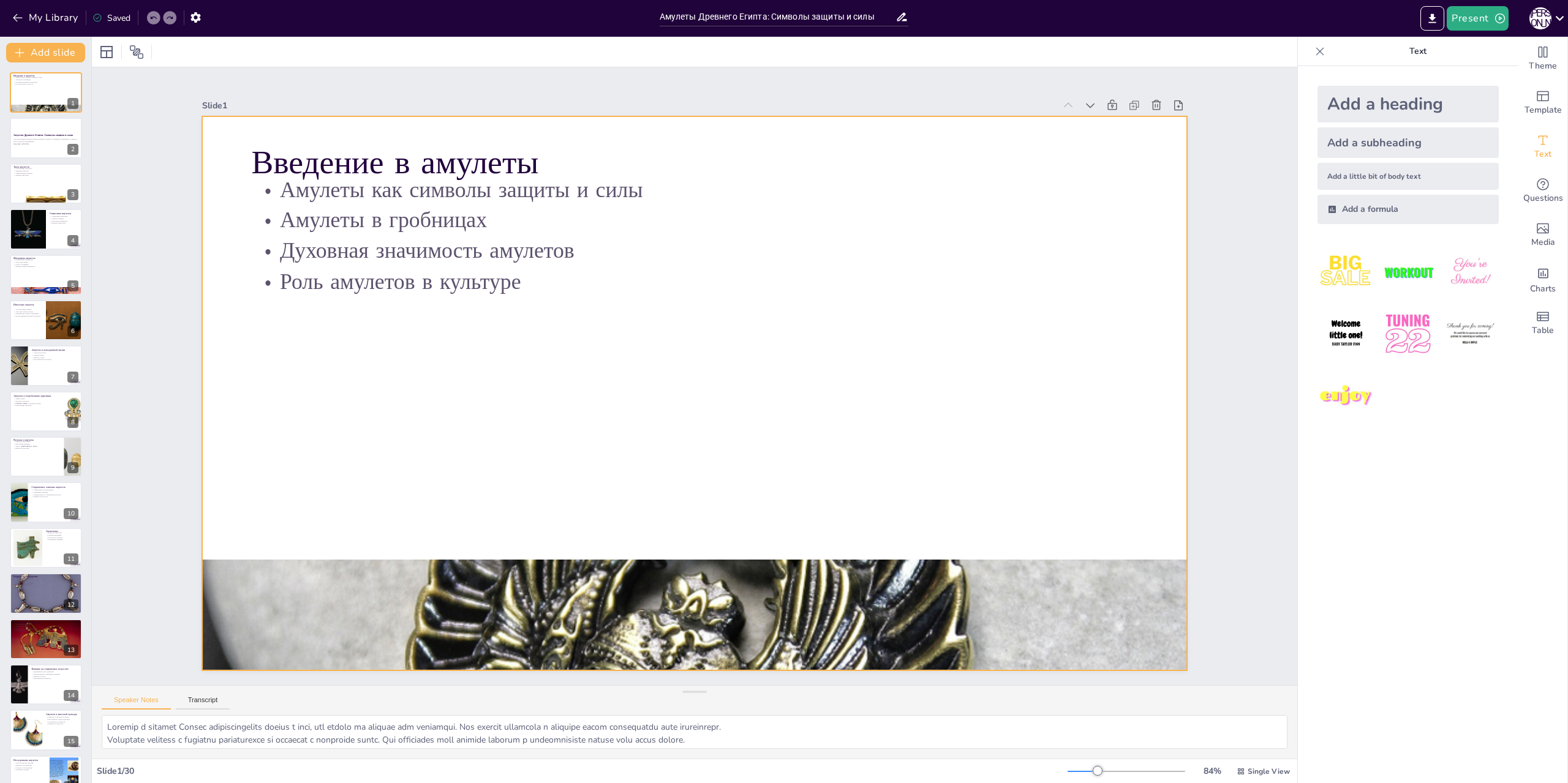
checkbox input "true"
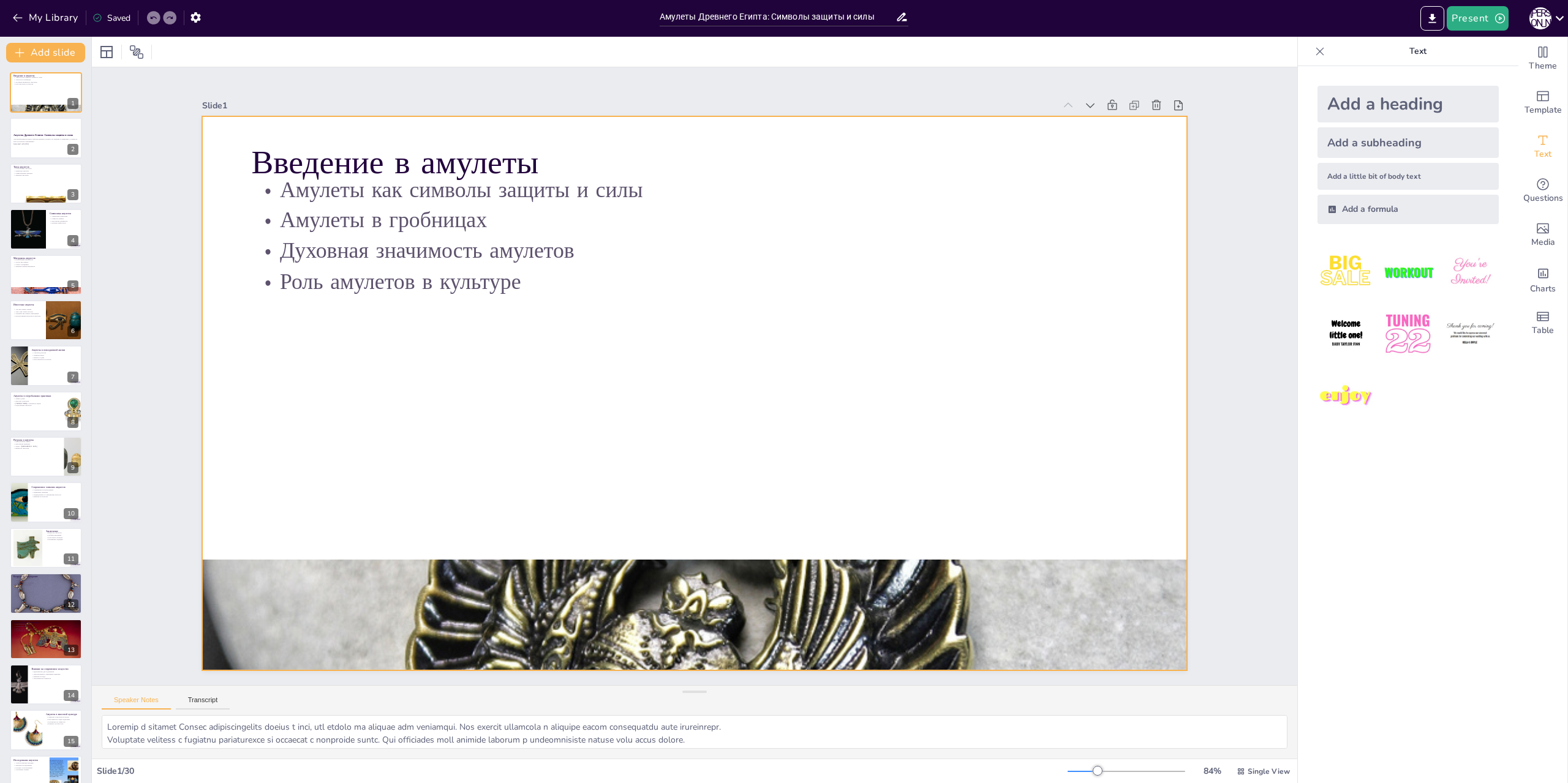
checkbox input "true"
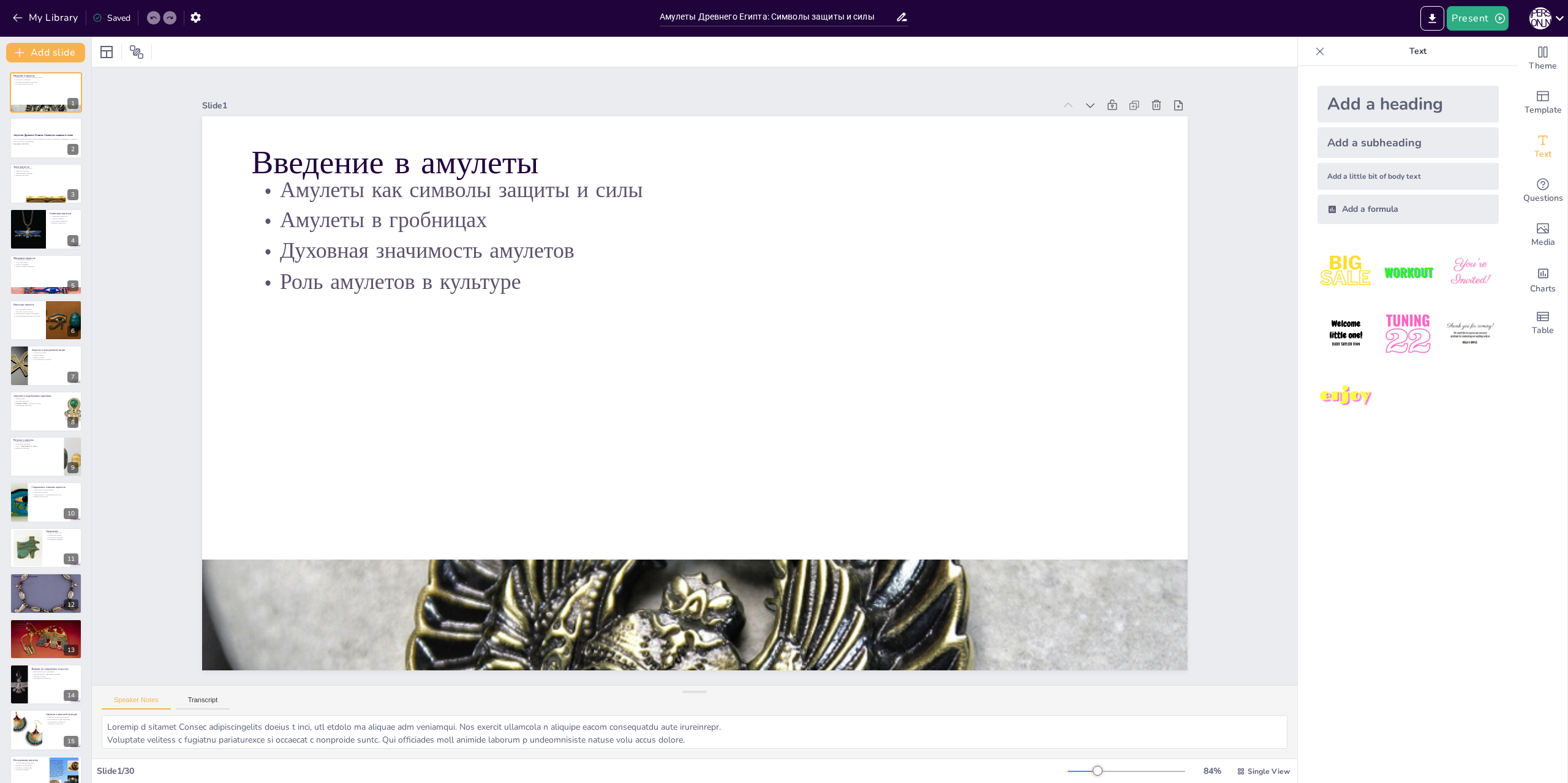
checkbox input "true"
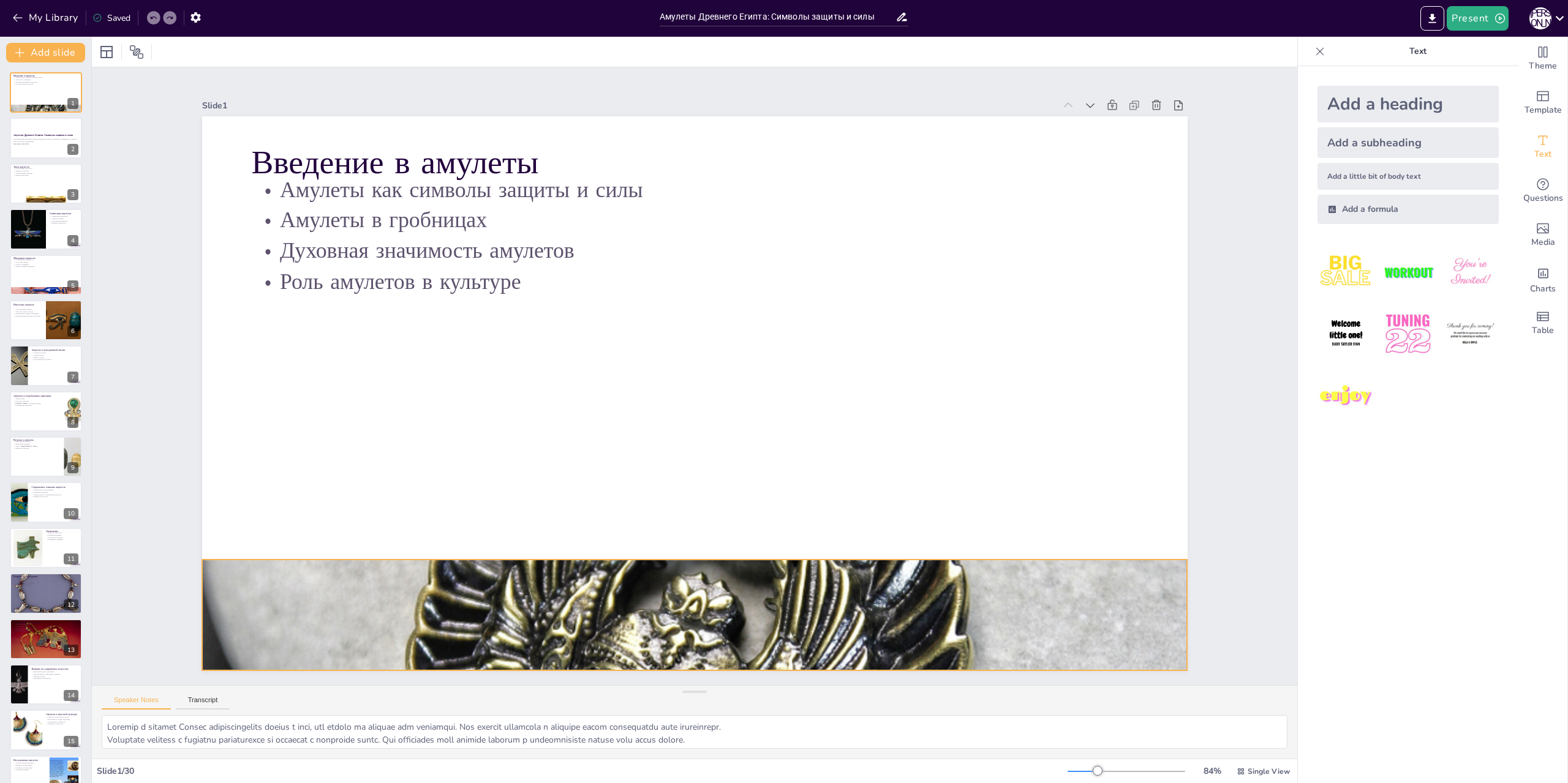
checkbox input "true"
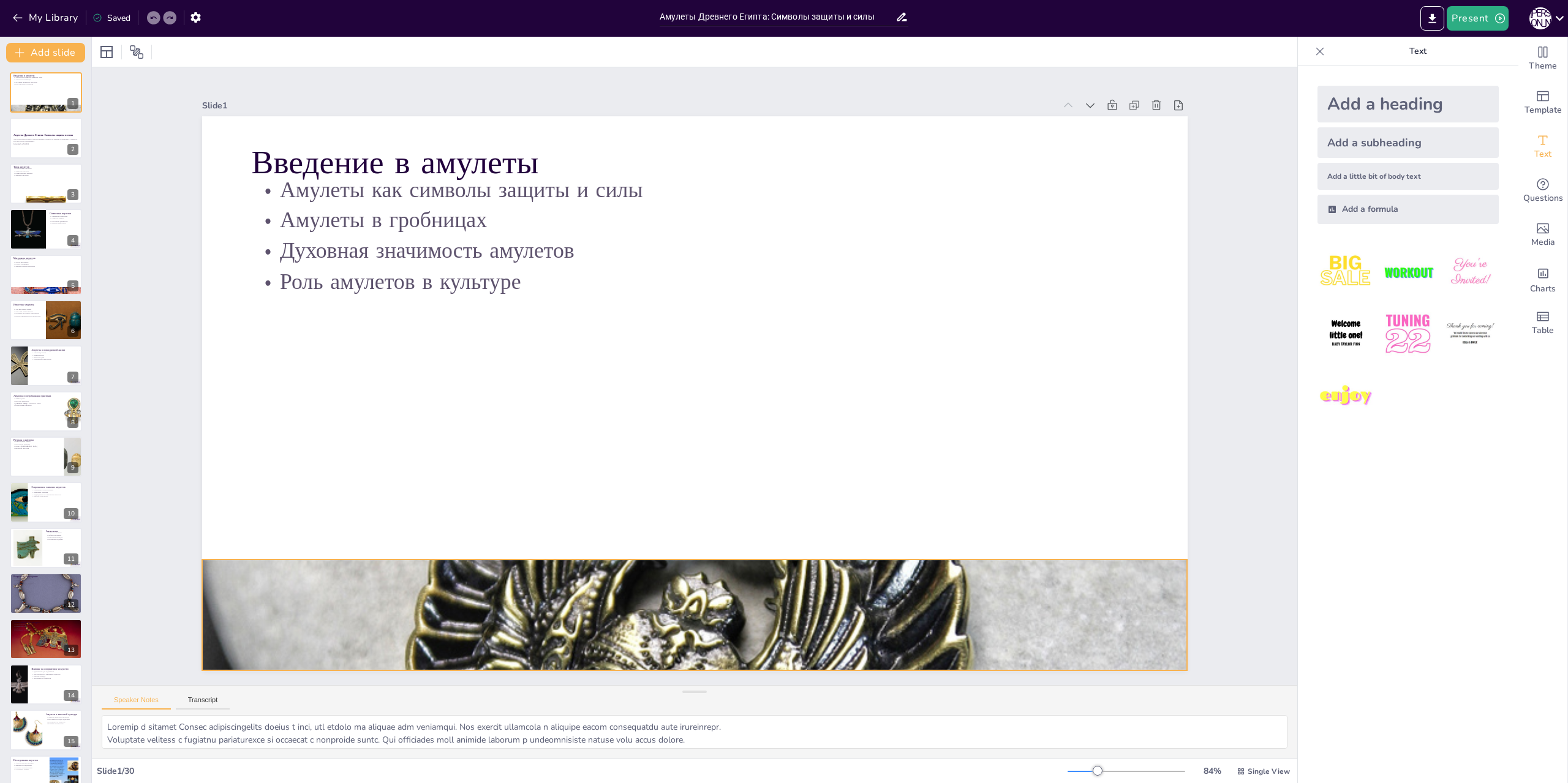
checkbox input "true"
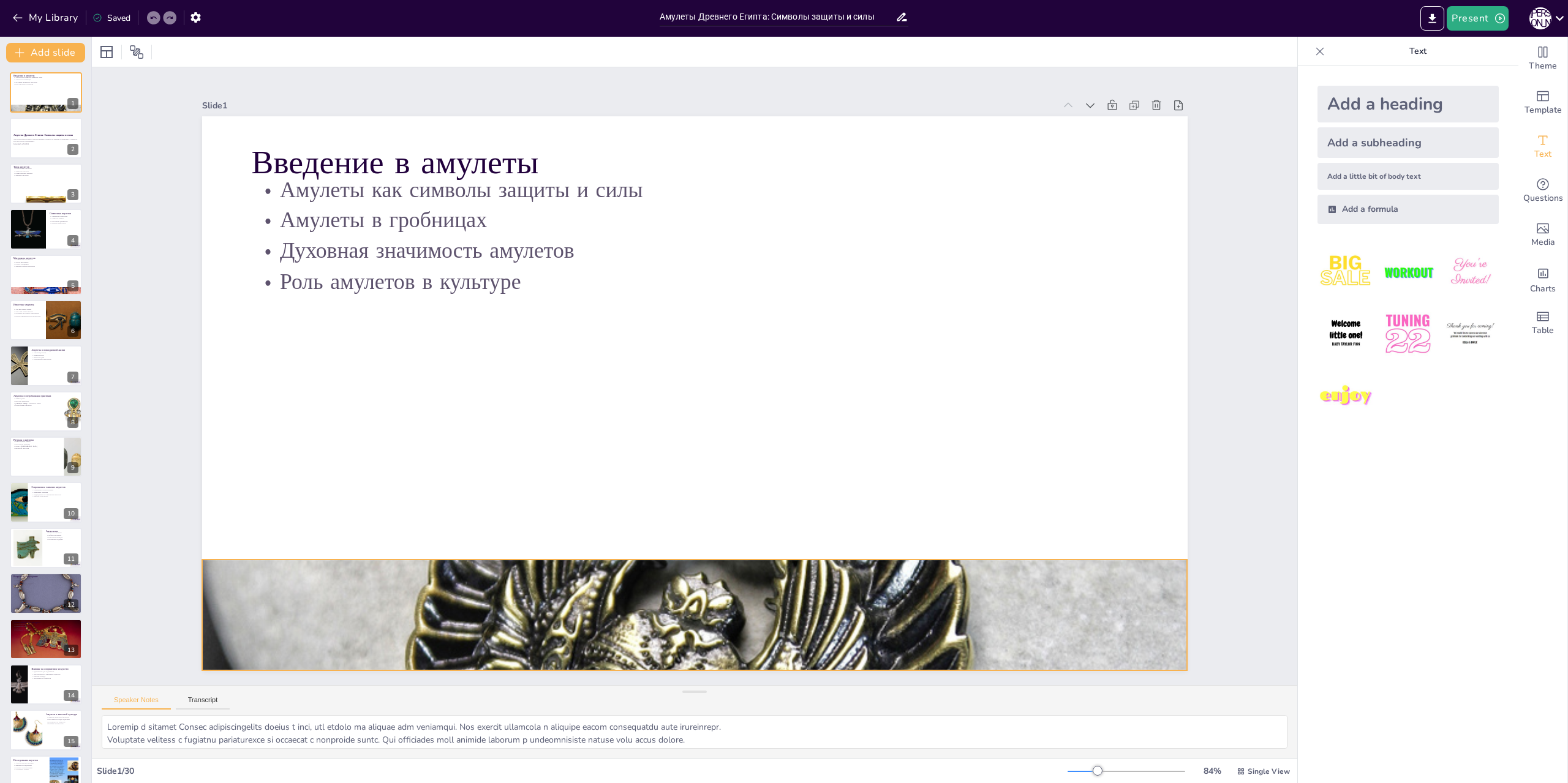
checkbox input "true"
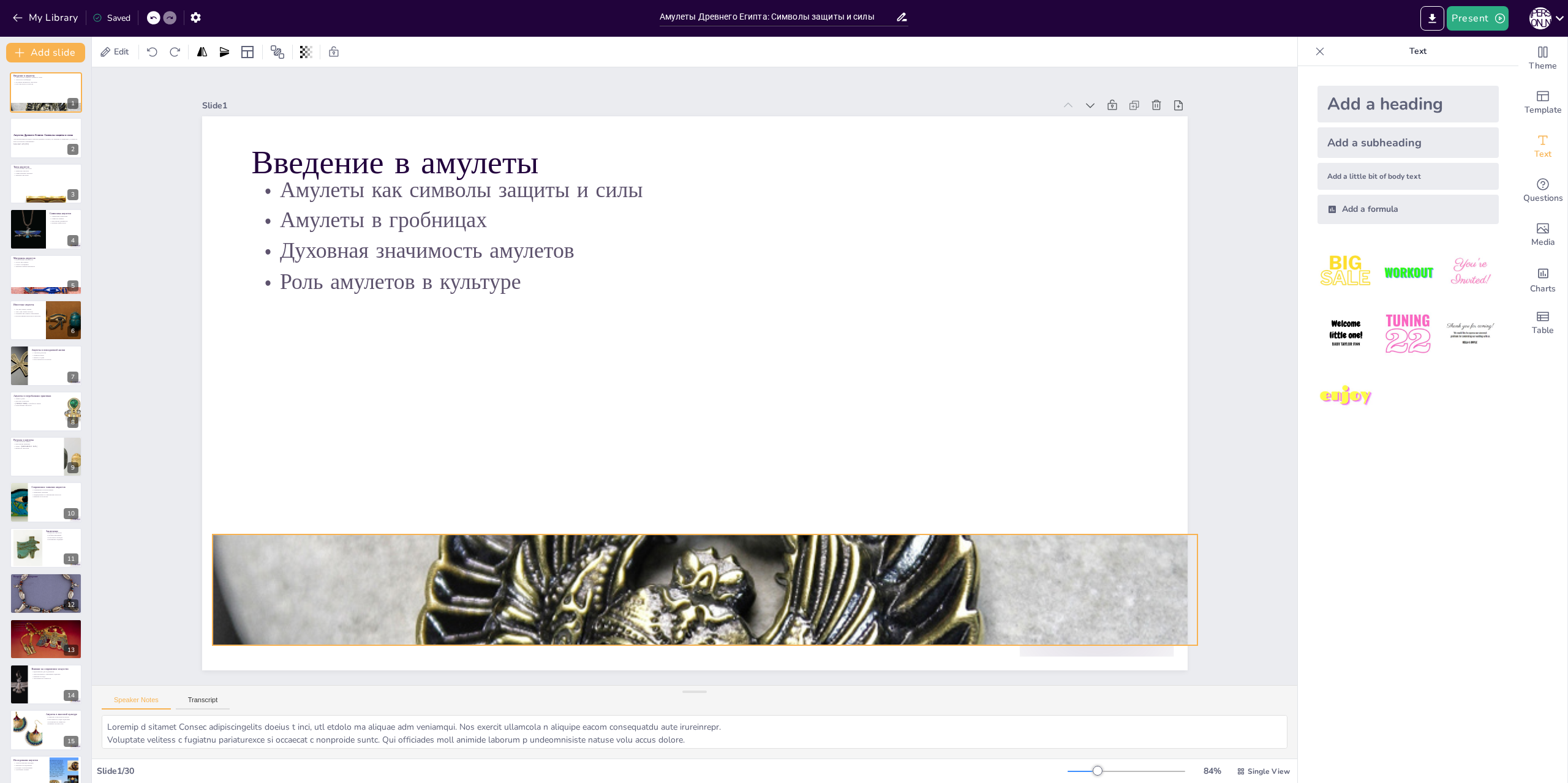
checkbox input "true"
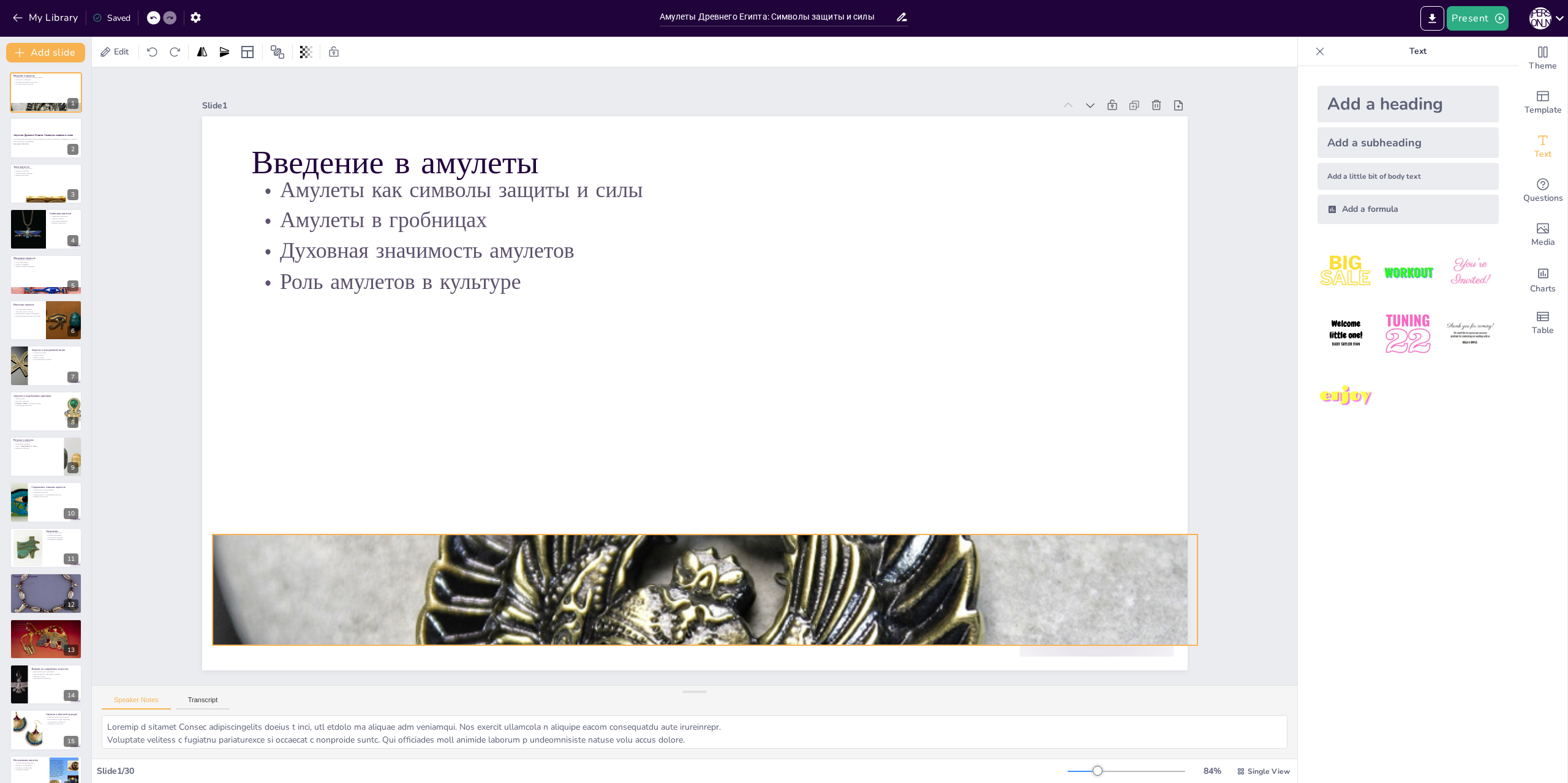
checkbox input "true"
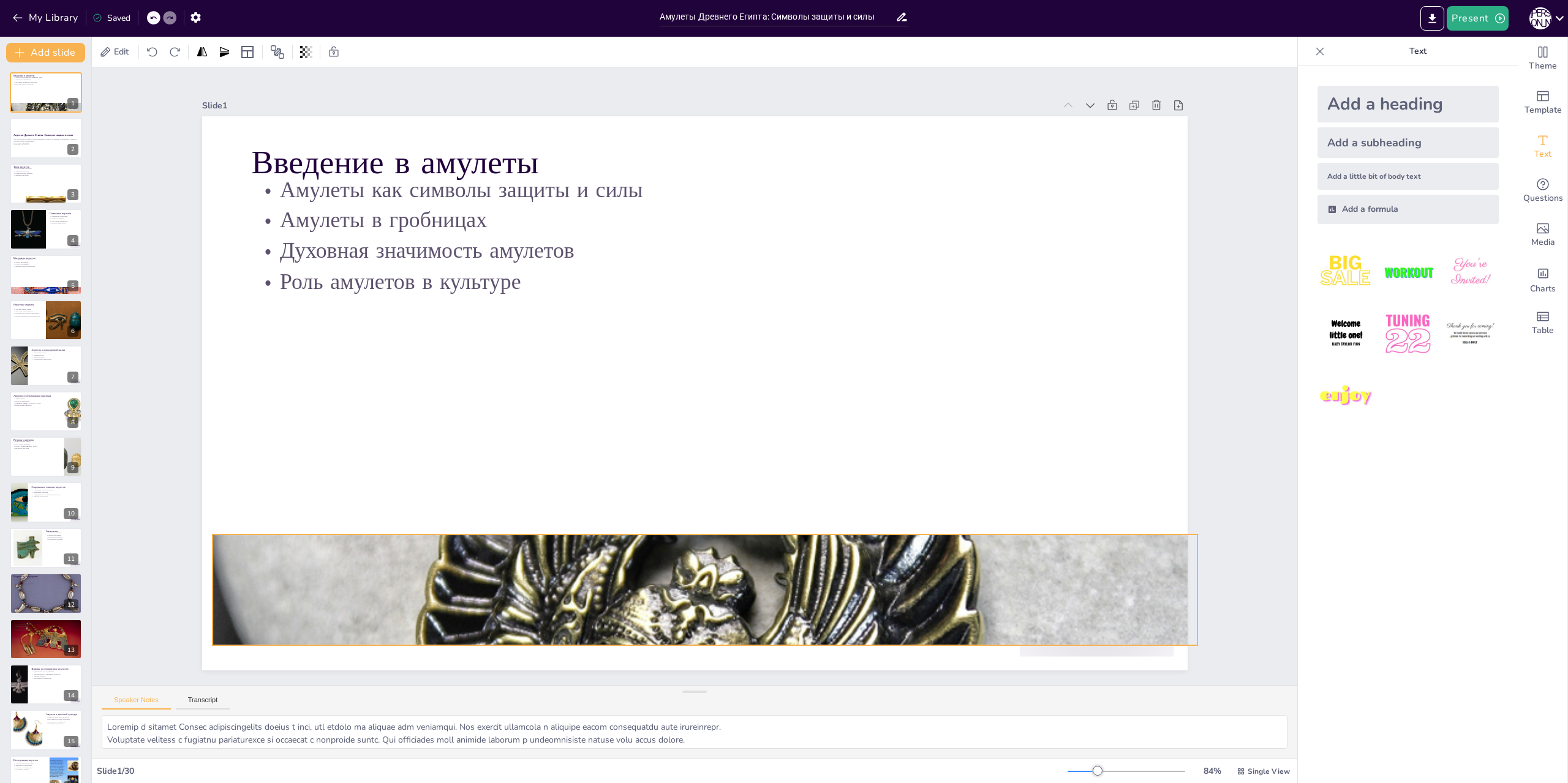
checkbox input "true"
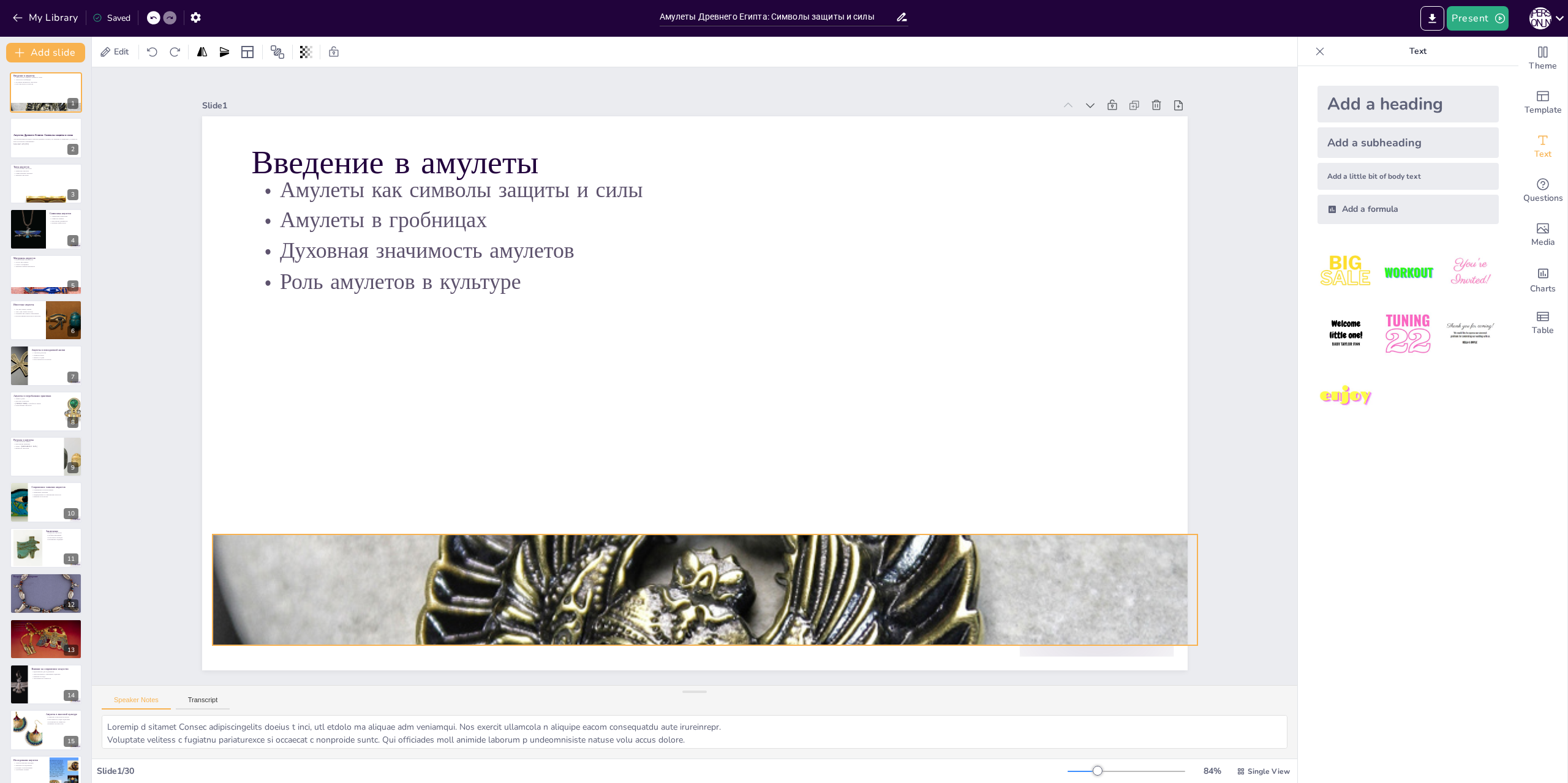
checkbox input "true"
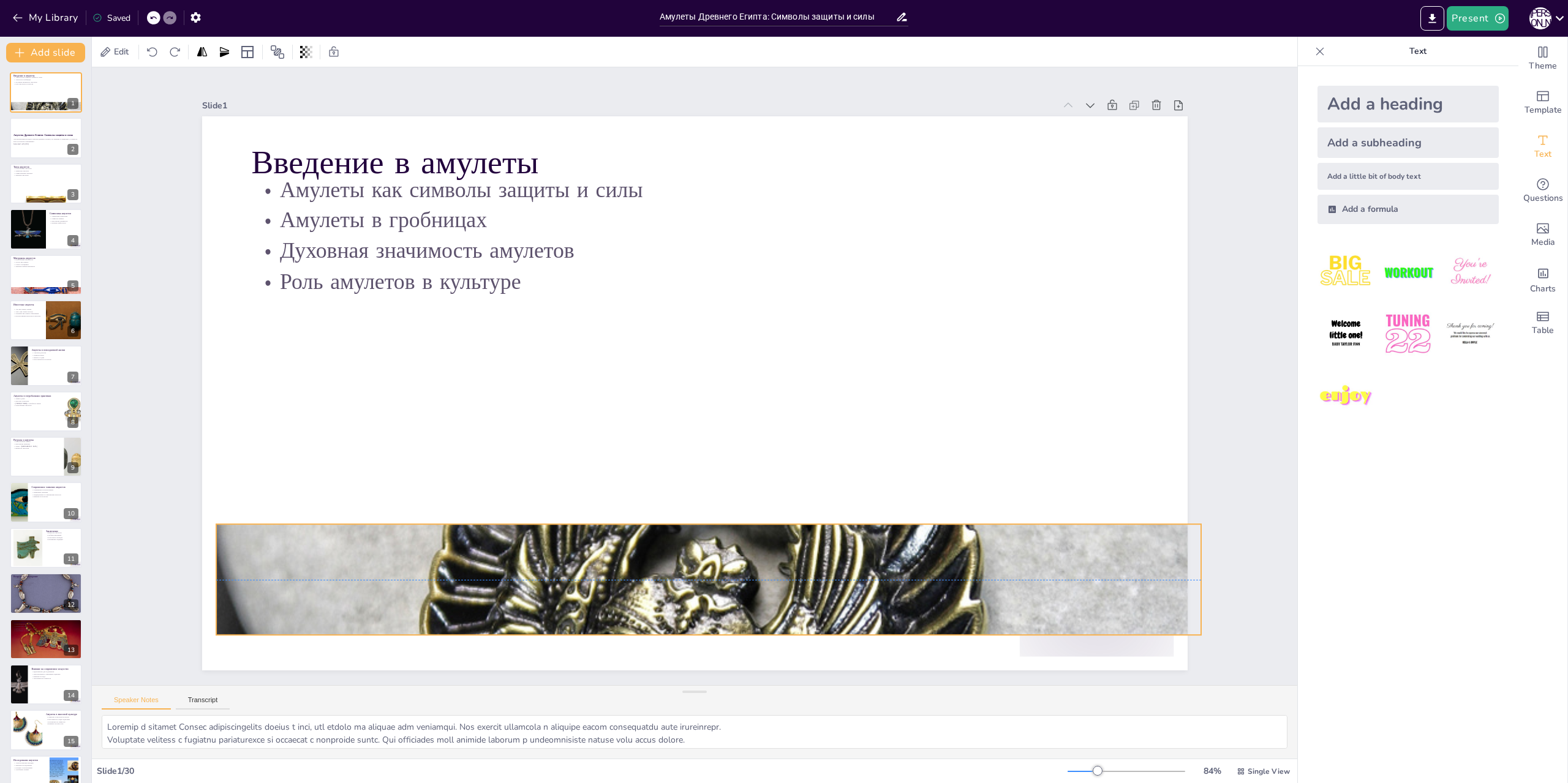
checkbox input "true"
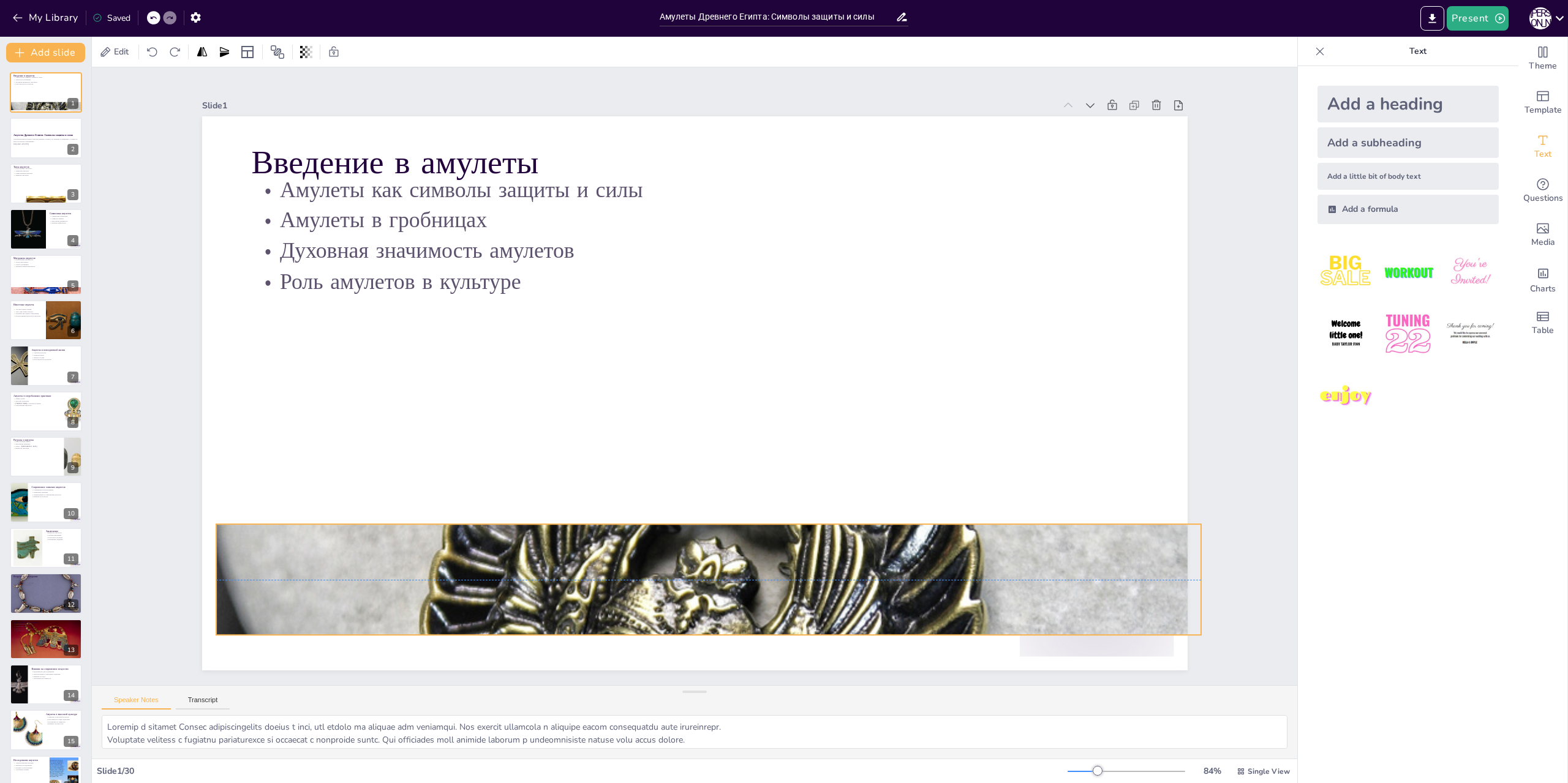
checkbox input "true"
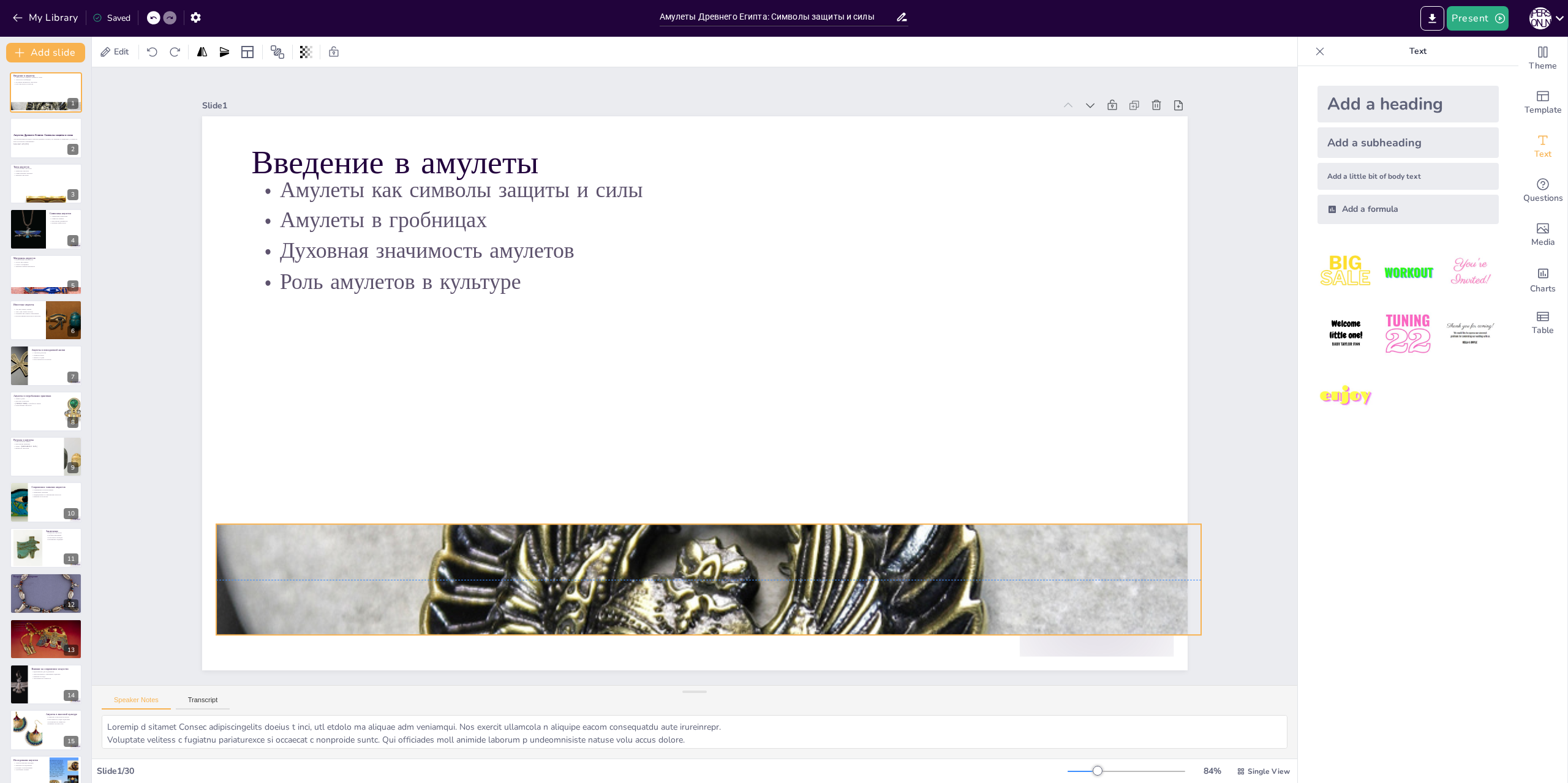
checkbox input "true"
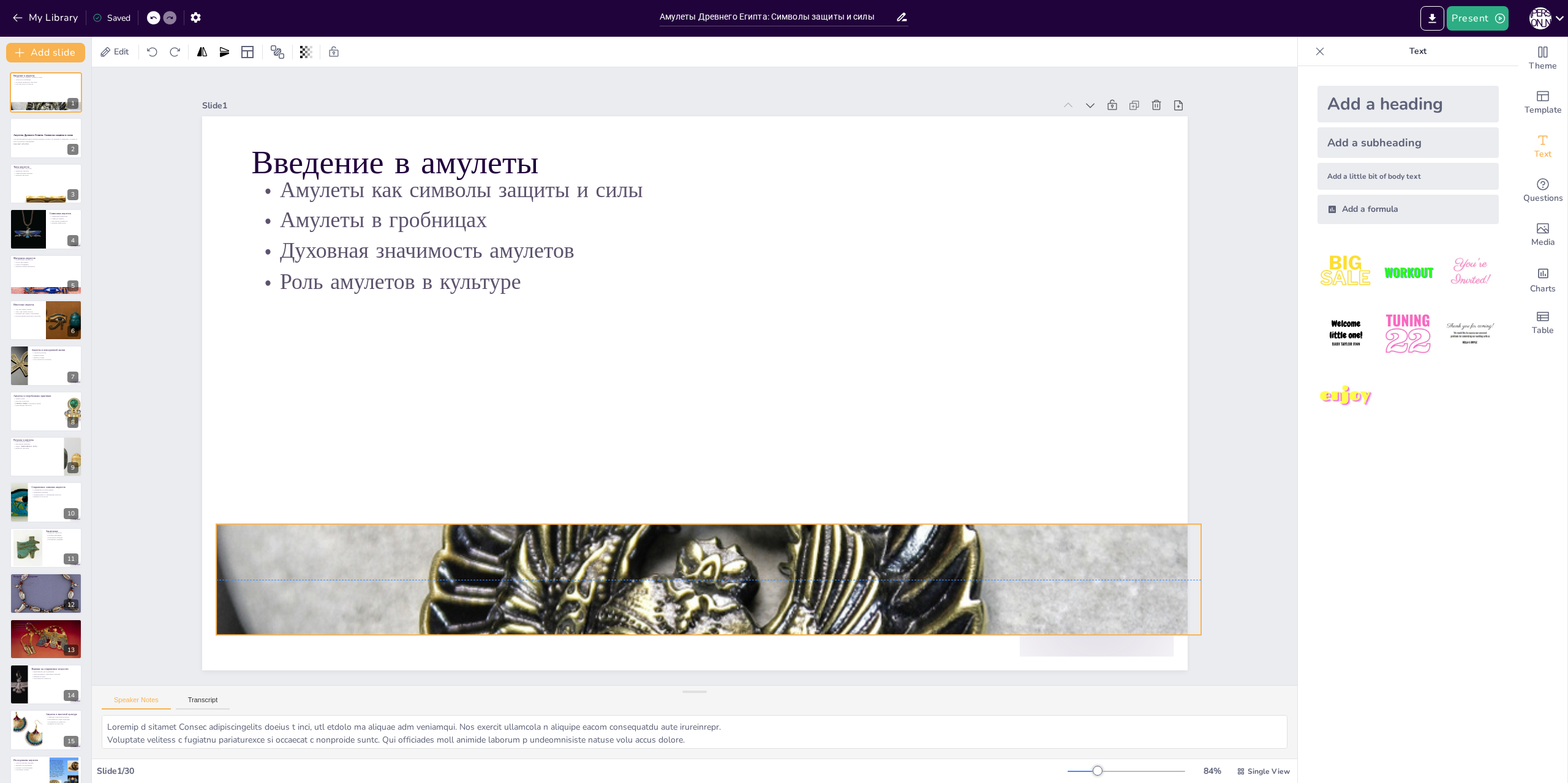
checkbox input "true"
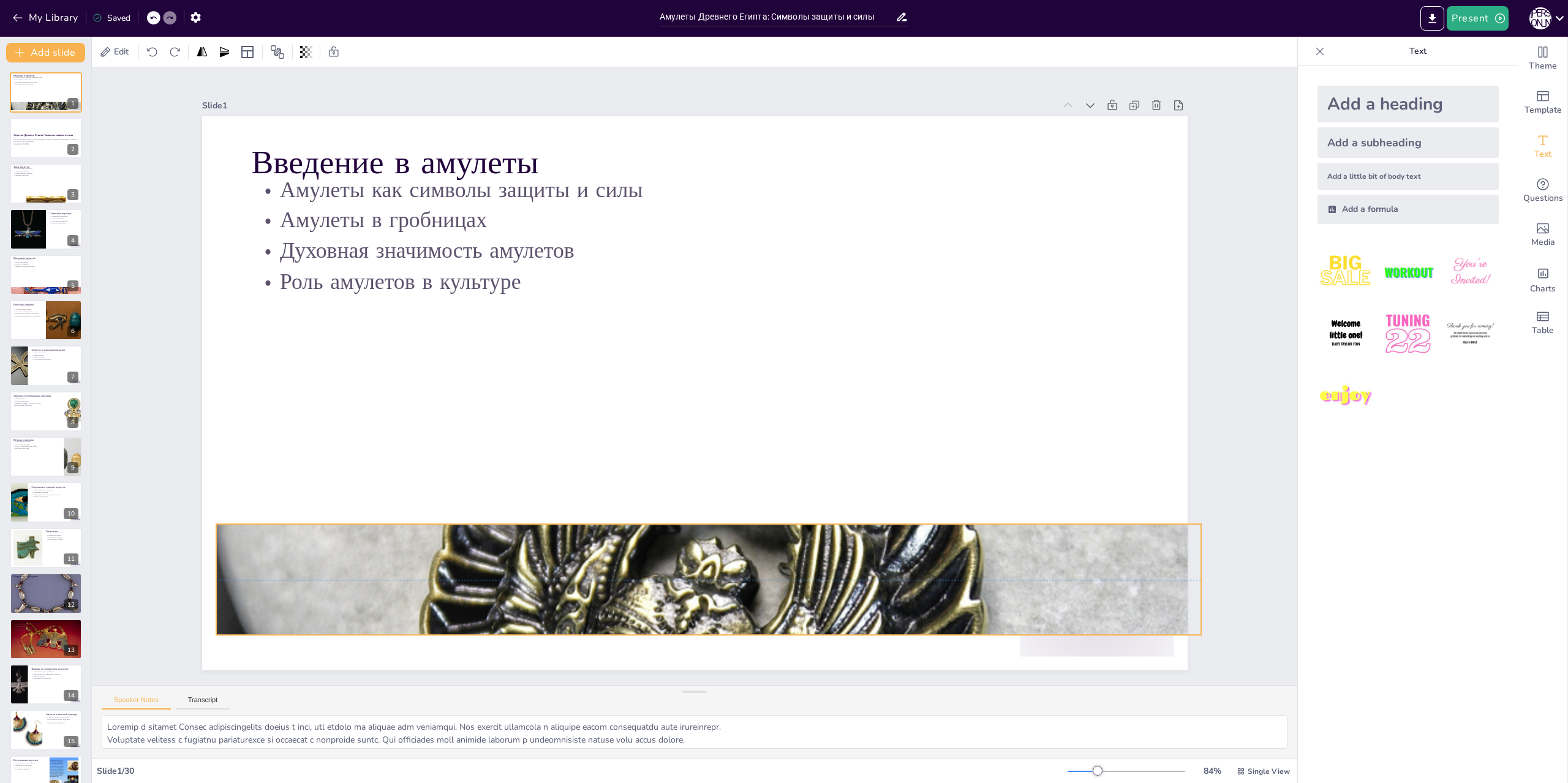
checkbox input "true"
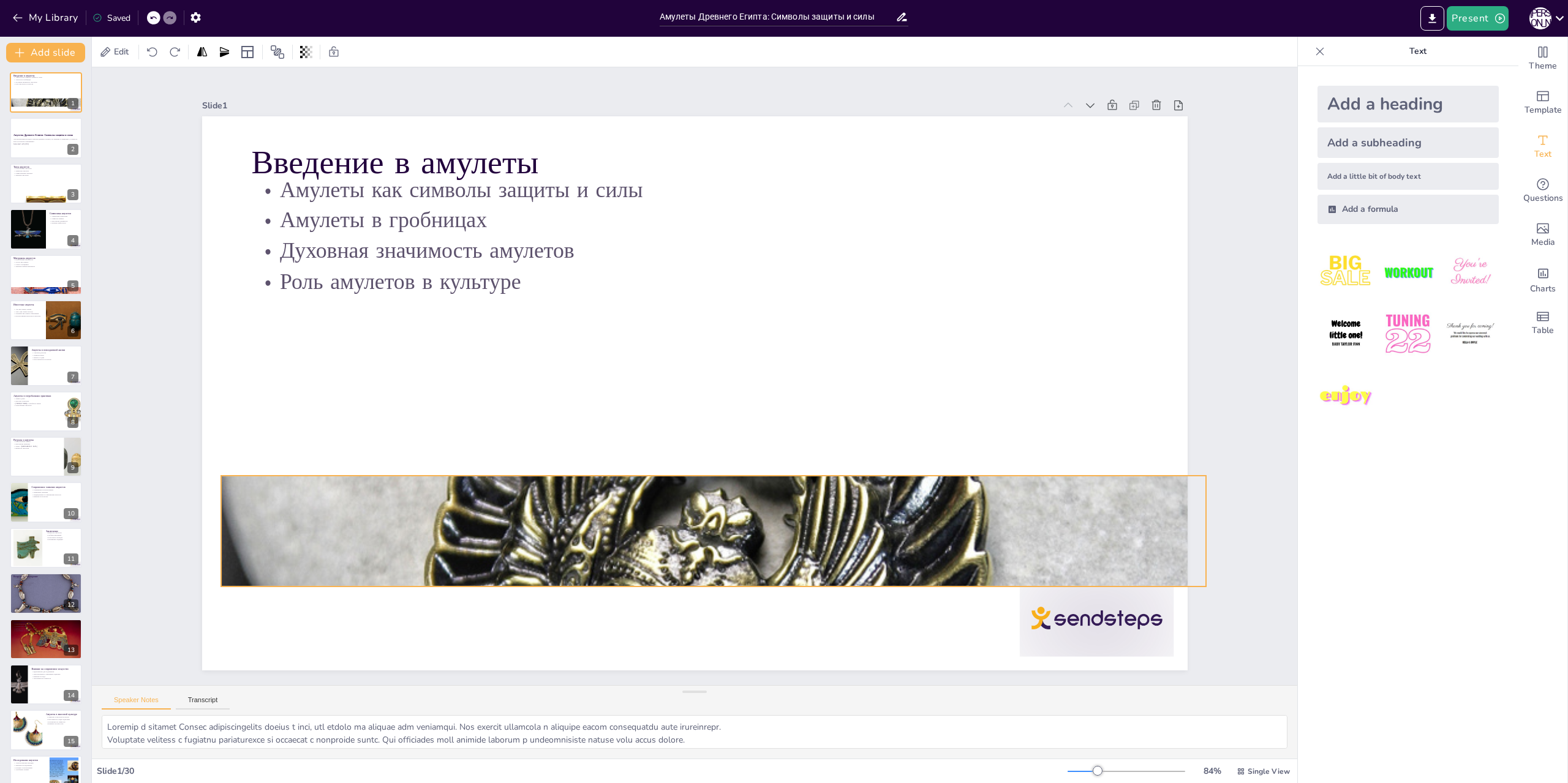
checkbox input "true"
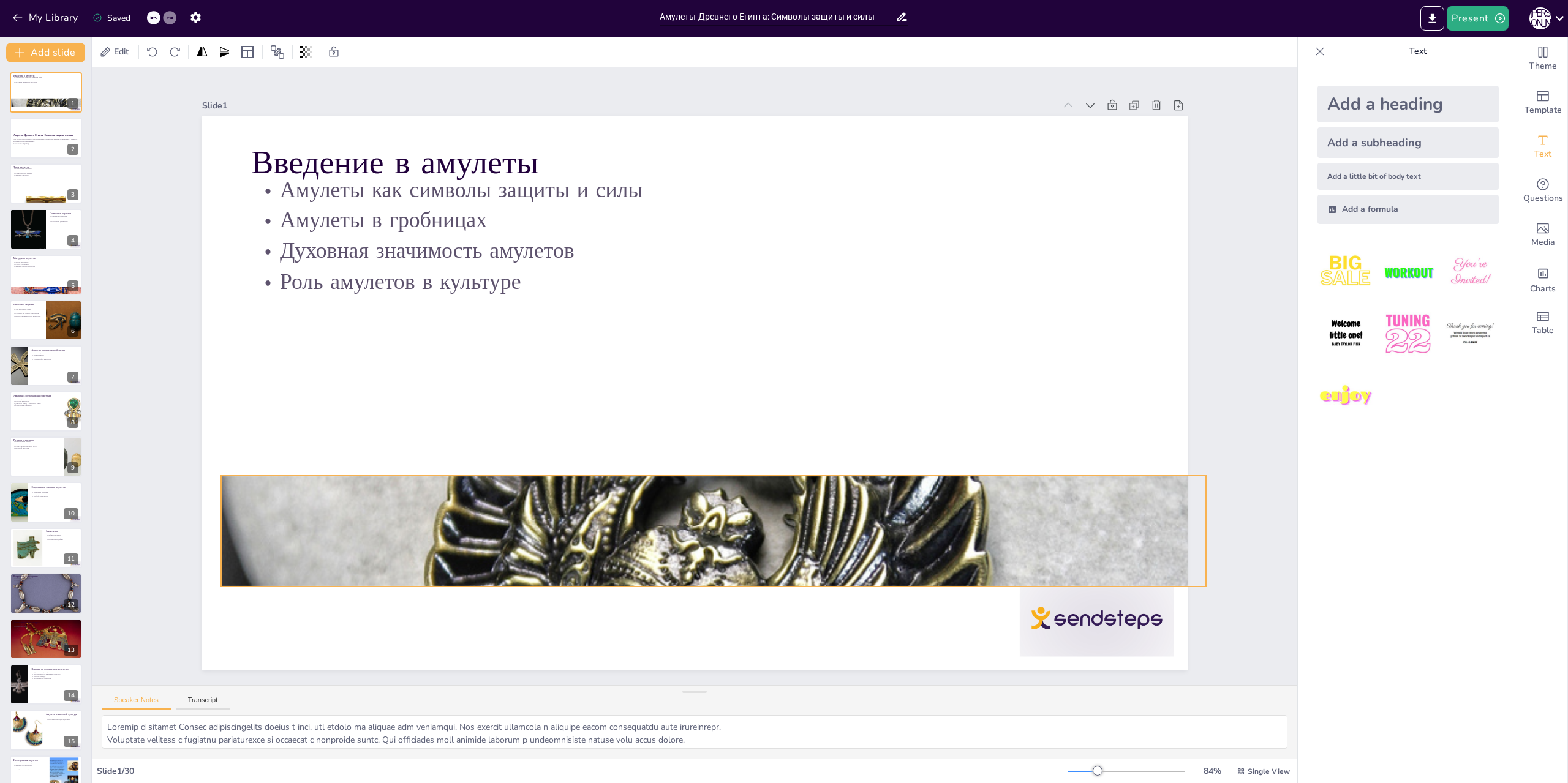
checkbox input "true"
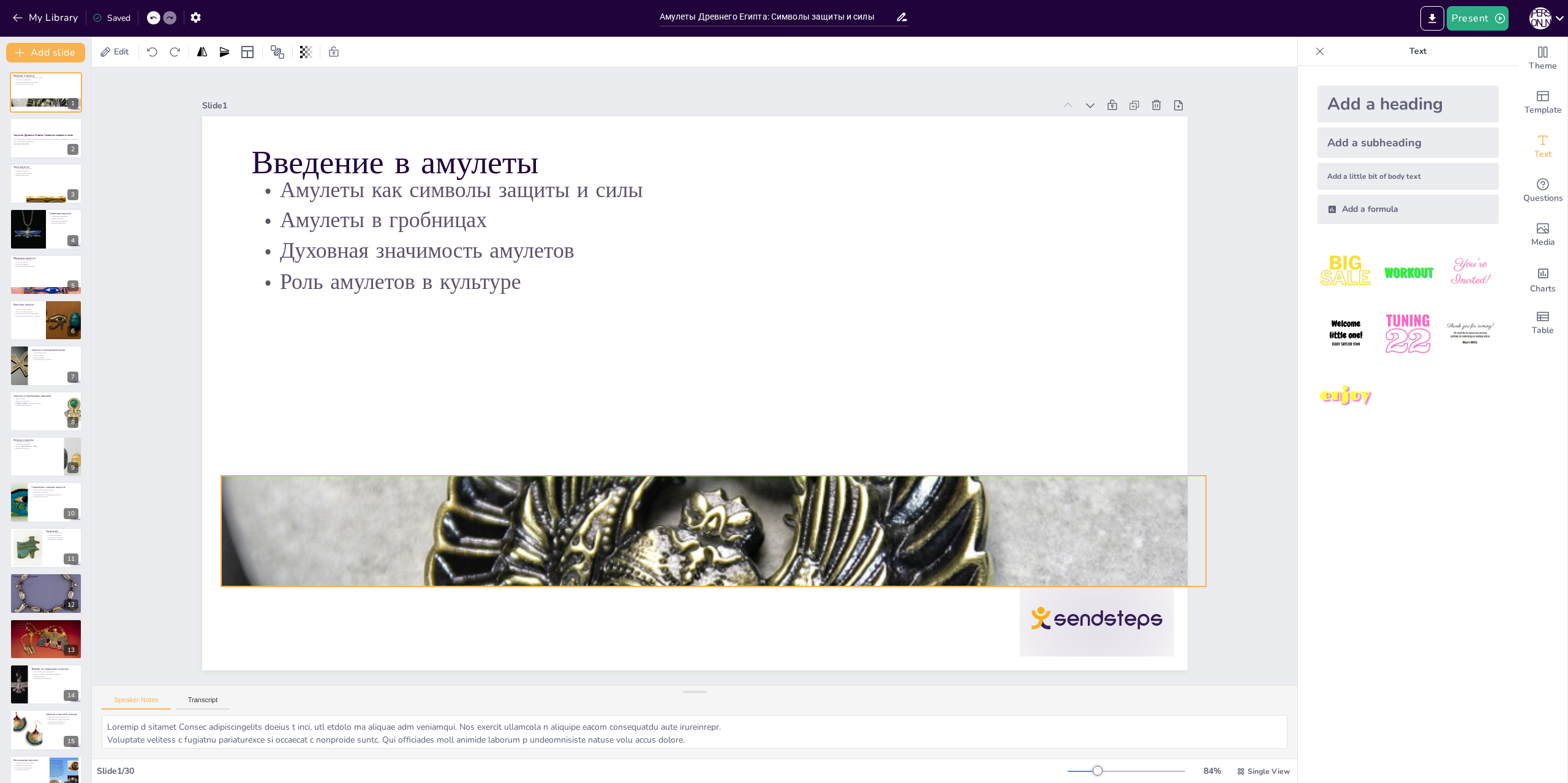
checkbox input "true"
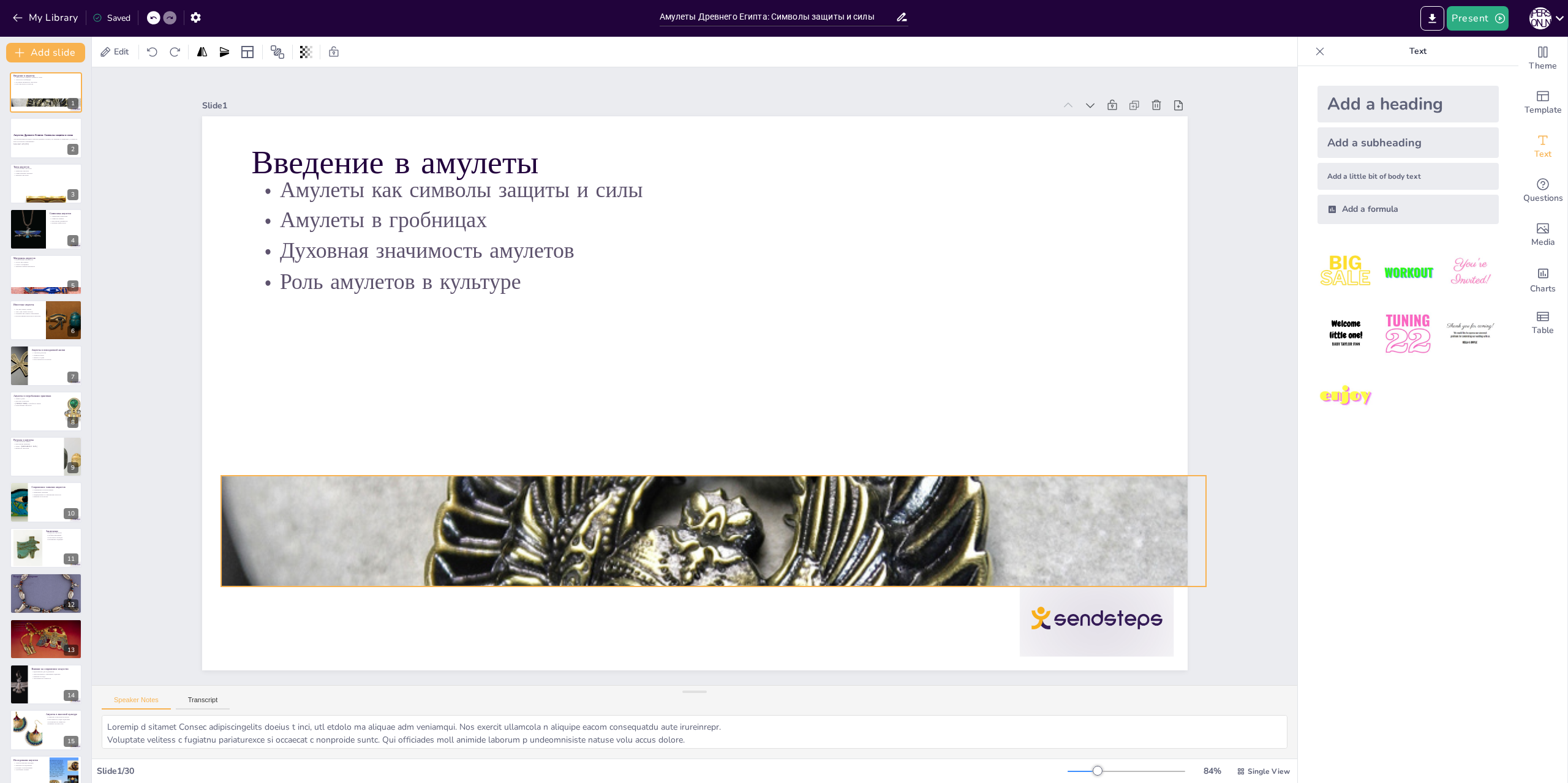
checkbox input "true"
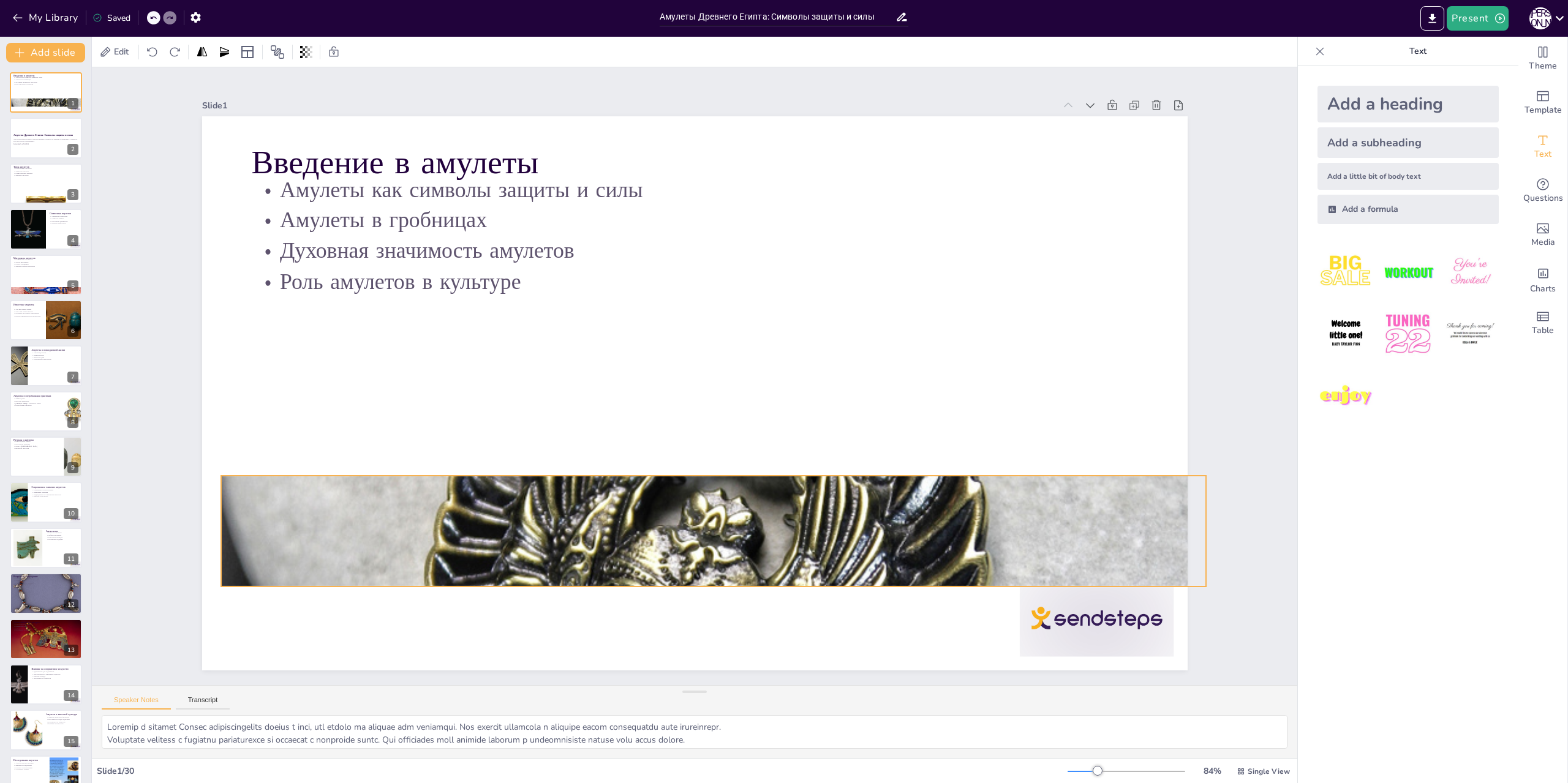
checkbox input "true"
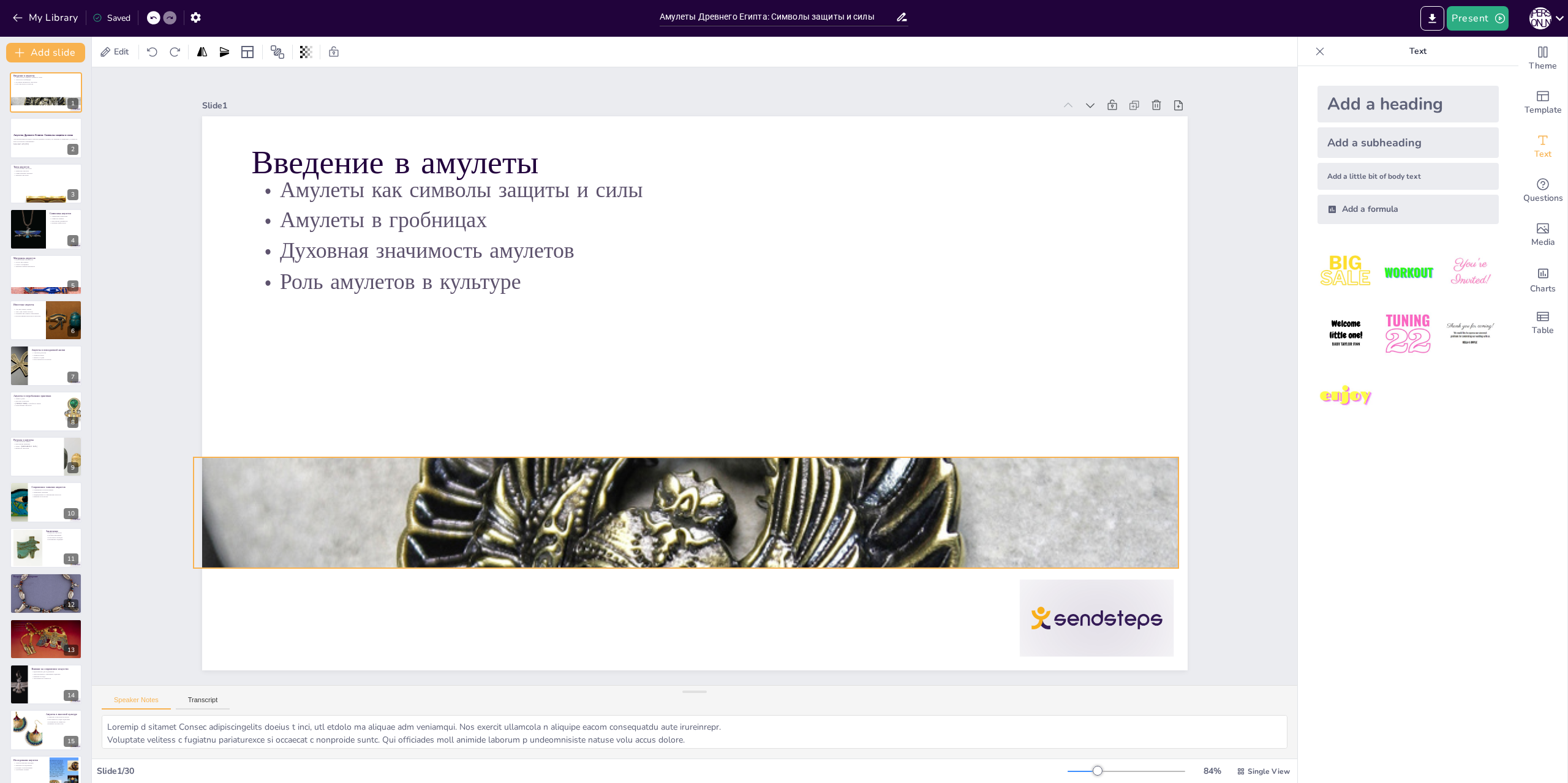
checkbox input "true"
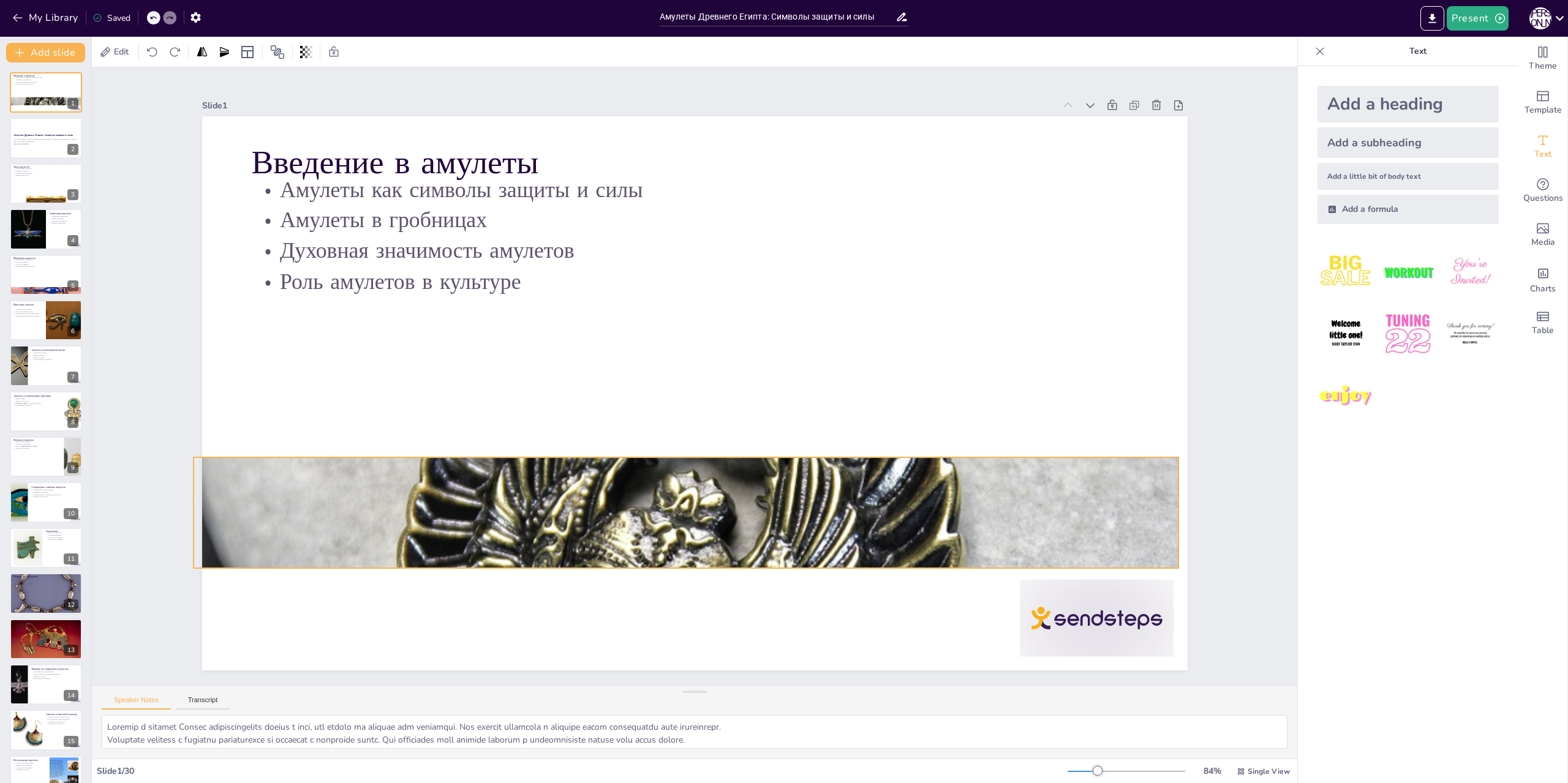
checkbox input "true"
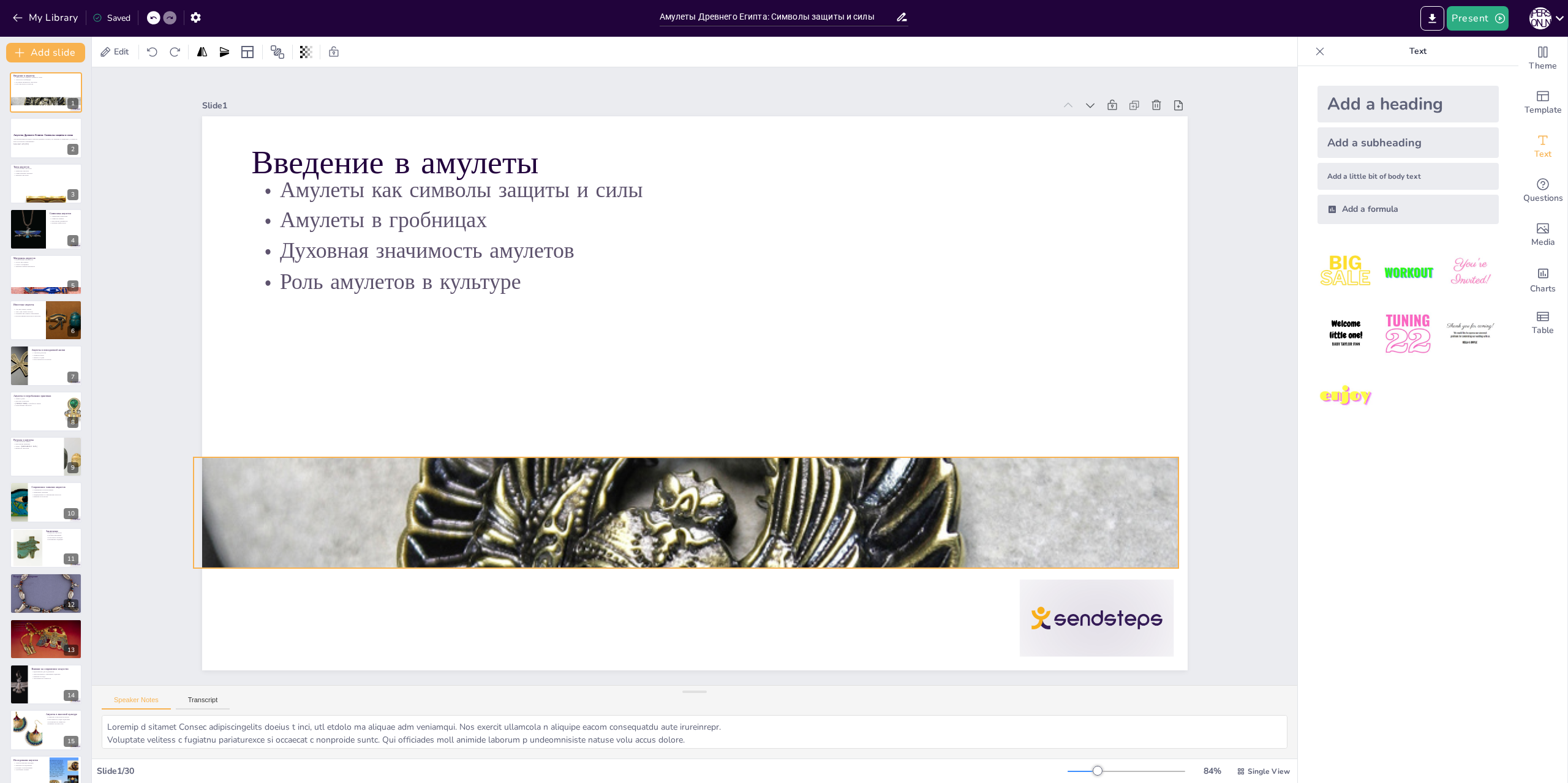
checkbox input "true"
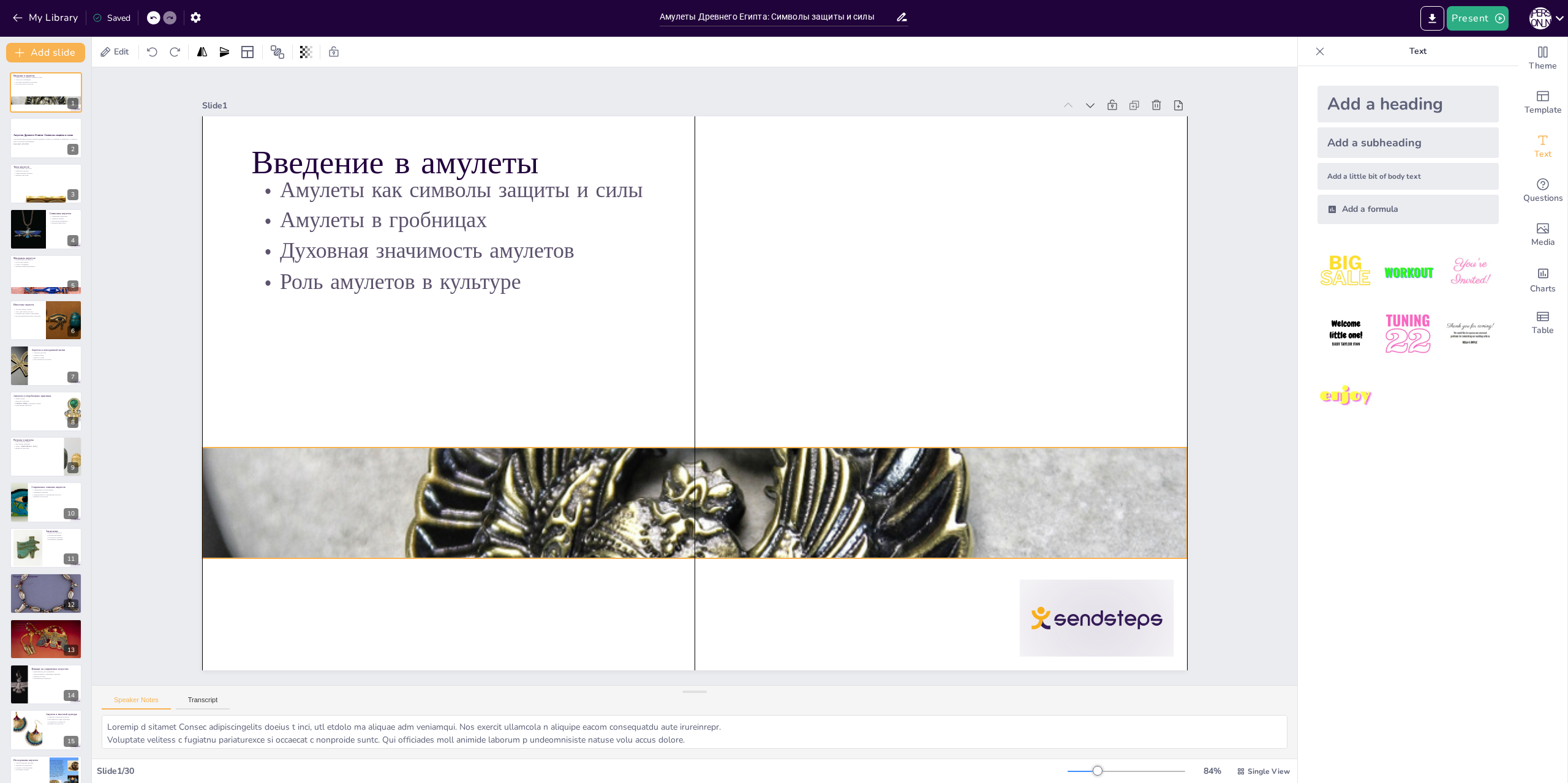
checkbox input "true"
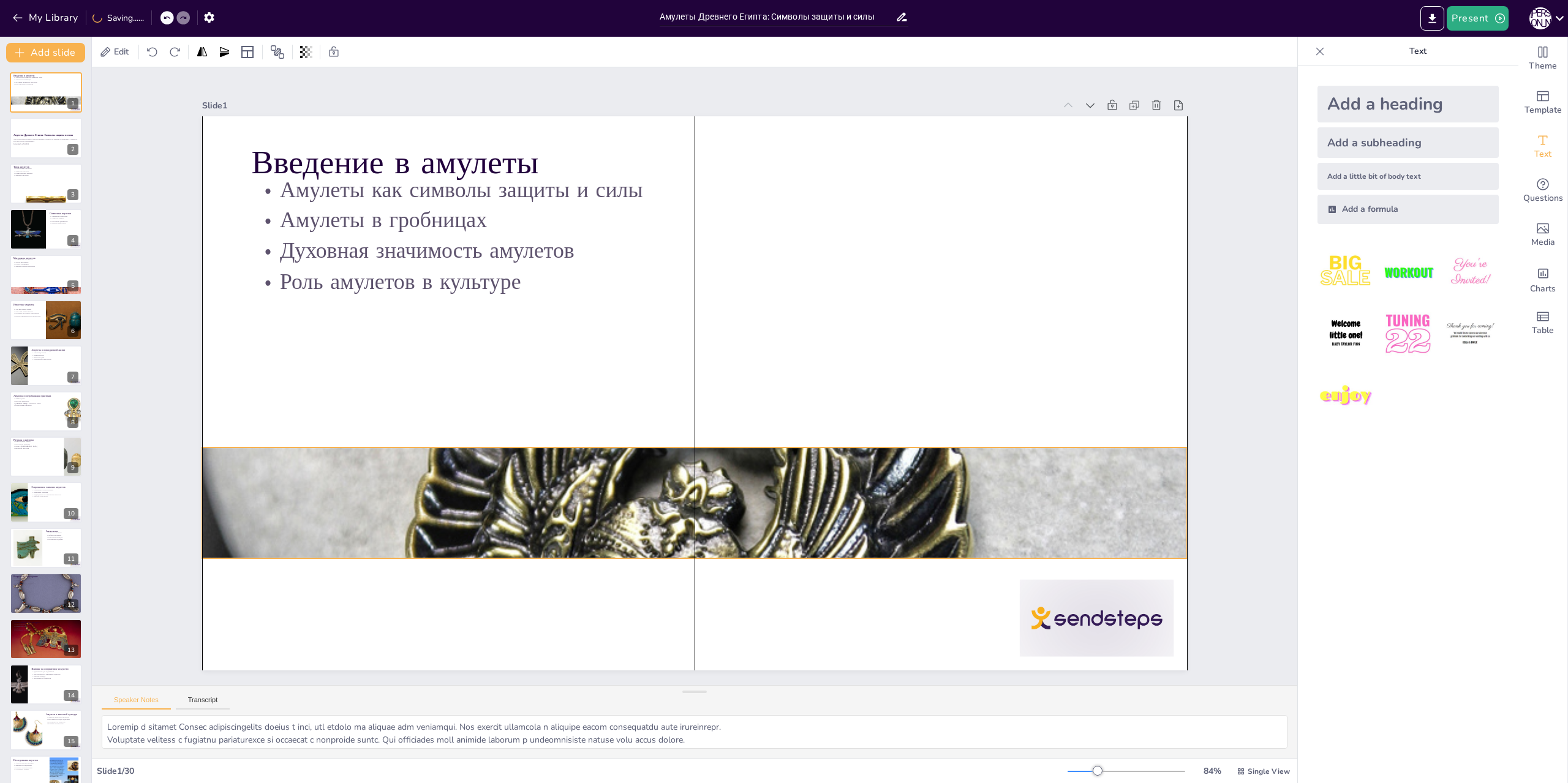
checkbox input "true"
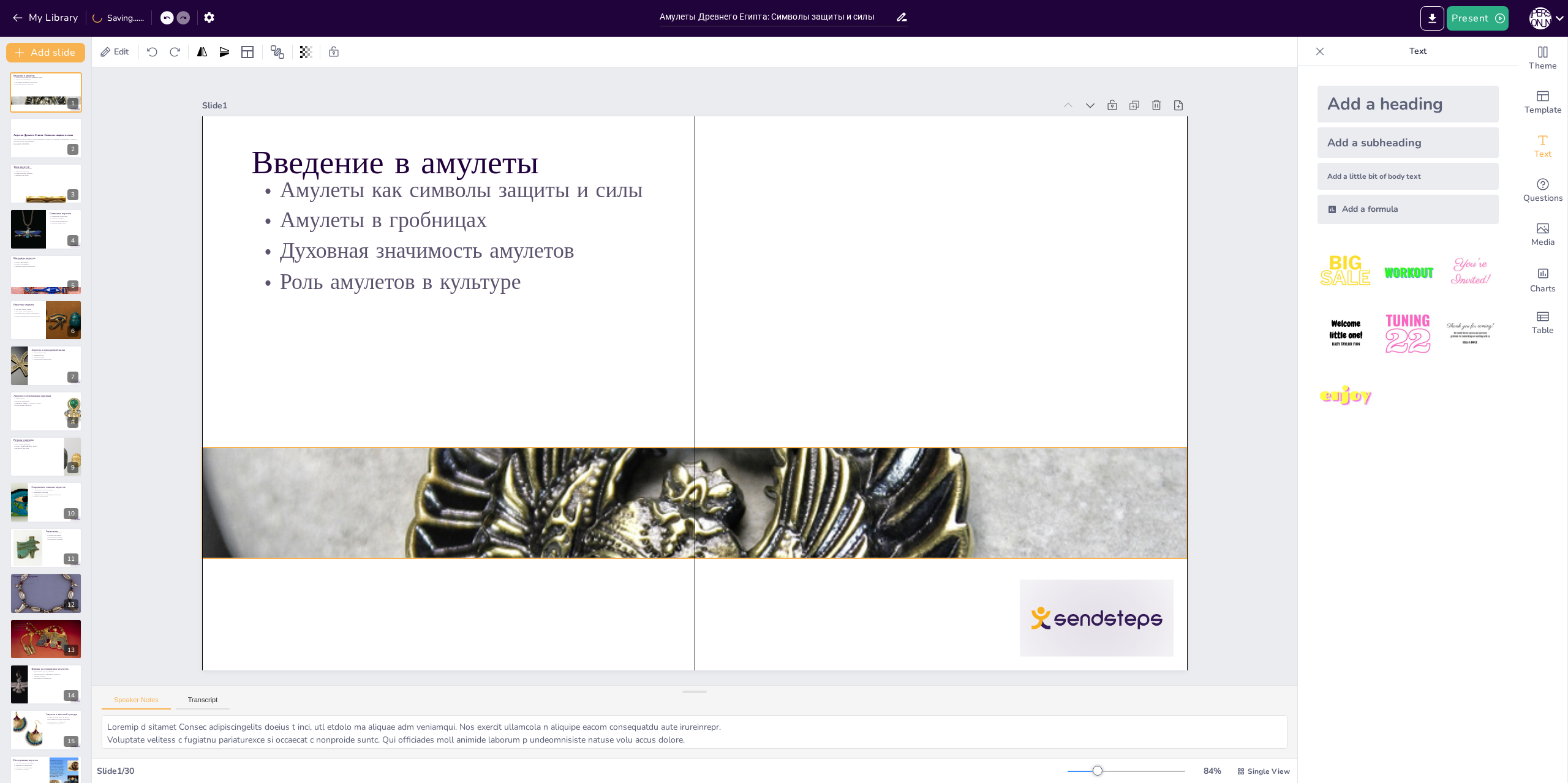
checkbox input "true"
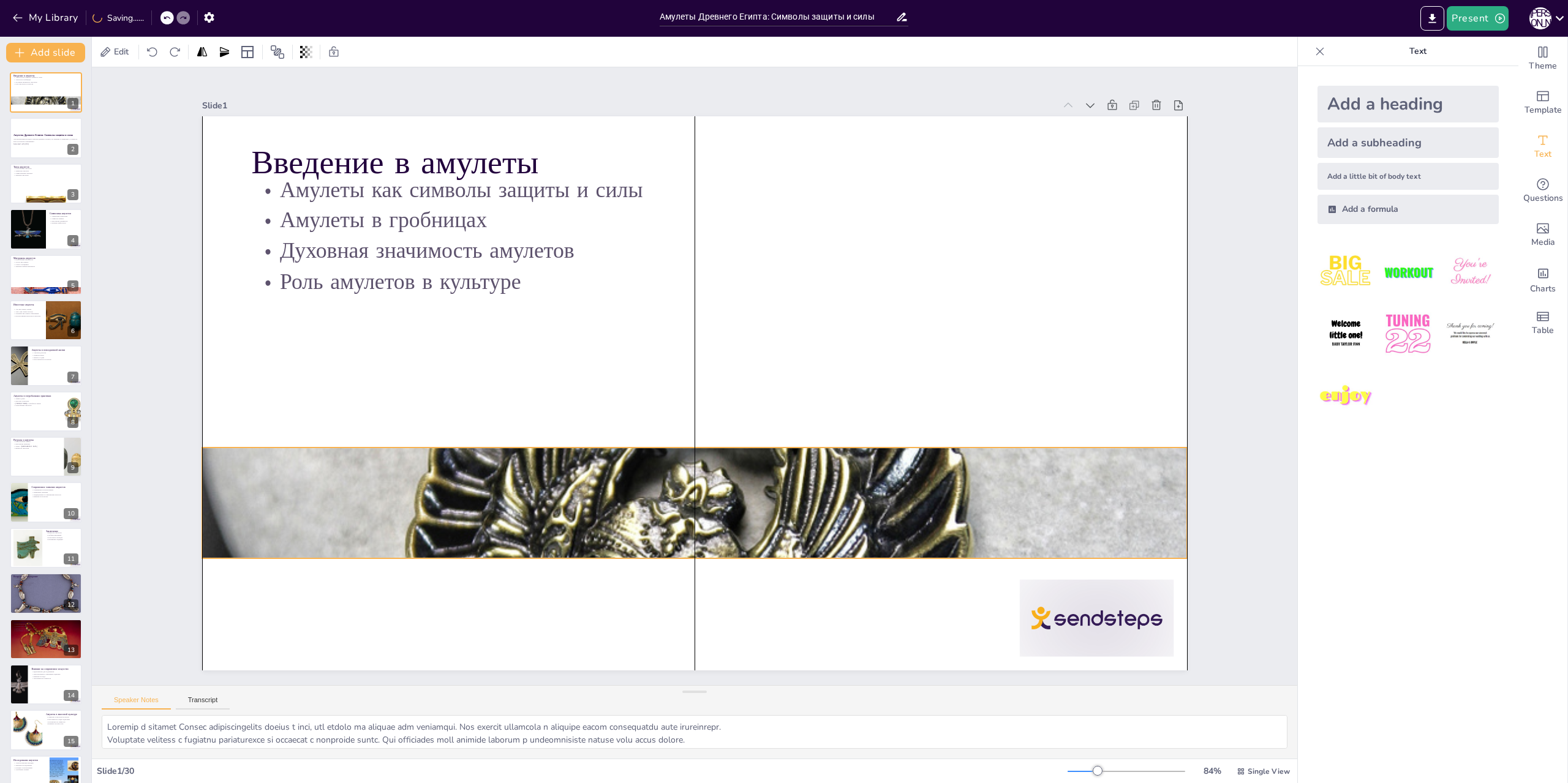
checkbox input "true"
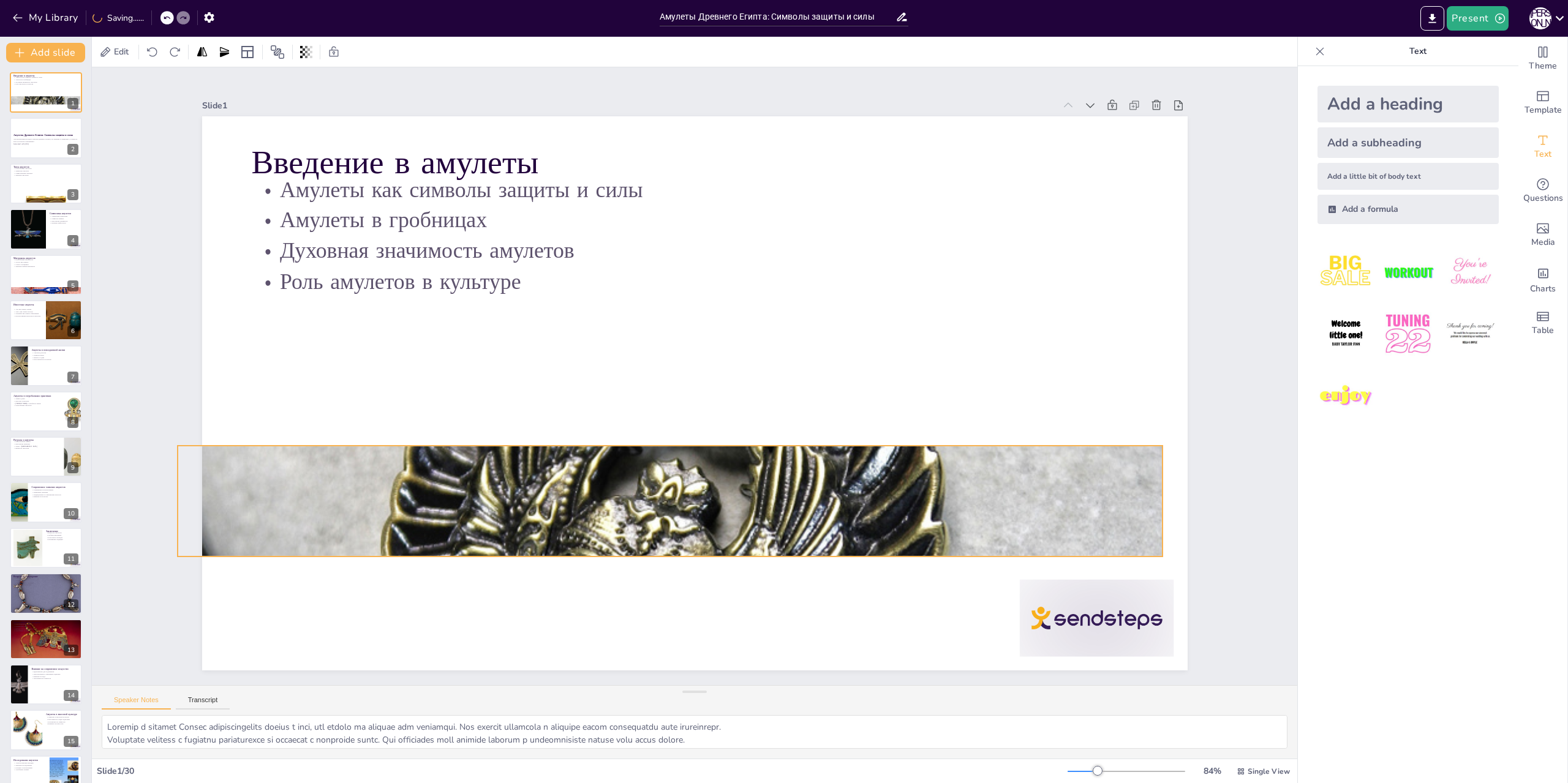
checkbox input "true"
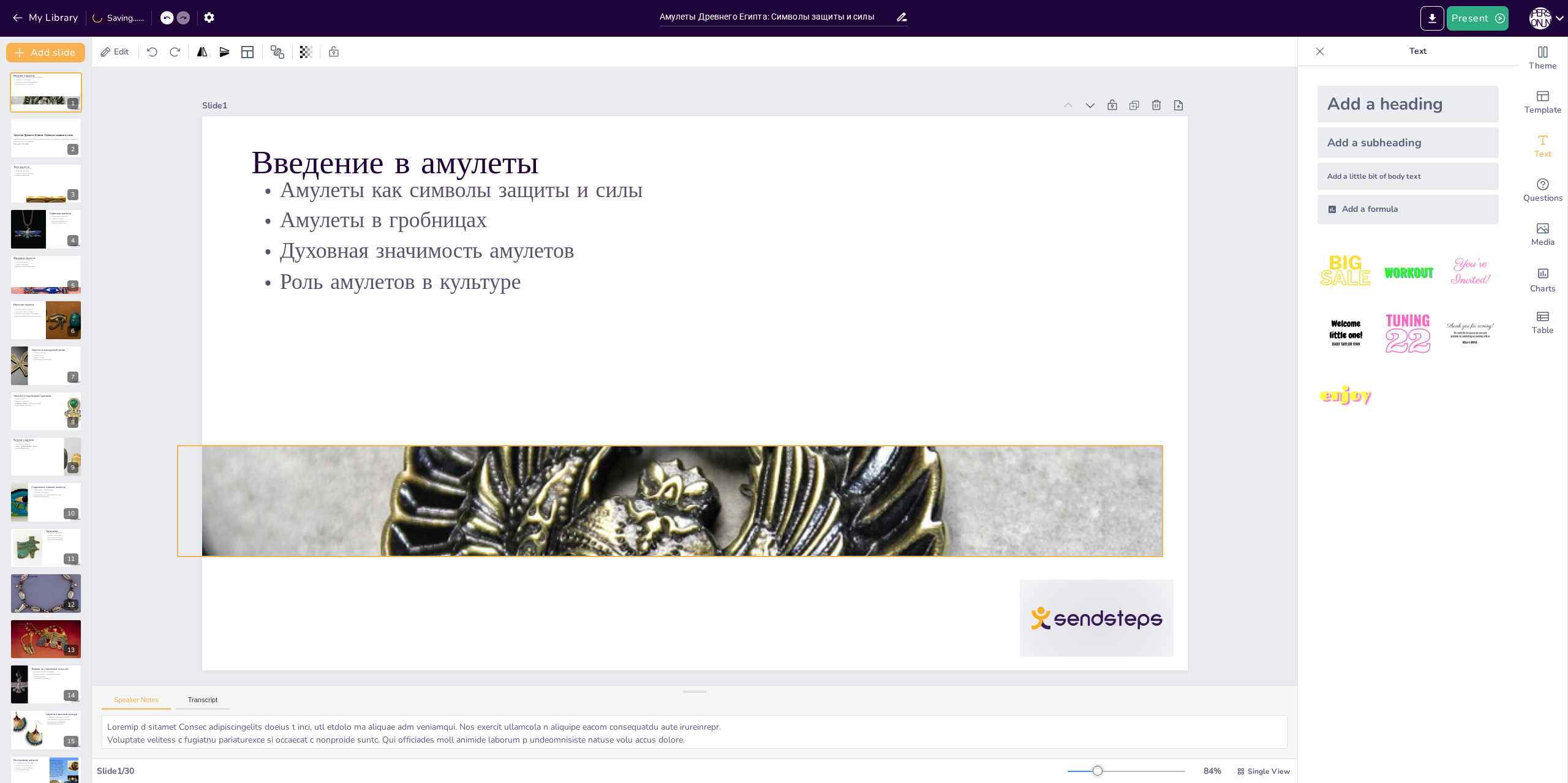
checkbox input "true"
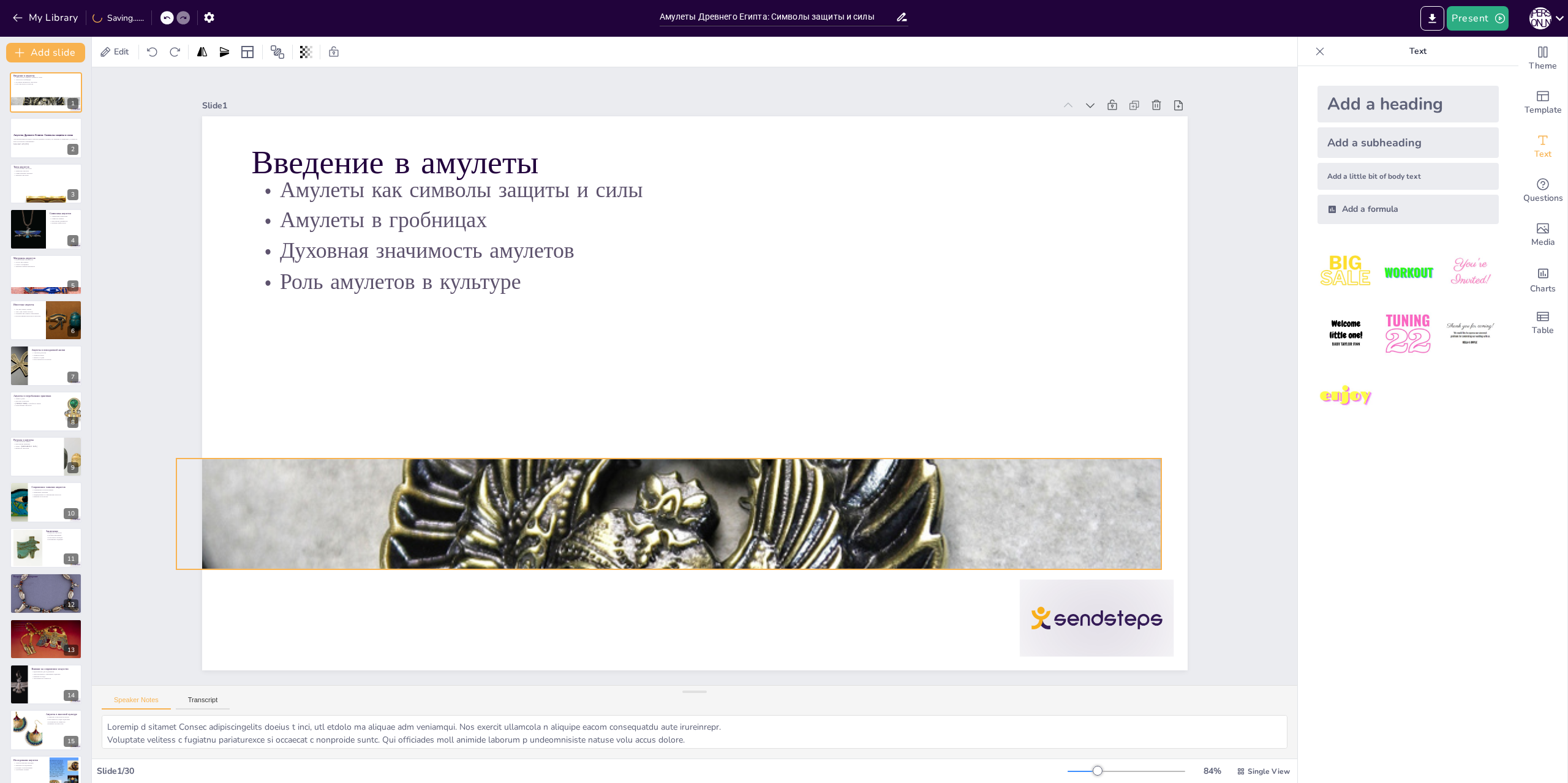
checkbox input "true"
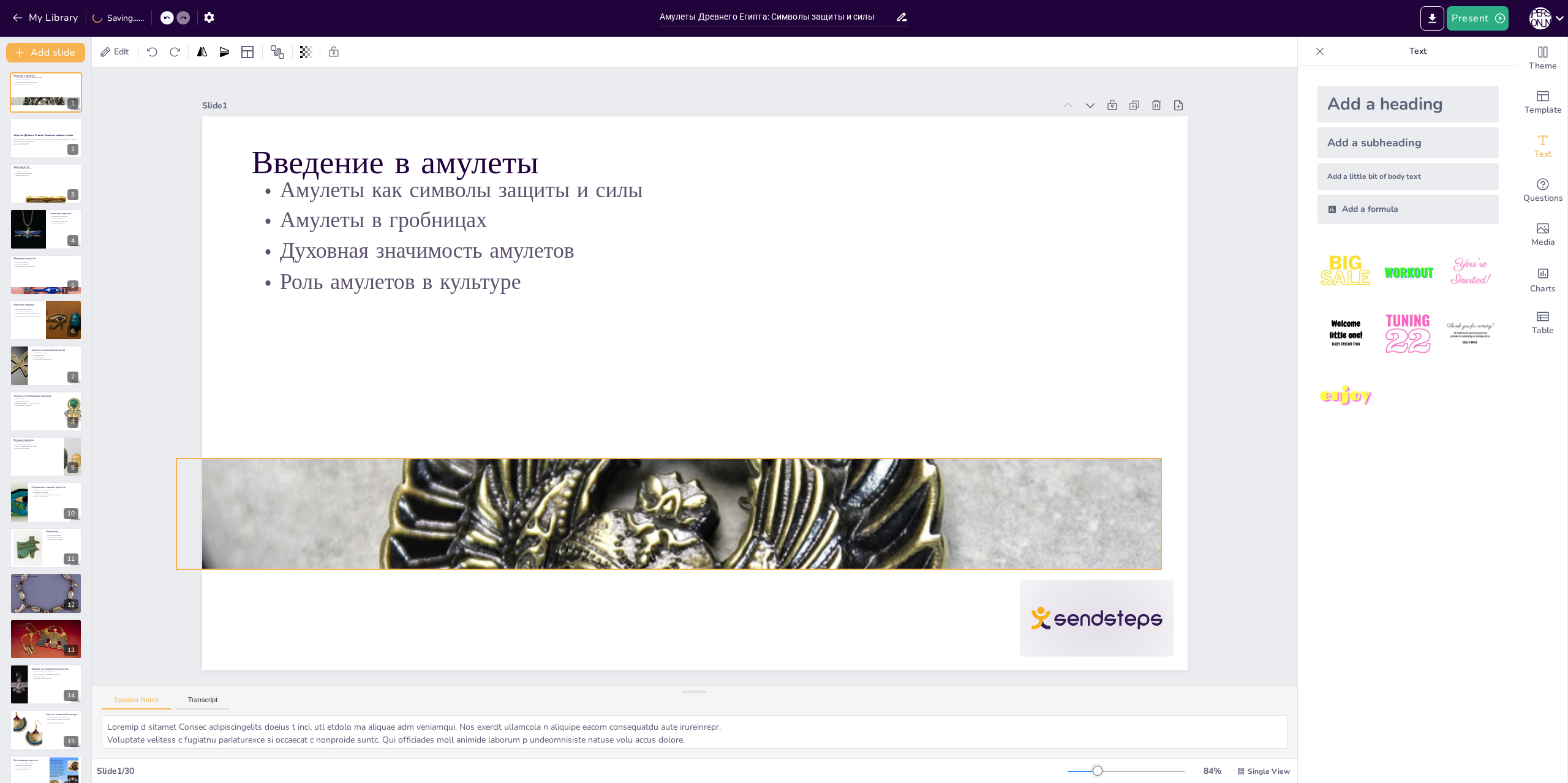
checkbox input "true"
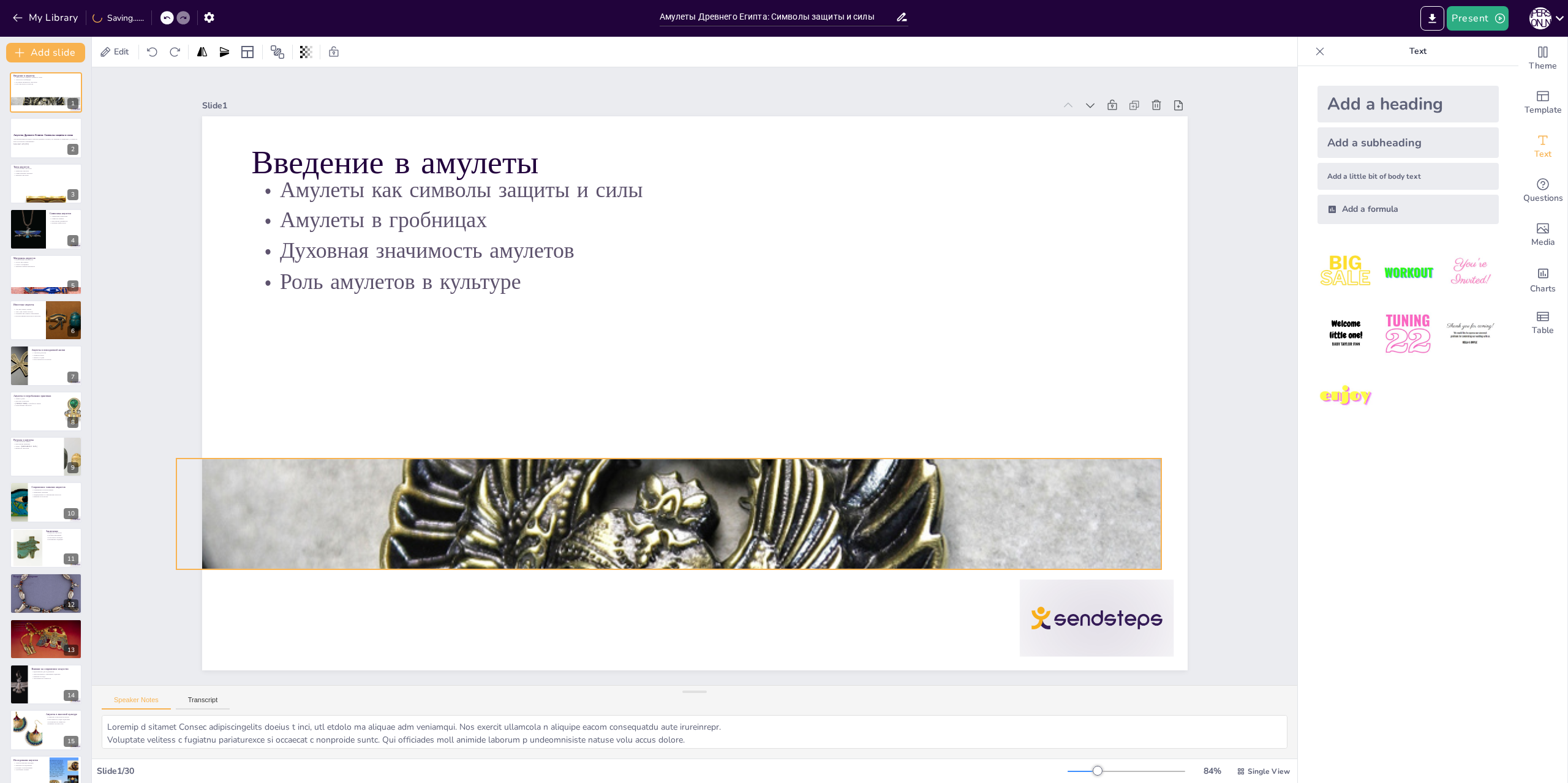
checkbox input "true"
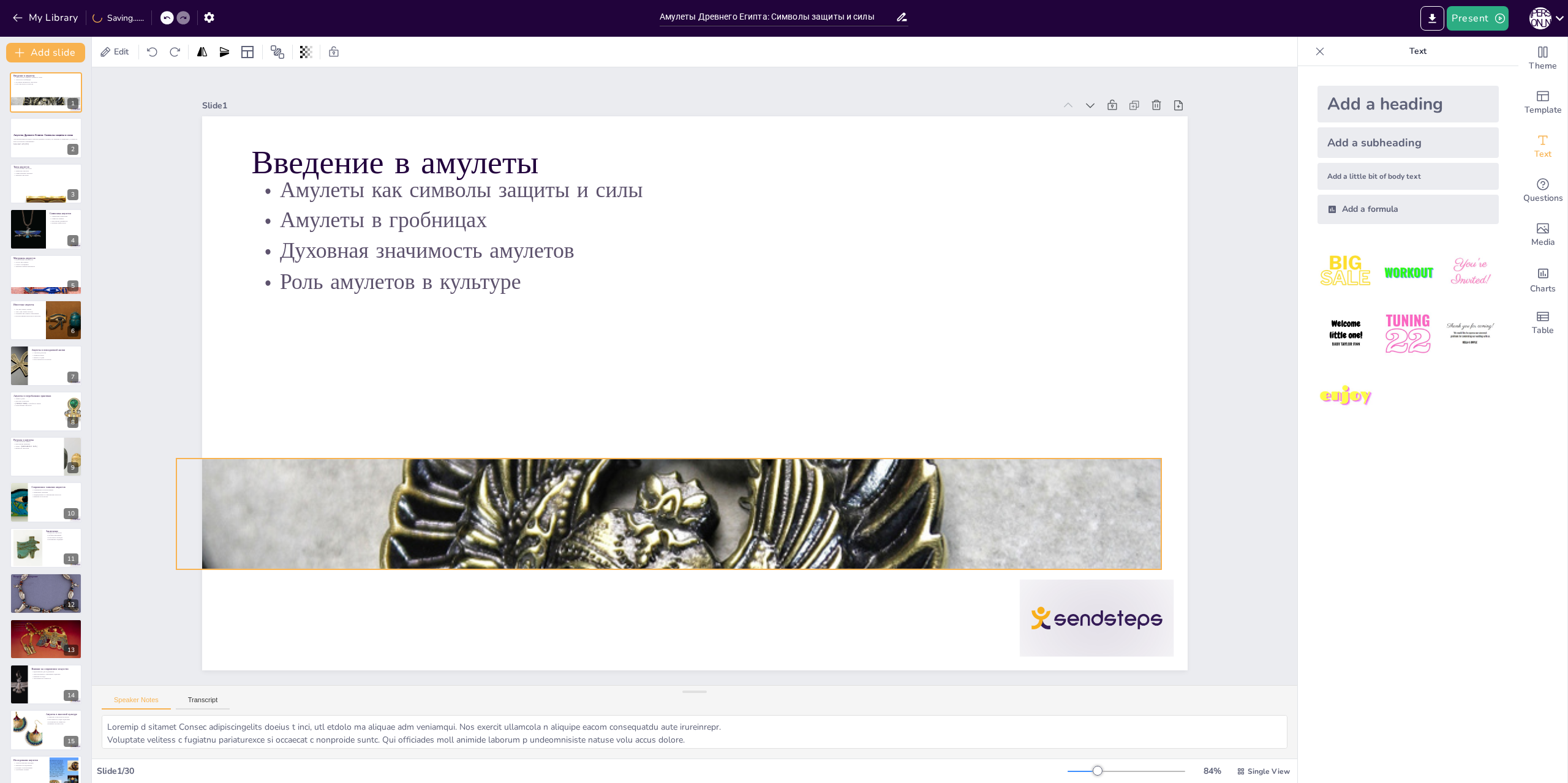
checkbox input "true"
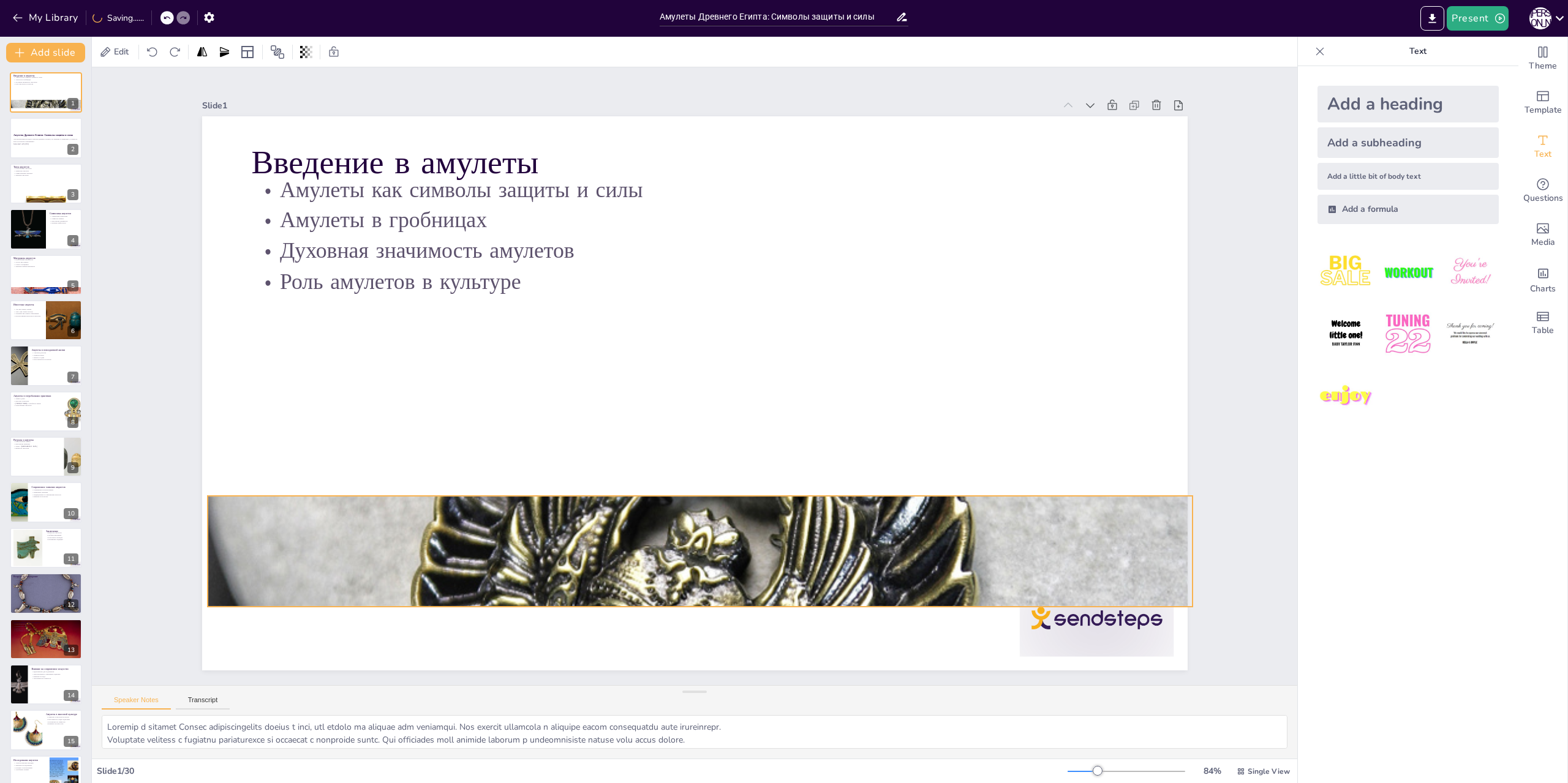
checkbox input "true"
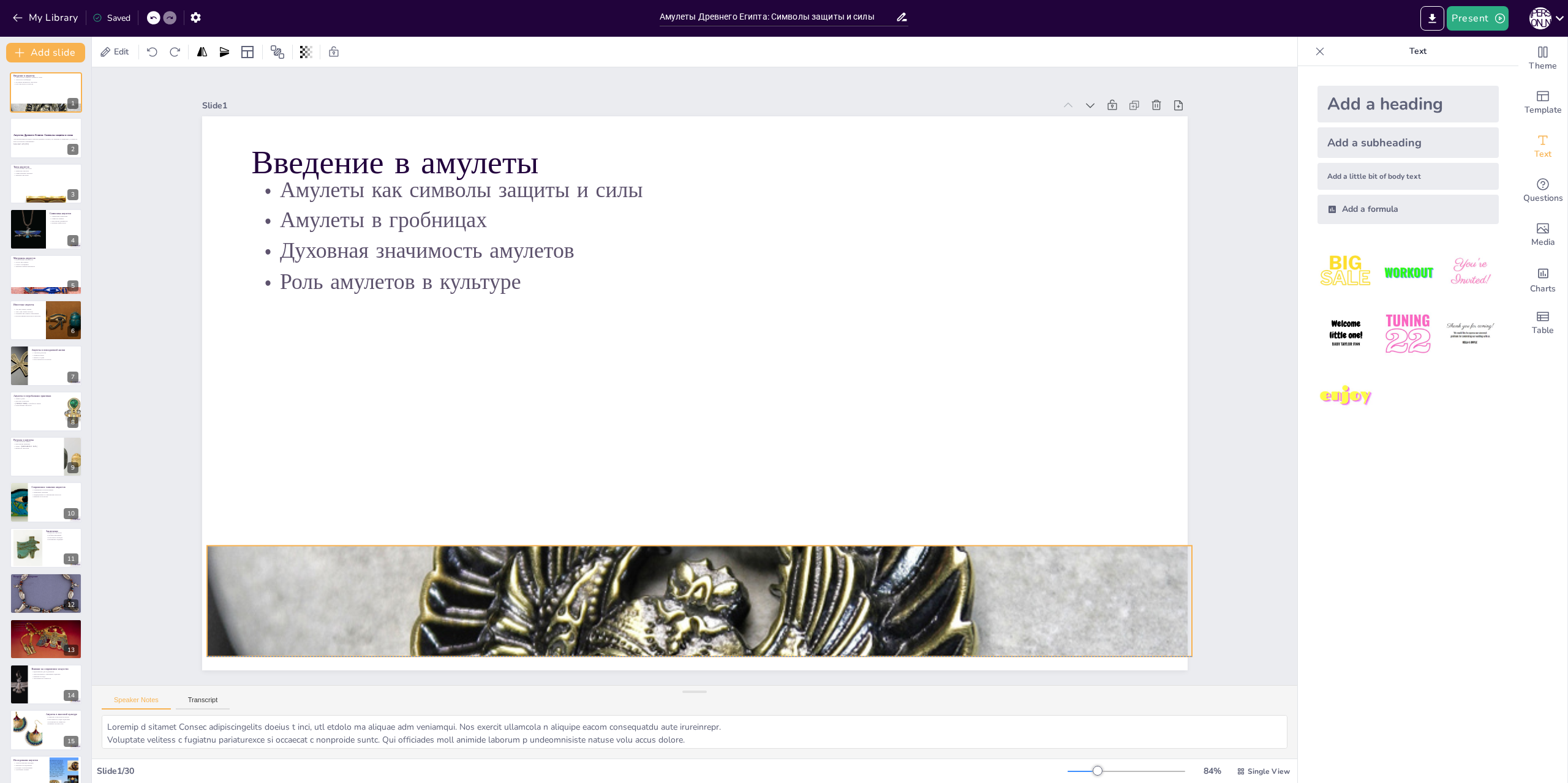
click at [705, 556] on div at bounding box center [700, 601] width 986 height 1231
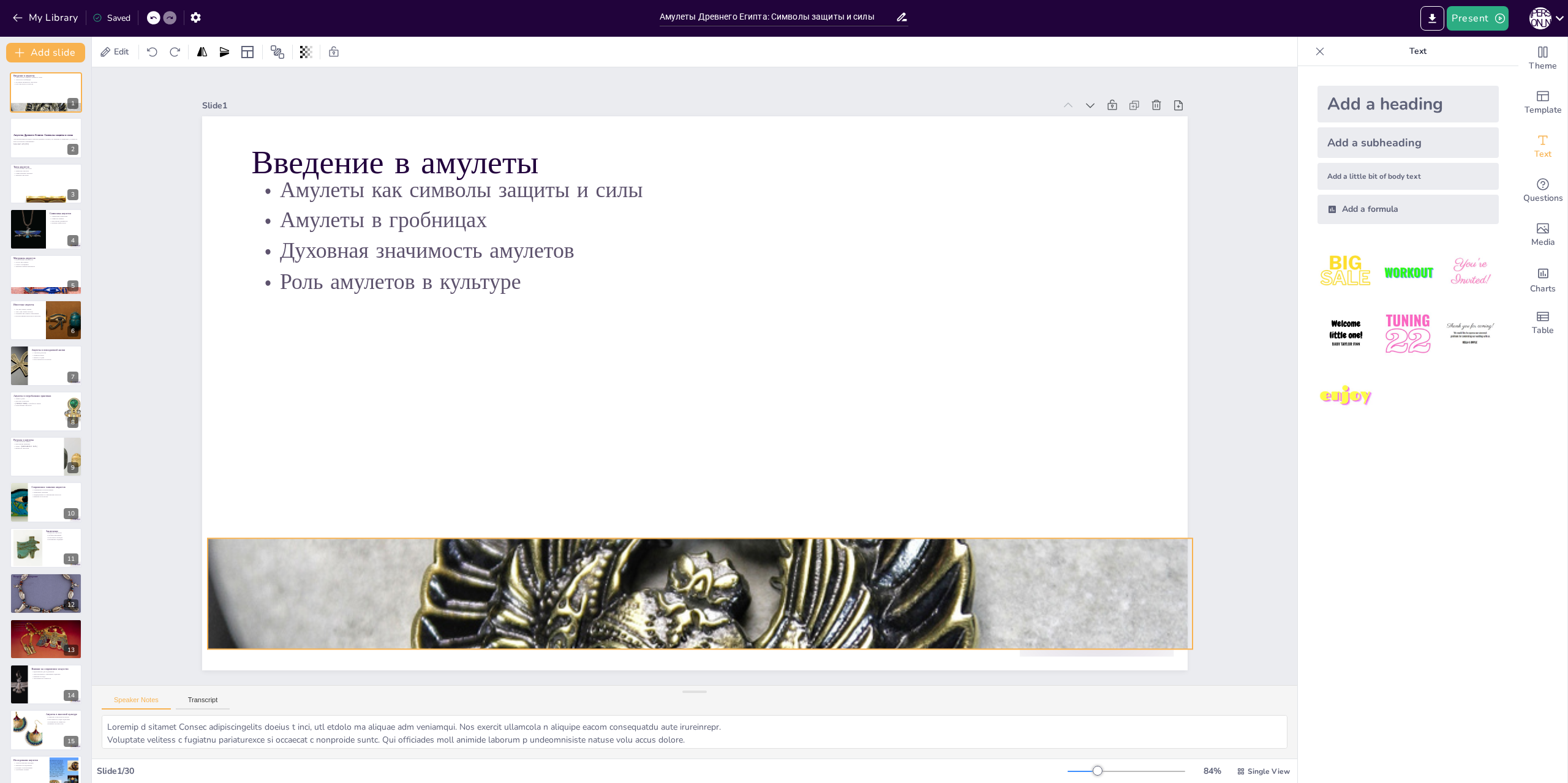
drag, startPoint x: 687, startPoint y: 543, endPoint x: 688, endPoint y: 536, distance: 7.1
click at [688, 536] on div at bounding box center [700, 593] width 986 height 1231
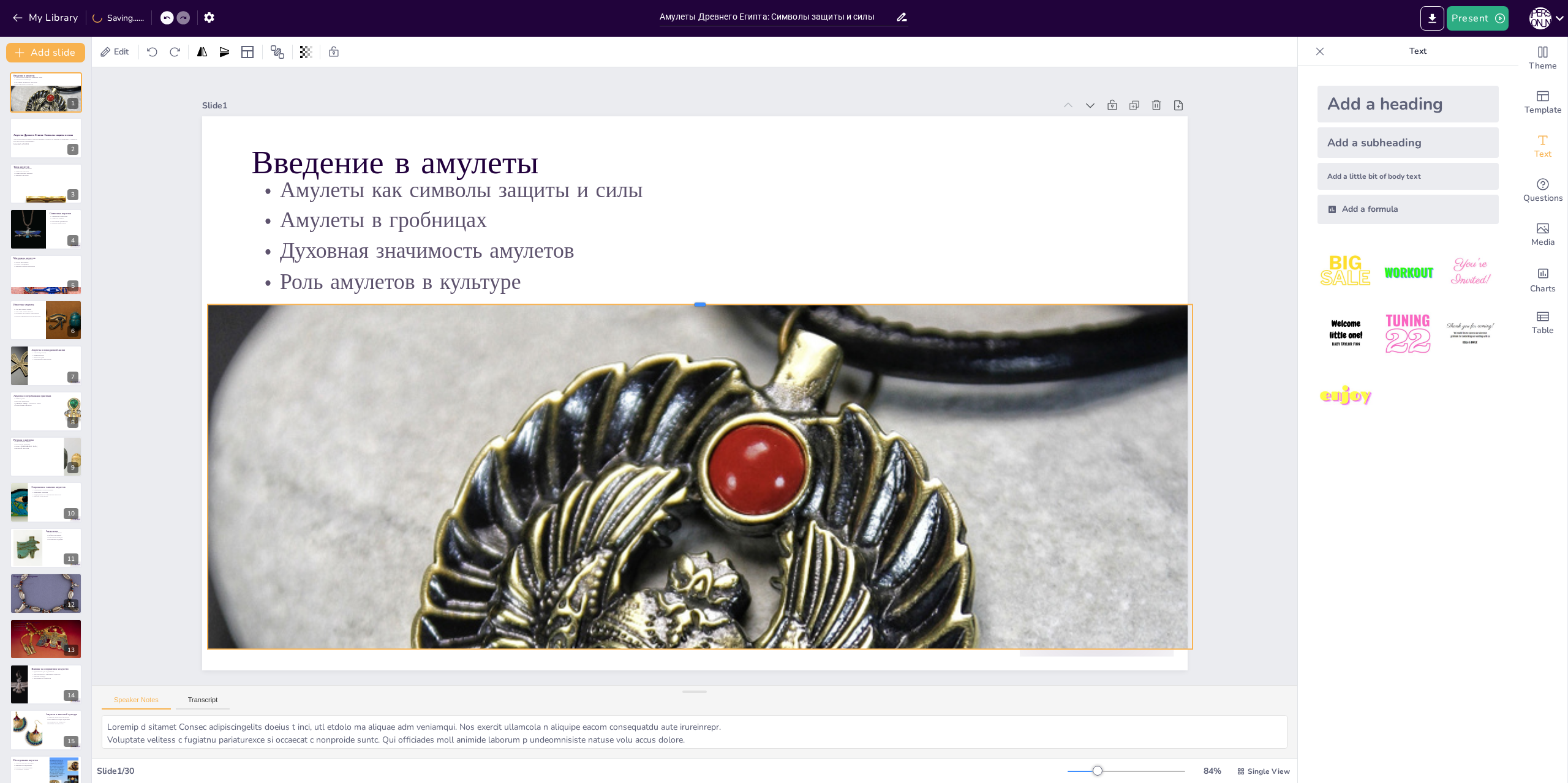
drag, startPoint x: 689, startPoint y: 532, endPoint x: 714, endPoint y: 298, distance: 235.3
click at [714, 298] on div at bounding box center [700, 299] width 986 height 10
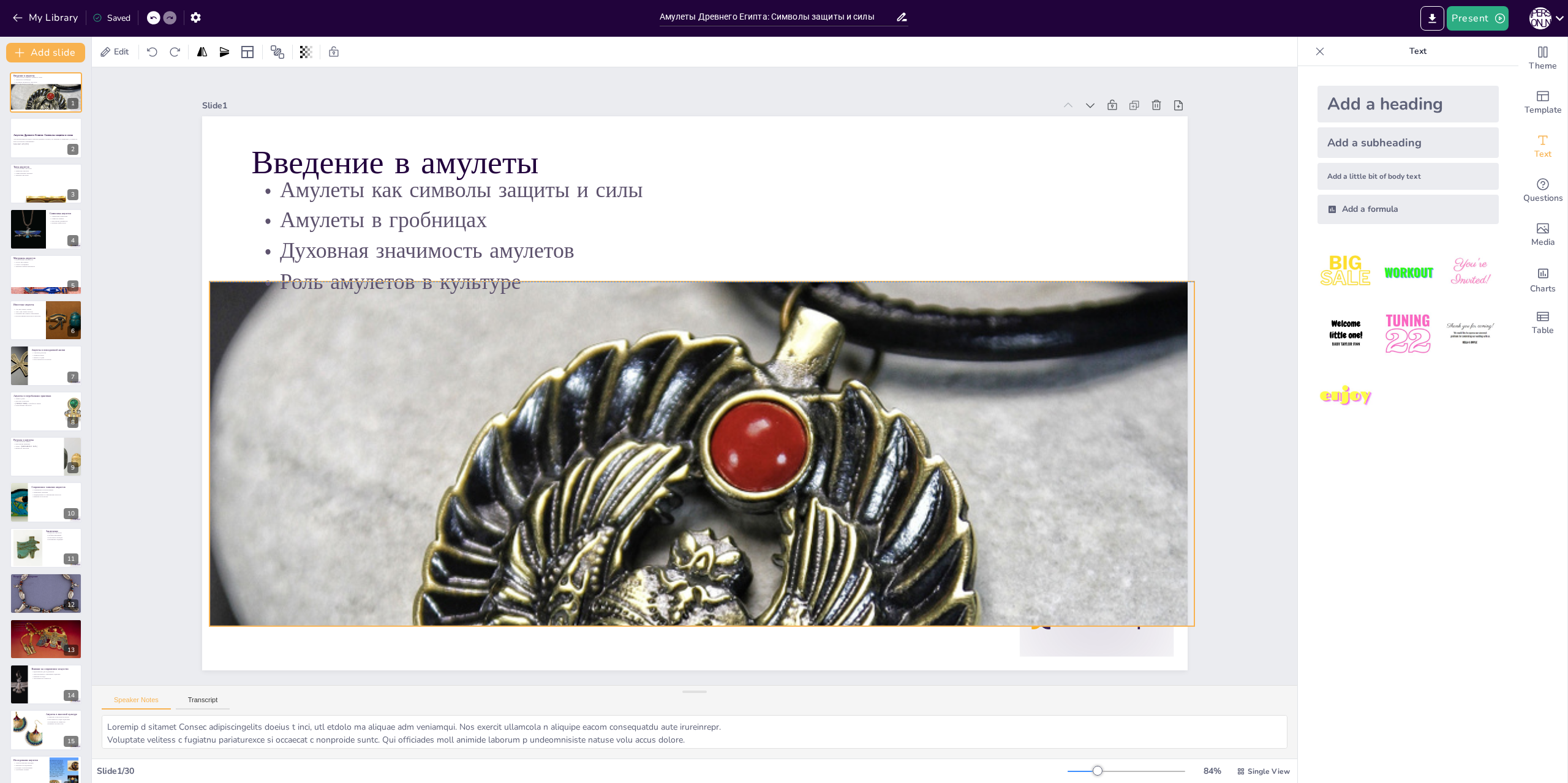
drag, startPoint x: 689, startPoint y: 642, endPoint x: 691, endPoint y: 623, distance: 19.1
click at [691, 117] on div "Введение в амулеты Амулеты как символы защиты и силы Амулеты в гробницах Духовн…" at bounding box center [695, 117] width 986 height 0
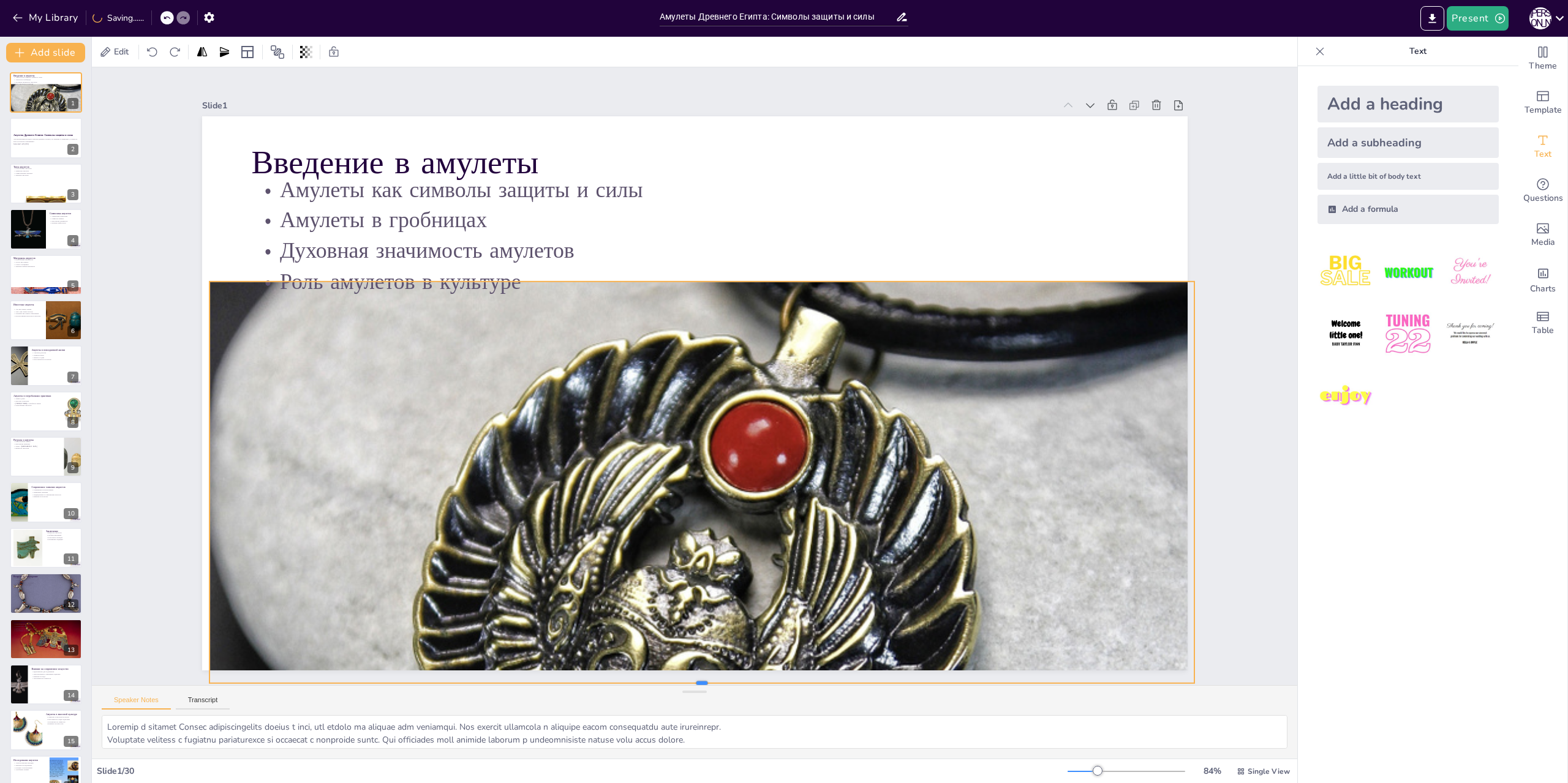
drag, startPoint x: 691, startPoint y: 623, endPoint x: 705, endPoint y: 680, distance: 58.7
click at [705, 680] on div "Slide 1 Введение в амулеты Амулеты как символы защиты и силы Амулеты в гробница…" at bounding box center [695, 376] width 1206 height 618
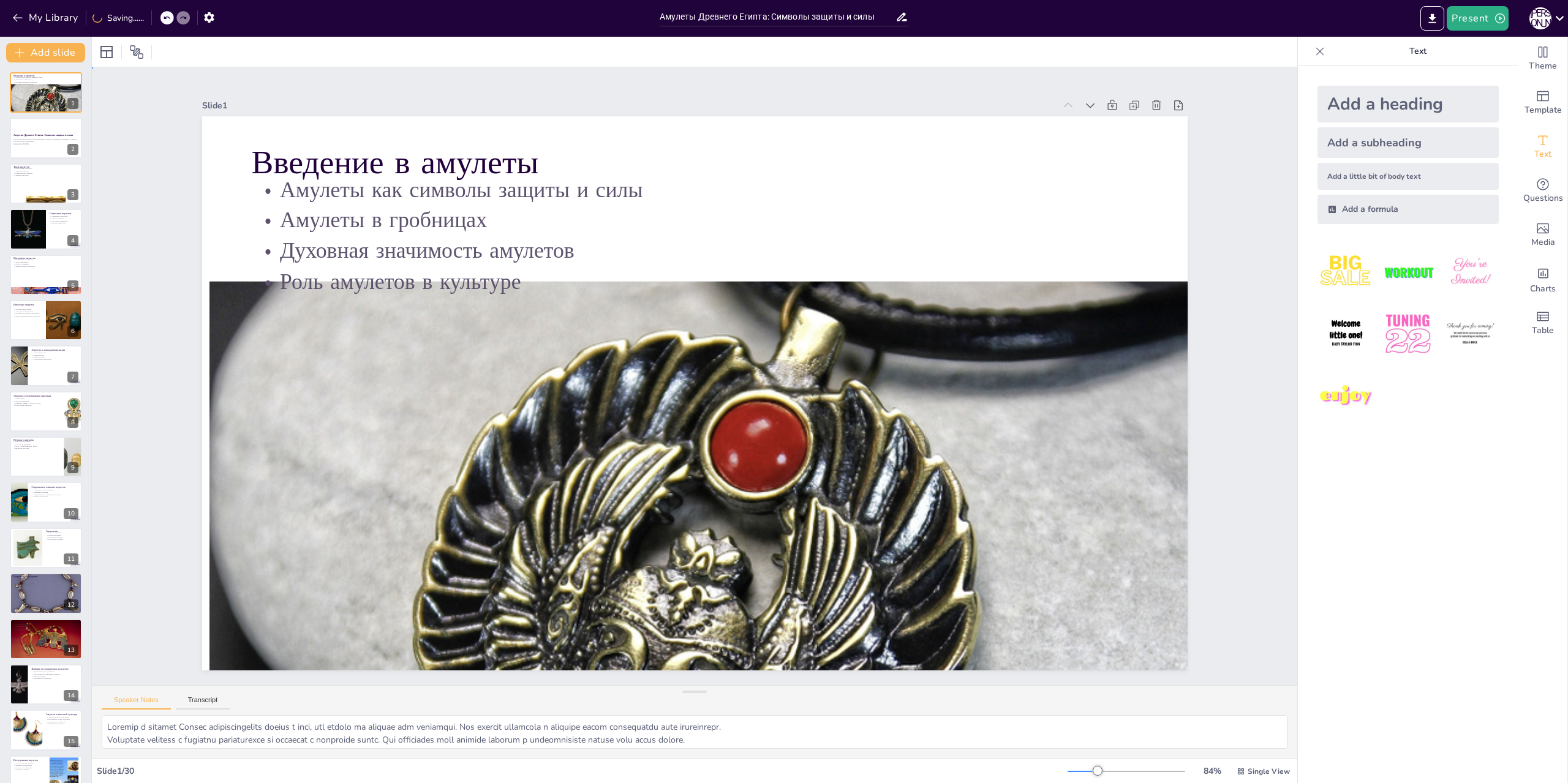
click at [1187, 493] on div "Slide 1 Введение в амулеты Амулеты как символы защиты и силы Амулеты в гробница…" at bounding box center [695, 376] width 1054 height 588
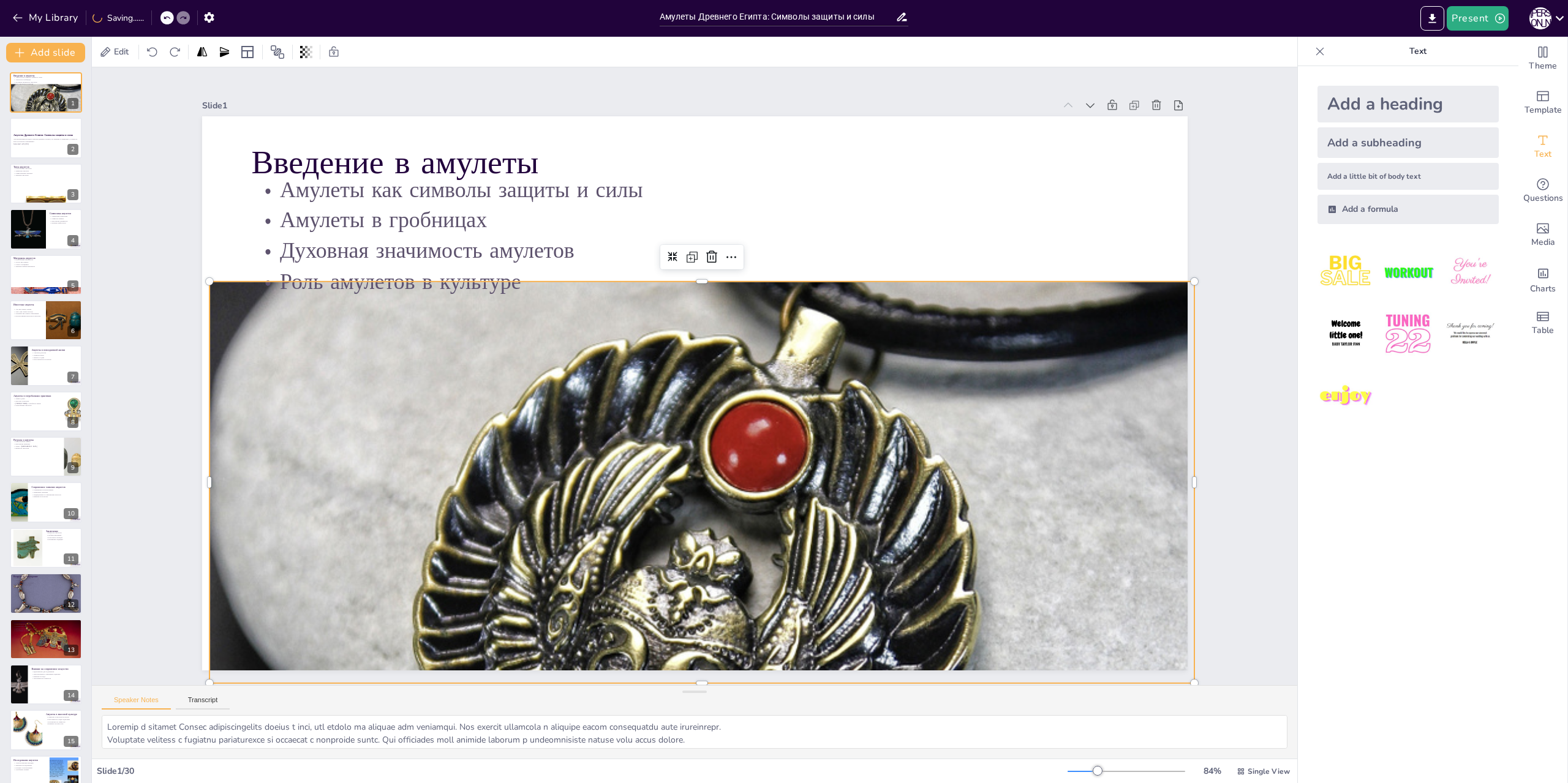
click at [1166, 490] on div at bounding box center [702, 571] width 986 height 1231
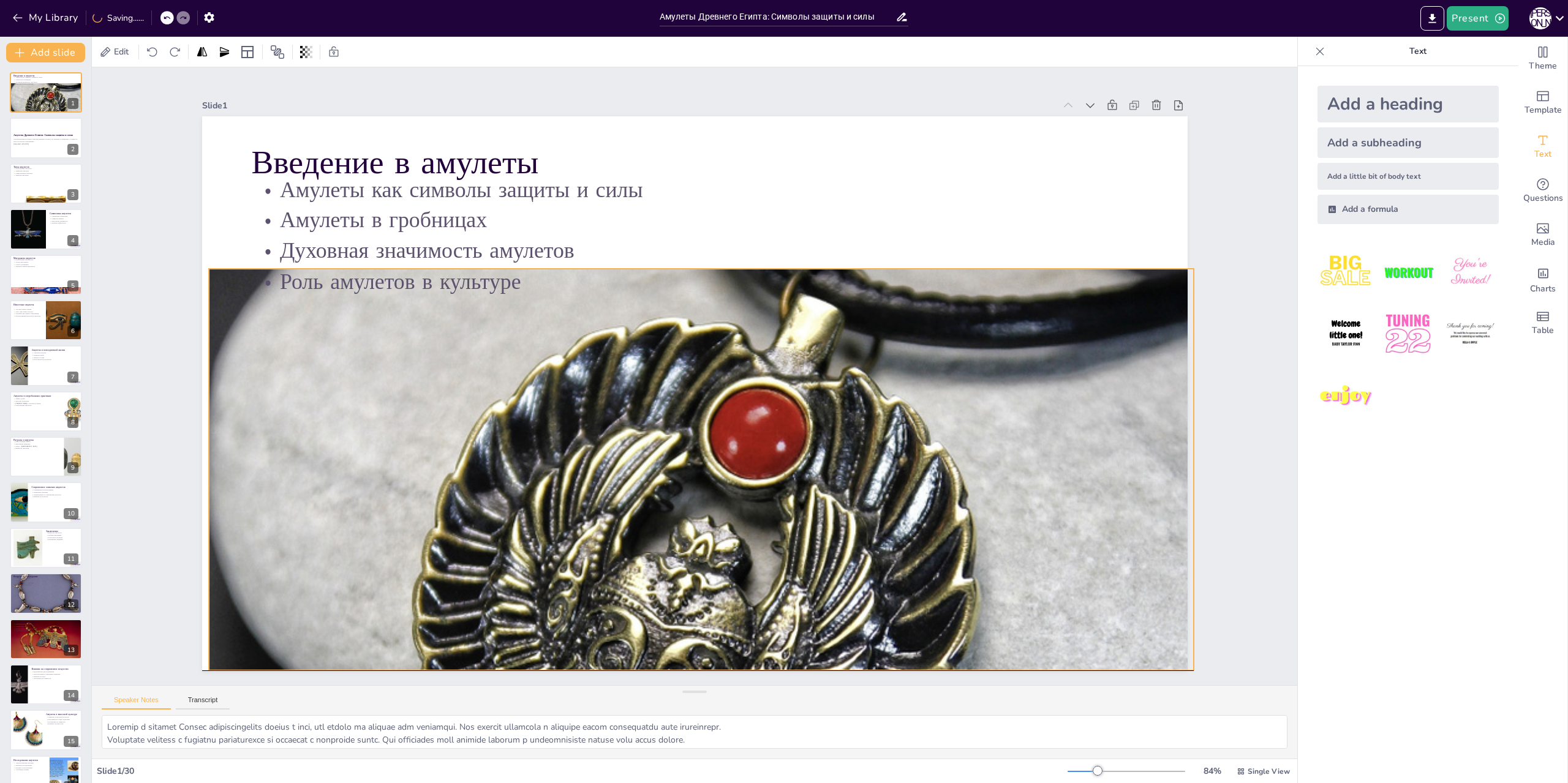
drag, startPoint x: 1183, startPoint y: 482, endPoint x: 1182, endPoint y: 468, distance: 14.0
click at [1182, 468] on div "Slide 1 Введение в амулеты Амулеты как символы защиты и силы Амулеты в гробница…" at bounding box center [695, 376] width 1054 height 588
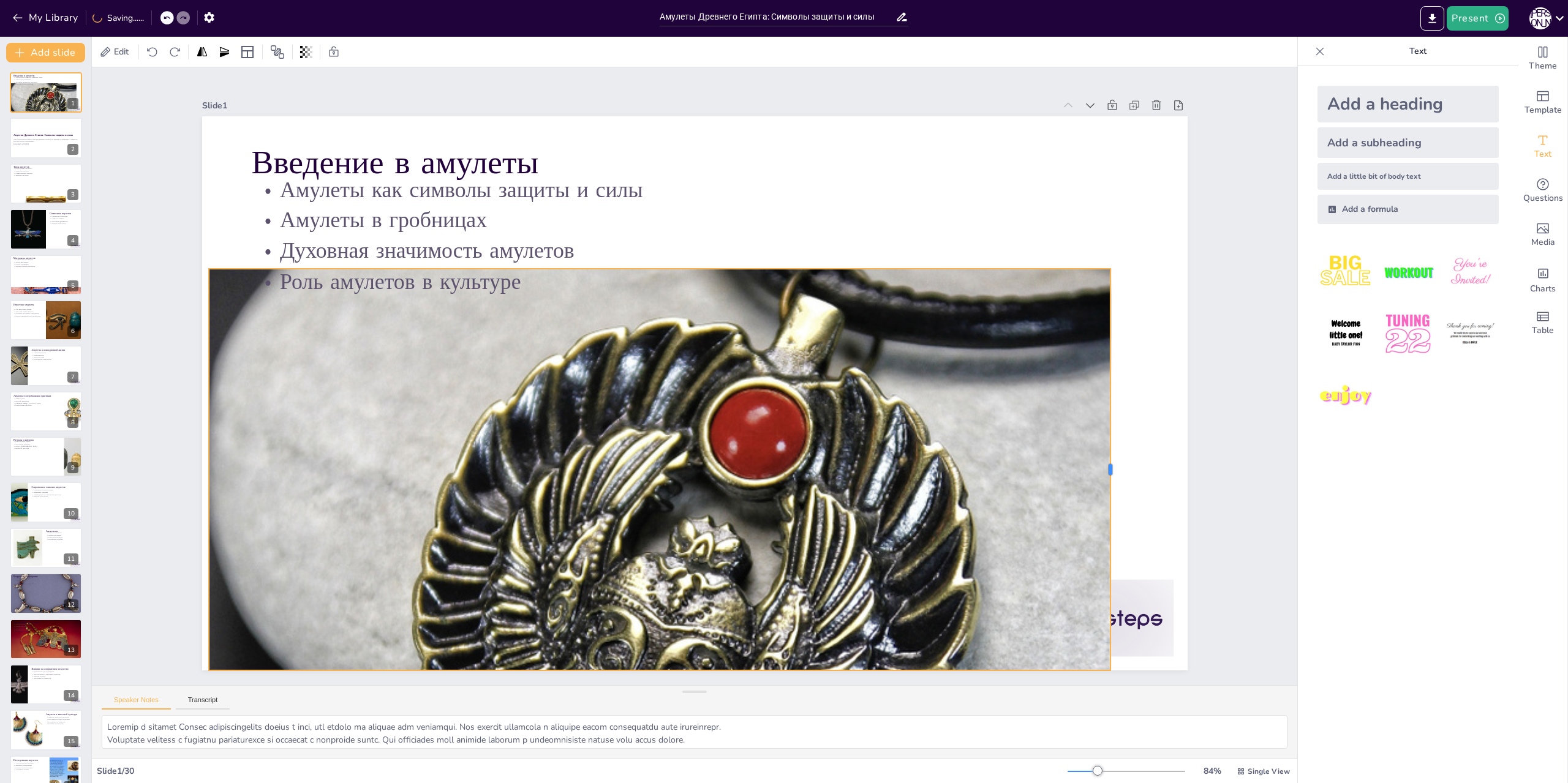
drag, startPoint x: 1185, startPoint y: 463, endPoint x: 1102, endPoint y: 481, distance: 84.9
click at [1111, 481] on div at bounding box center [1115, 470] width 10 height 402
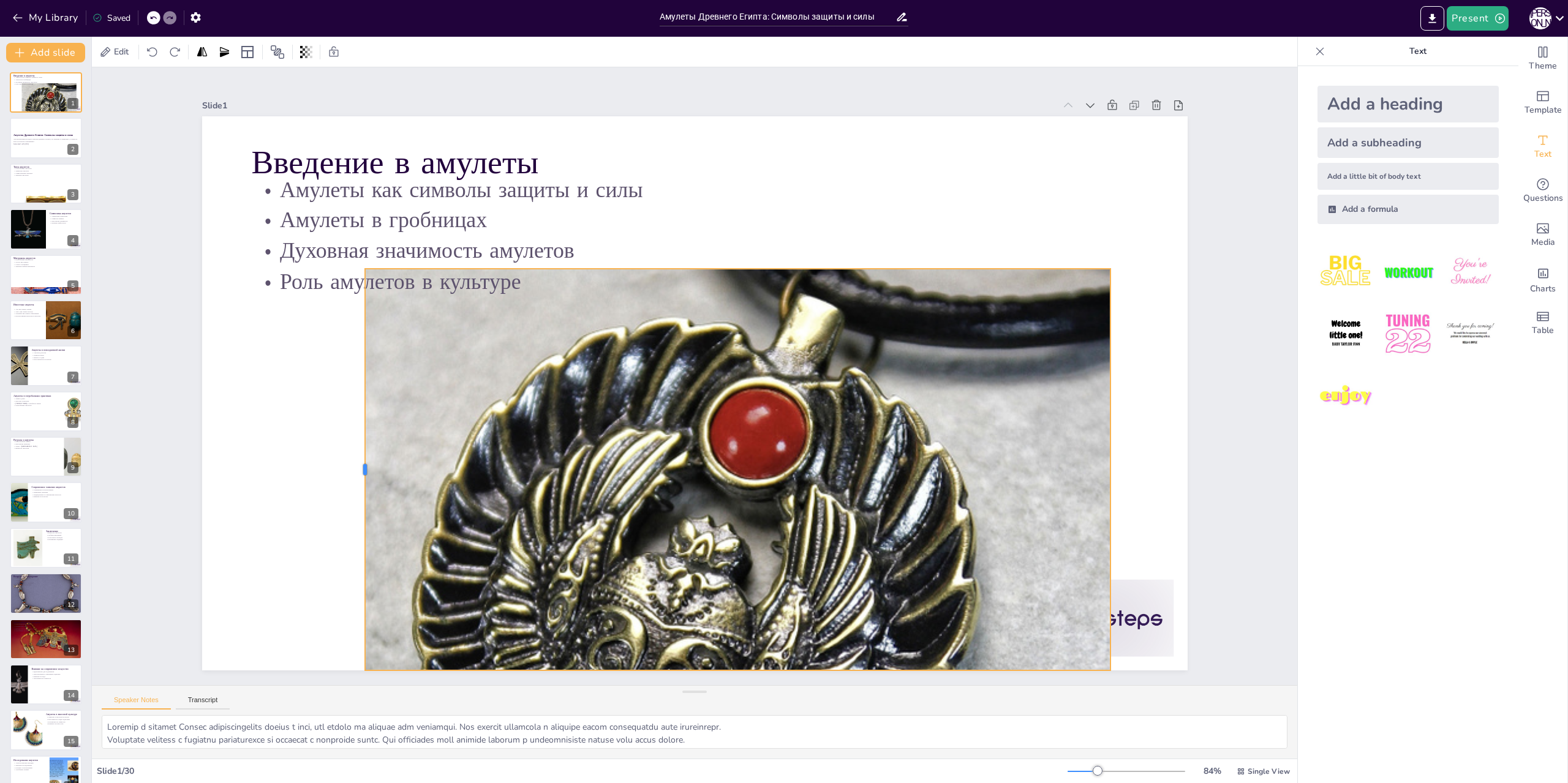
drag, startPoint x: 195, startPoint y: 462, endPoint x: 351, endPoint y: 486, distance: 157.8
click at [355, 486] on div at bounding box center [360, 470] width 10 height 402
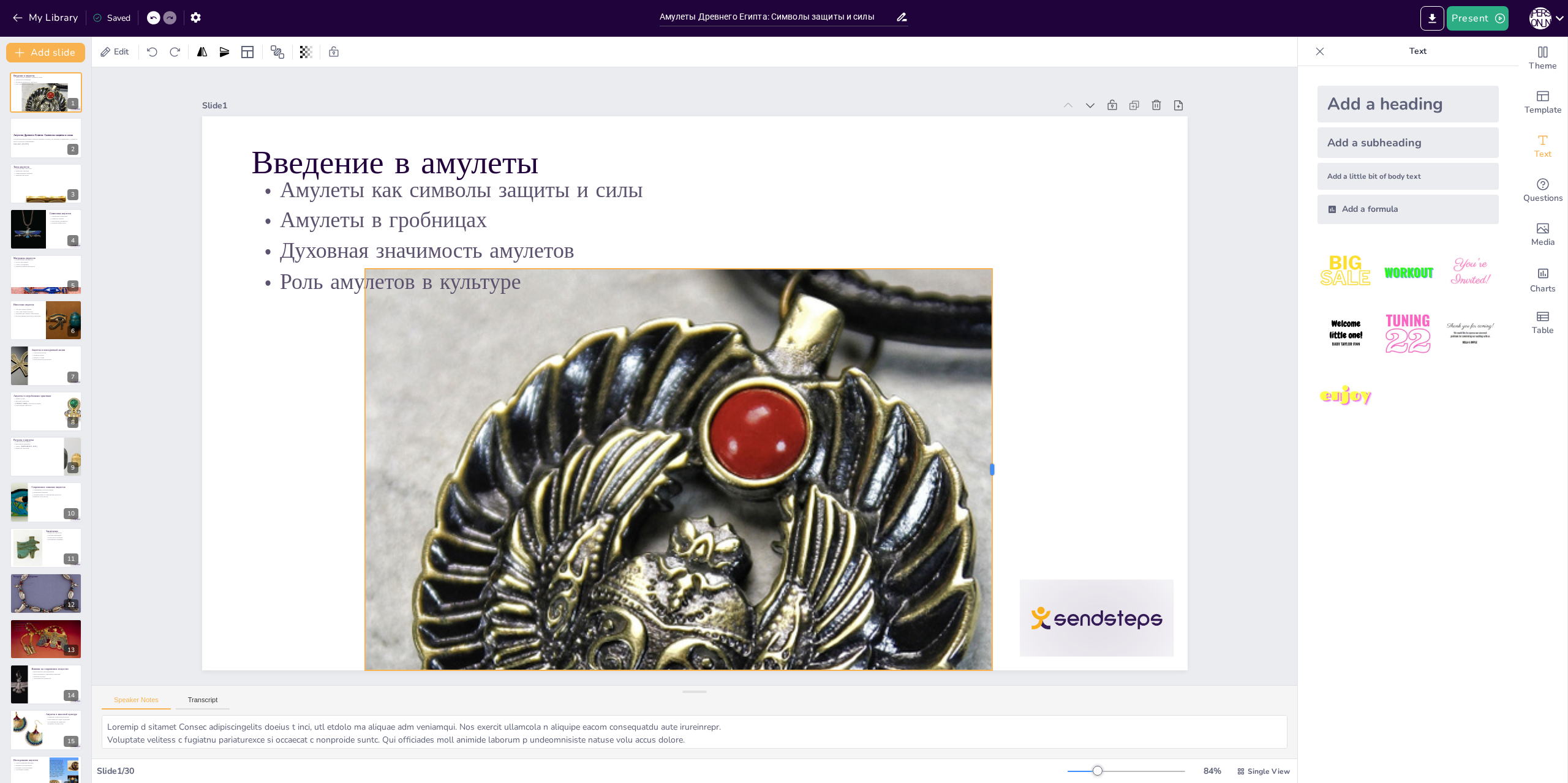
drag, startPoint x: 1102, startPoint y: 473, endPoint x: 984, endPoint y: 489, distance: 119.1
click at [993, 489] on div at bounding box center [997, 470] width 10 height 402
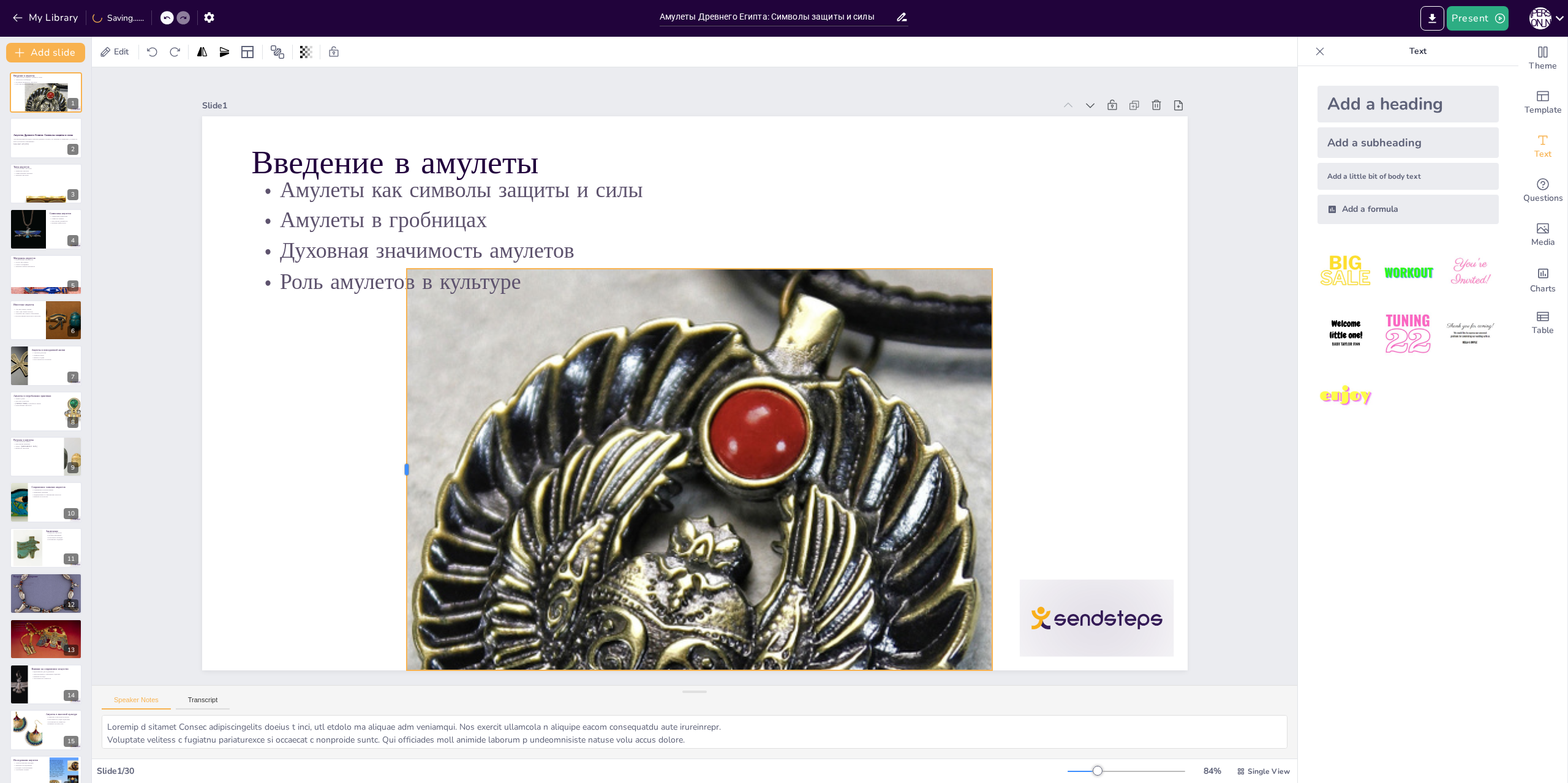
drag, startPoint x: 352, startPoint y: 463, endPoint x: 394, endPoint y: 472, distance: 43.0
click at [397, 472] on div at bounding box center [402, 470] width 10 height 402
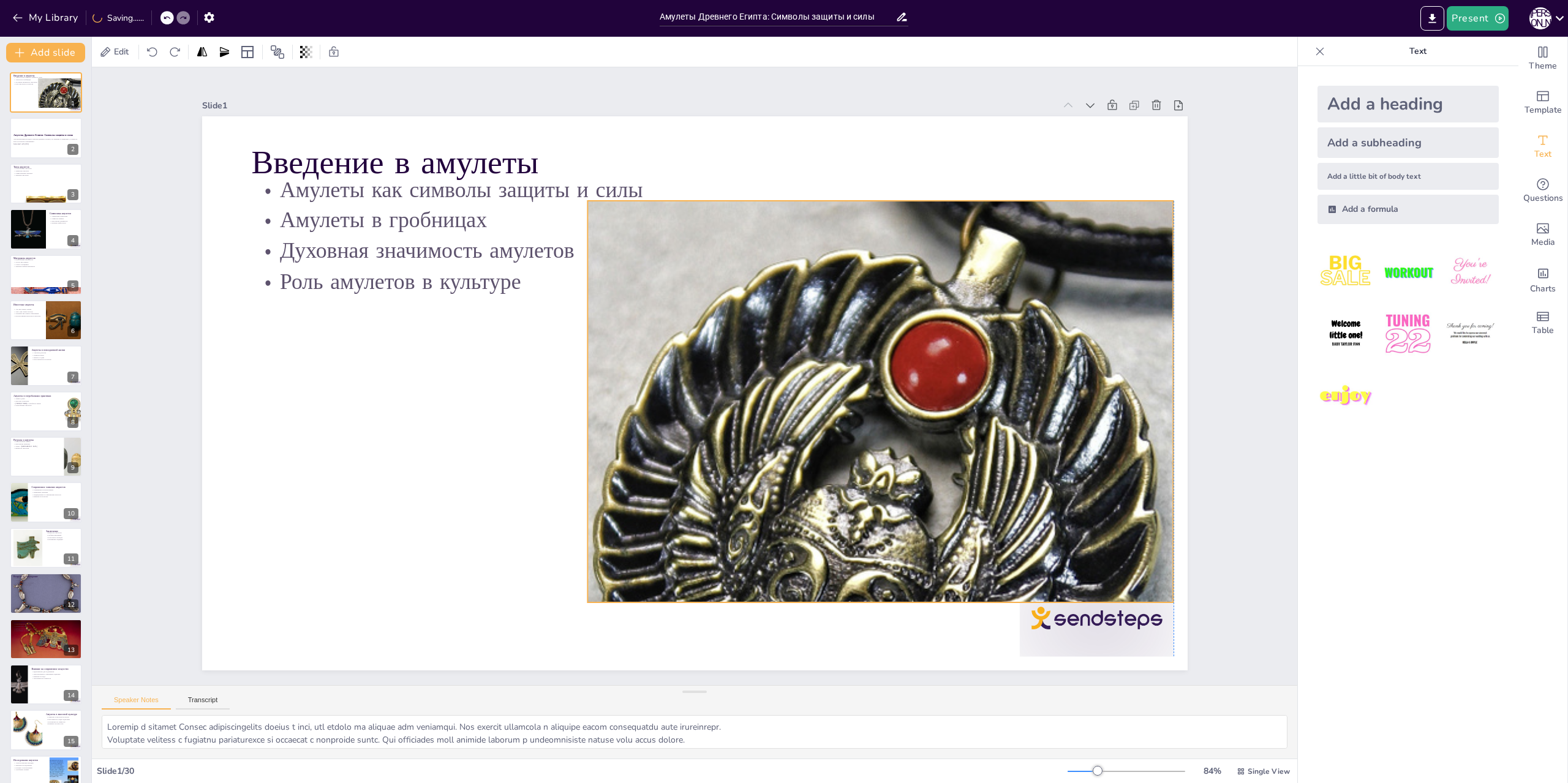
drag, startPoint x: 982, startPoint y: 374, endPoint x: 1163, endPoint y: 306, distance: 193.4
click at [1163, 306] on div at bounding box center [882, 490] width 986 height 1231
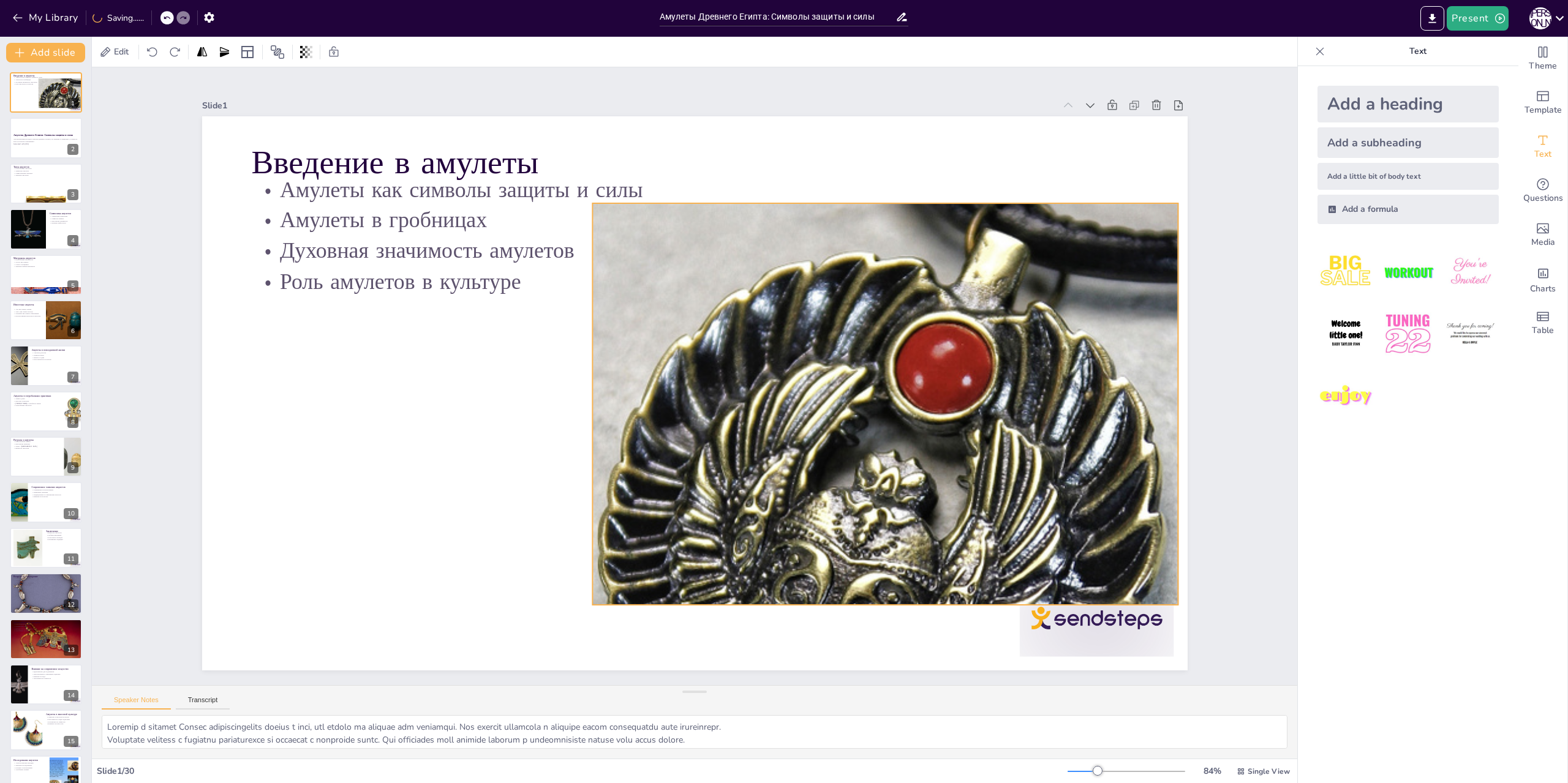
click at [875, 600] on div at bounding box center [887, 493] width 986 height 1231
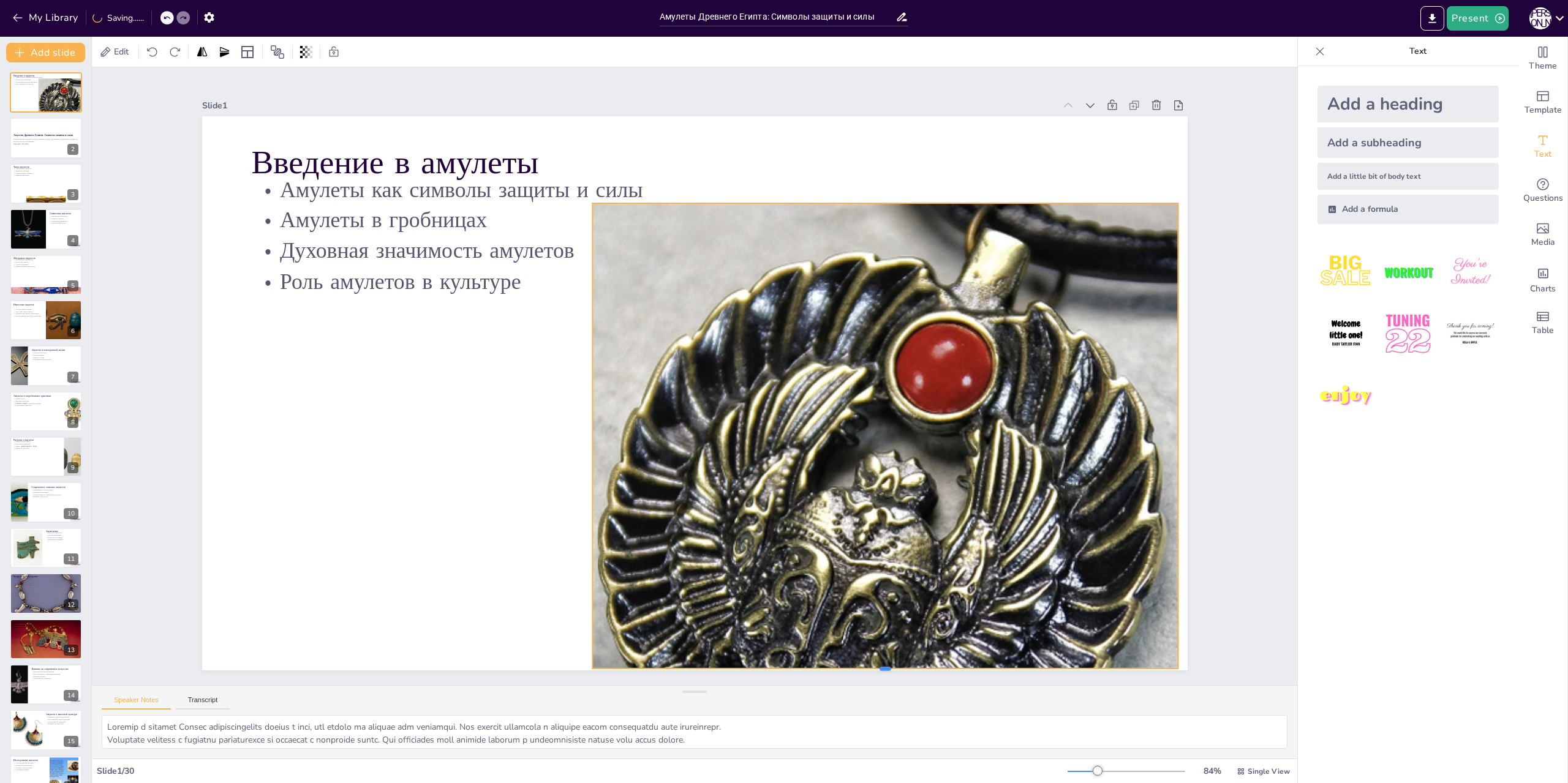
drag, startPoint x: 875, startPoint y: 600, endPoint x: 880, endPoint y: 664, distance: 64.2
click at [880, 669] on div at bounding box center [885, 673] width 586 height 10
click at [1423, 27] on button "Export to PowerPoint" at bounding box center [1433, 18] width 24 height 25
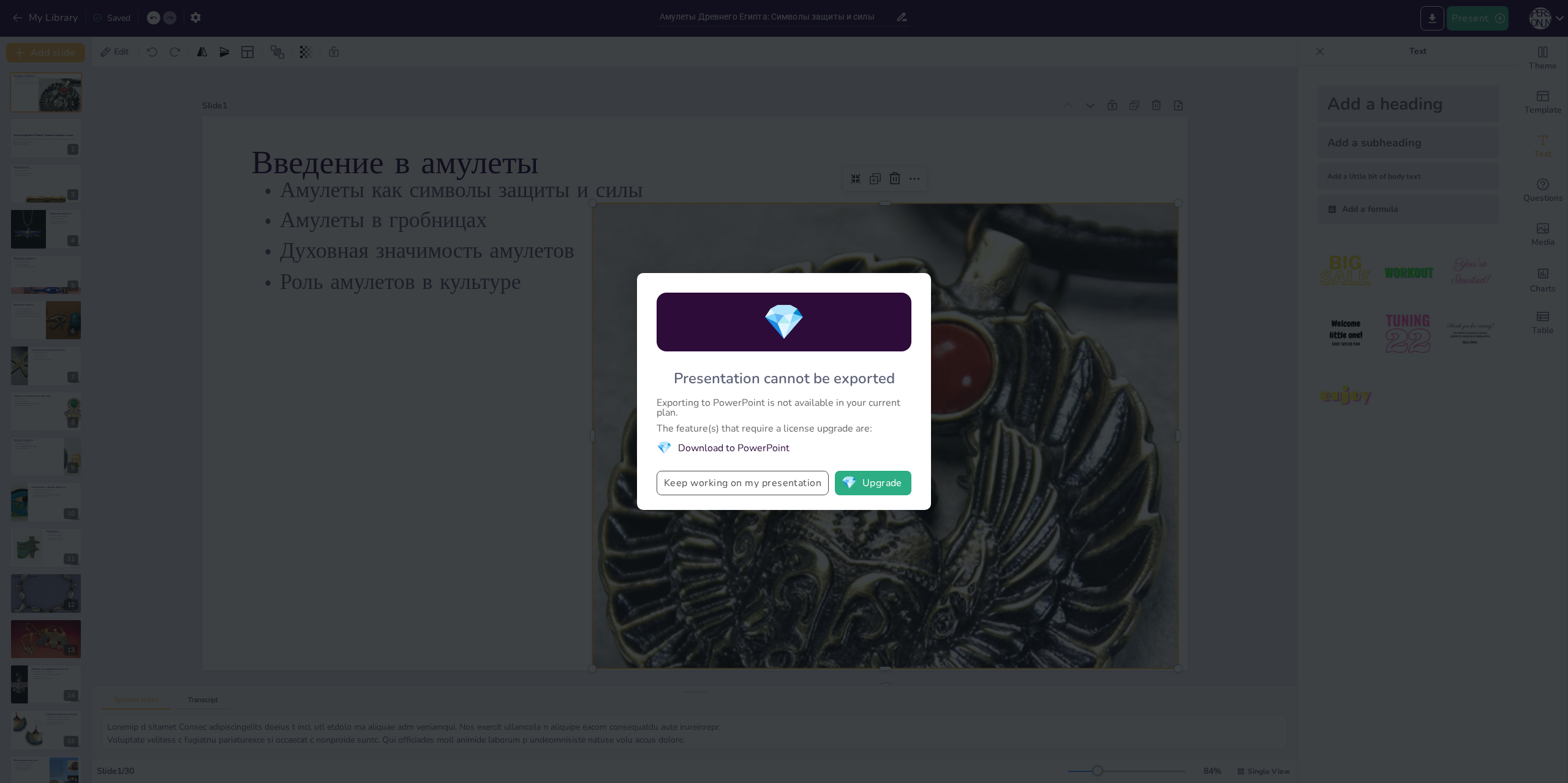
click at [790, 481] on button "Keep working on my presentation" at bounding box center [742, 483] width 172 height 25
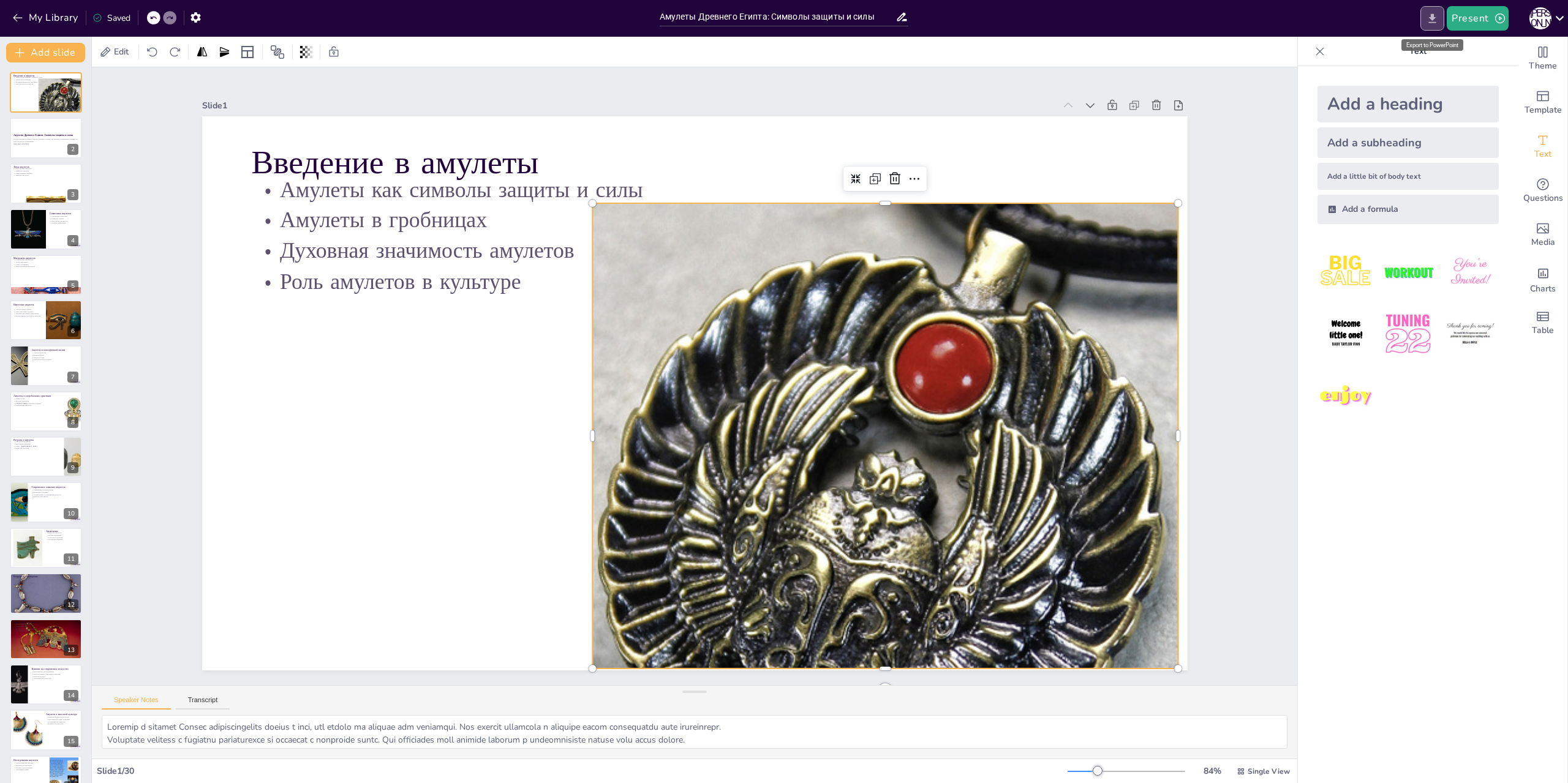
click at [1435, 20] on icon "Export to PowerPoint" at bounding box center [1433, 18] width 8 height 9
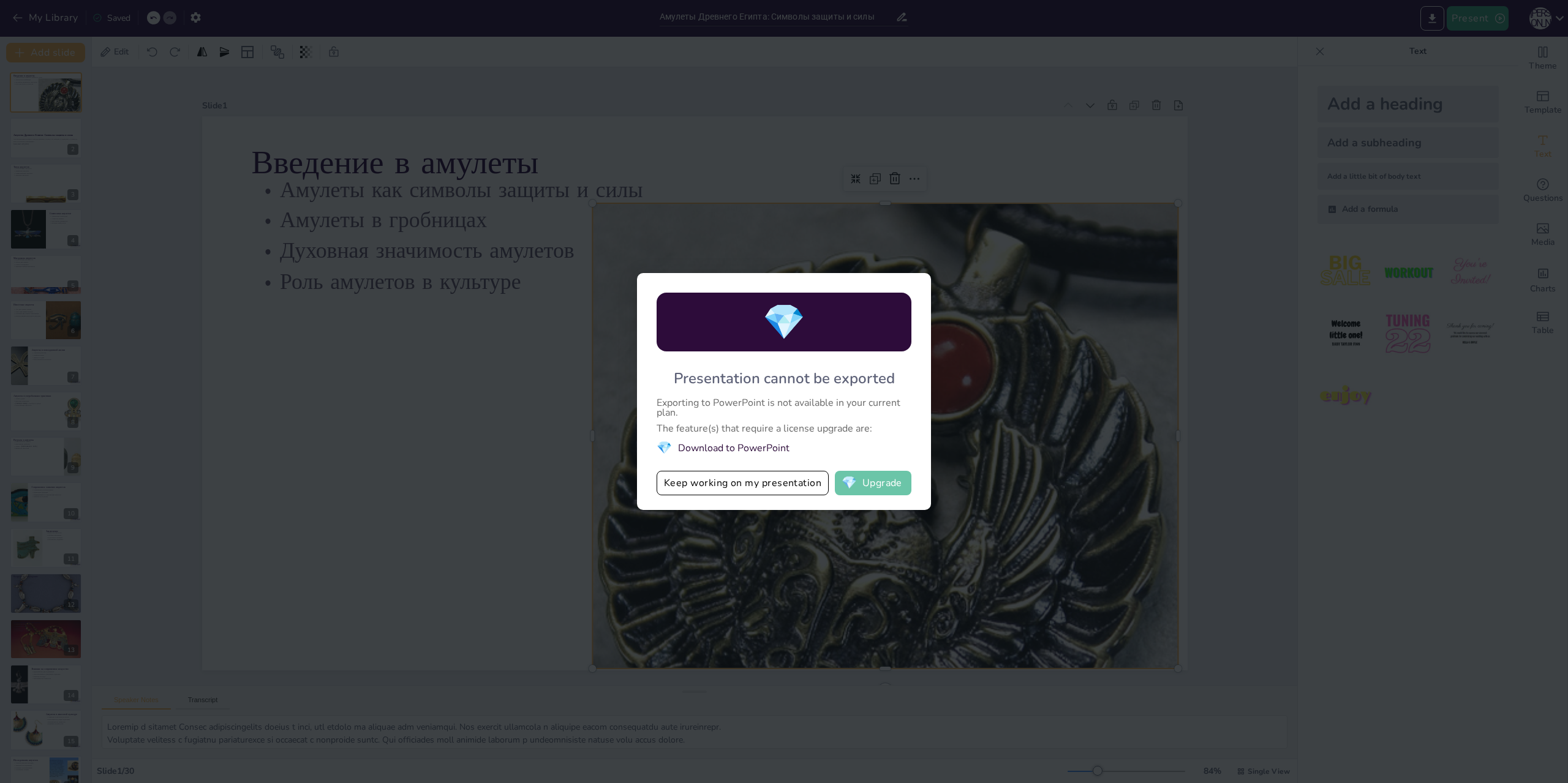
click at [865, 481] on button "💎 Upgrade" at bounding box center [873, 483] width 77 height 25
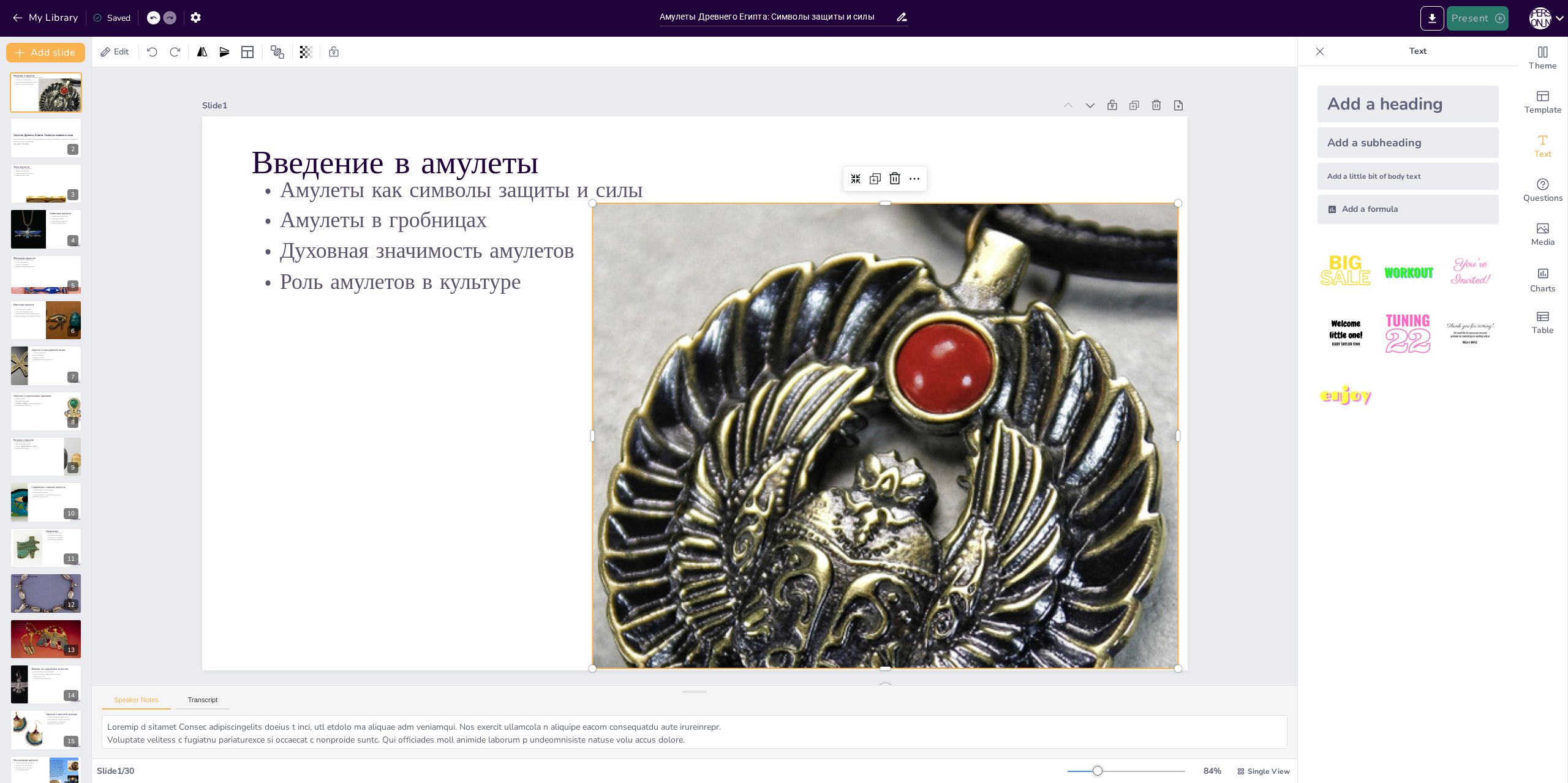
click at [1473, 22] on button "Present" at bounding box center [1477, 18] width 62 height 25
click at [1255, 555] on div at bounding box center [784, 391] width 1568 height 783
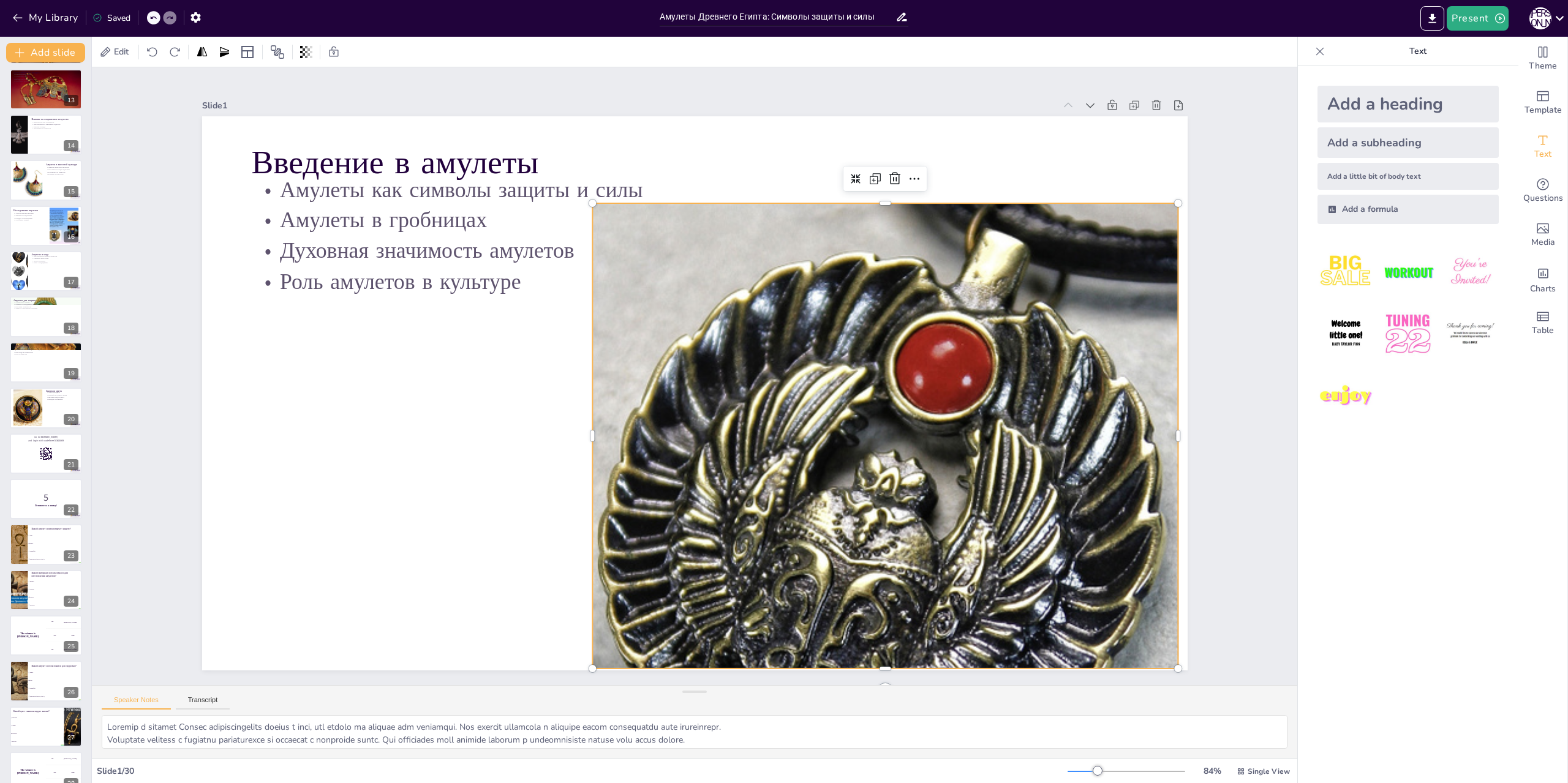
scroll to position [660, 0]
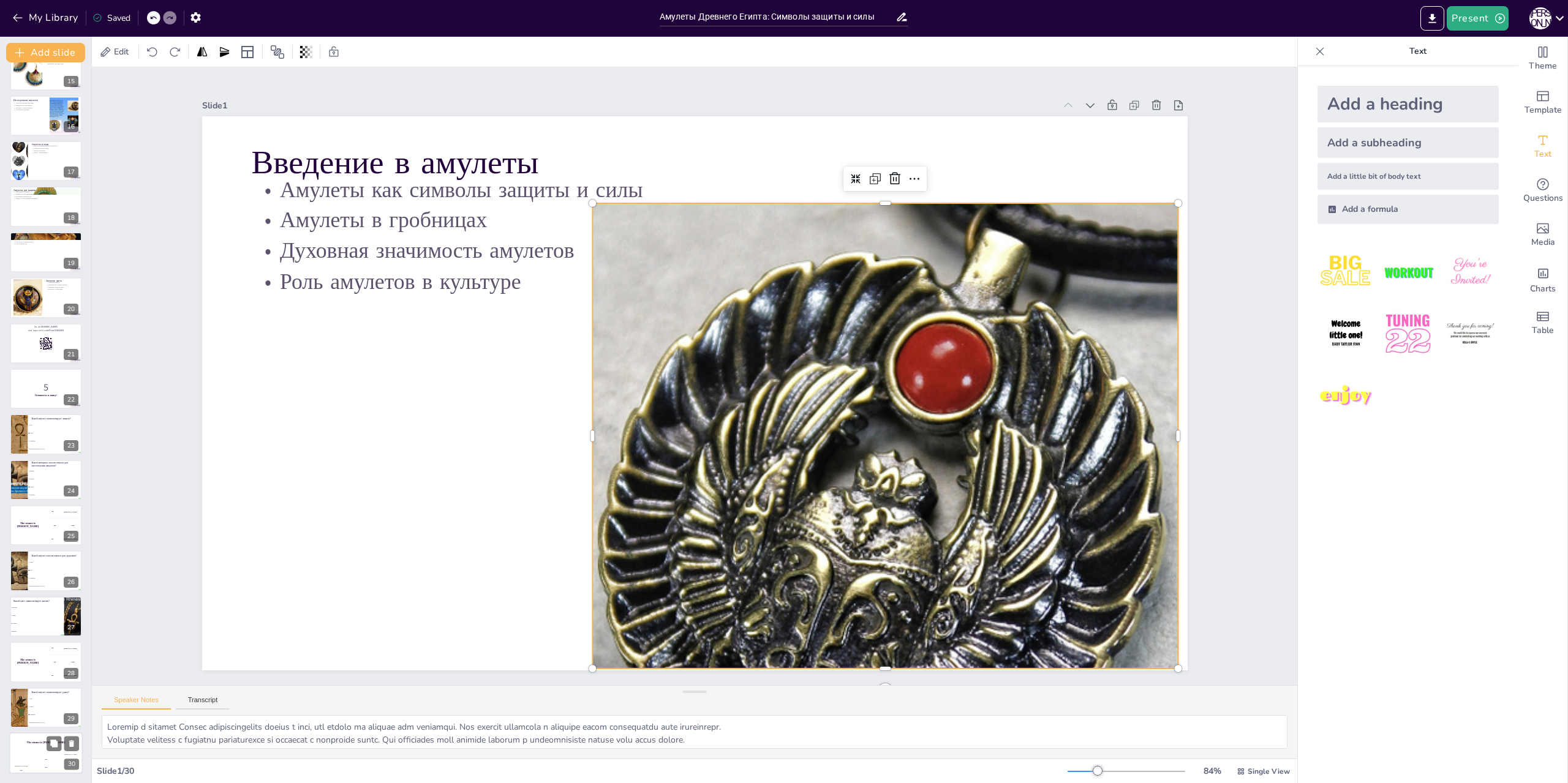
click at [25, 738] on div "The winner is Niels 🏆" at bounding box center [46, 742] width 74 height 21
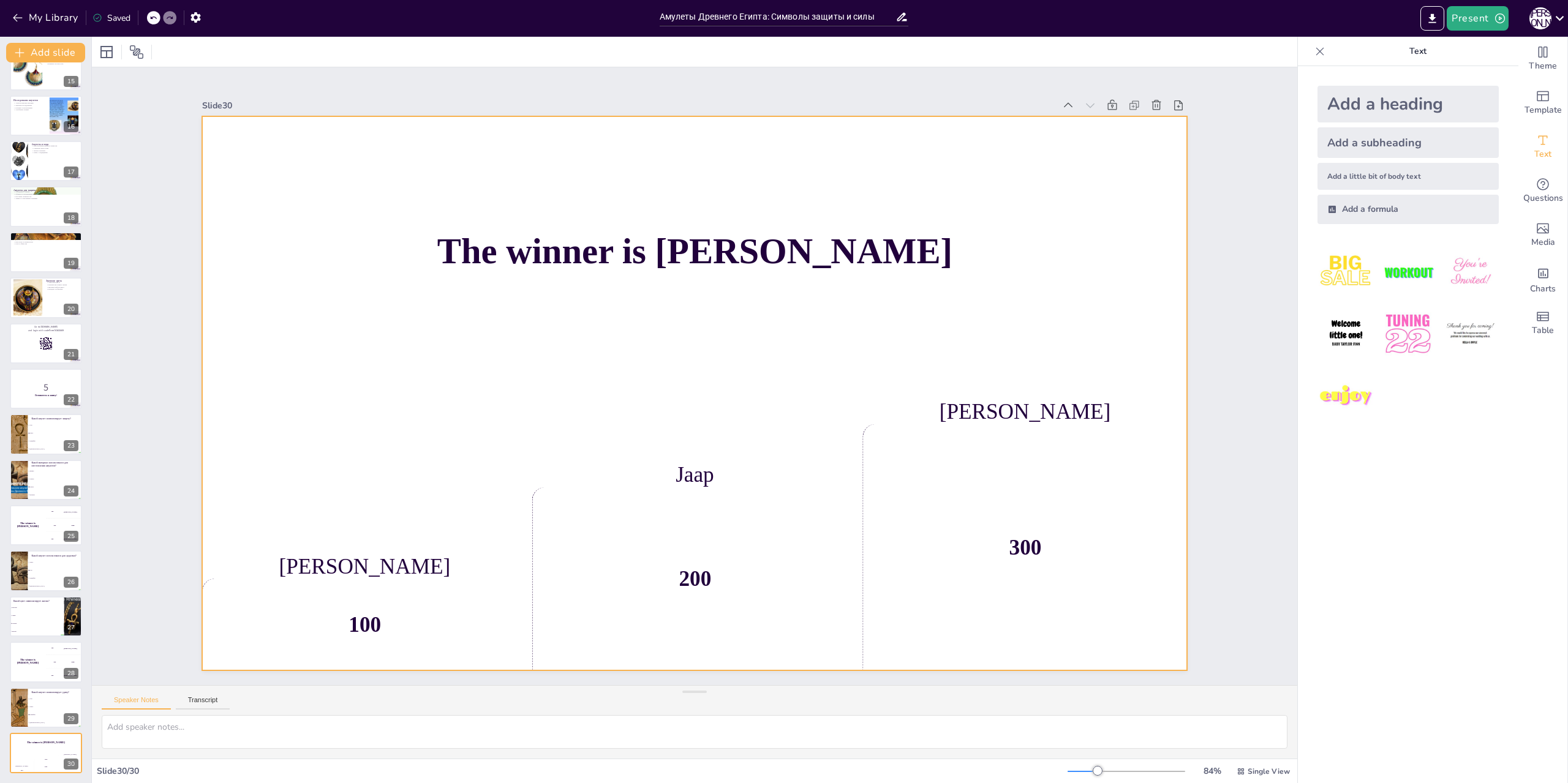
click at [686, 468] on div "Jaap" at bounding box center [695, 474] width 325 height 25
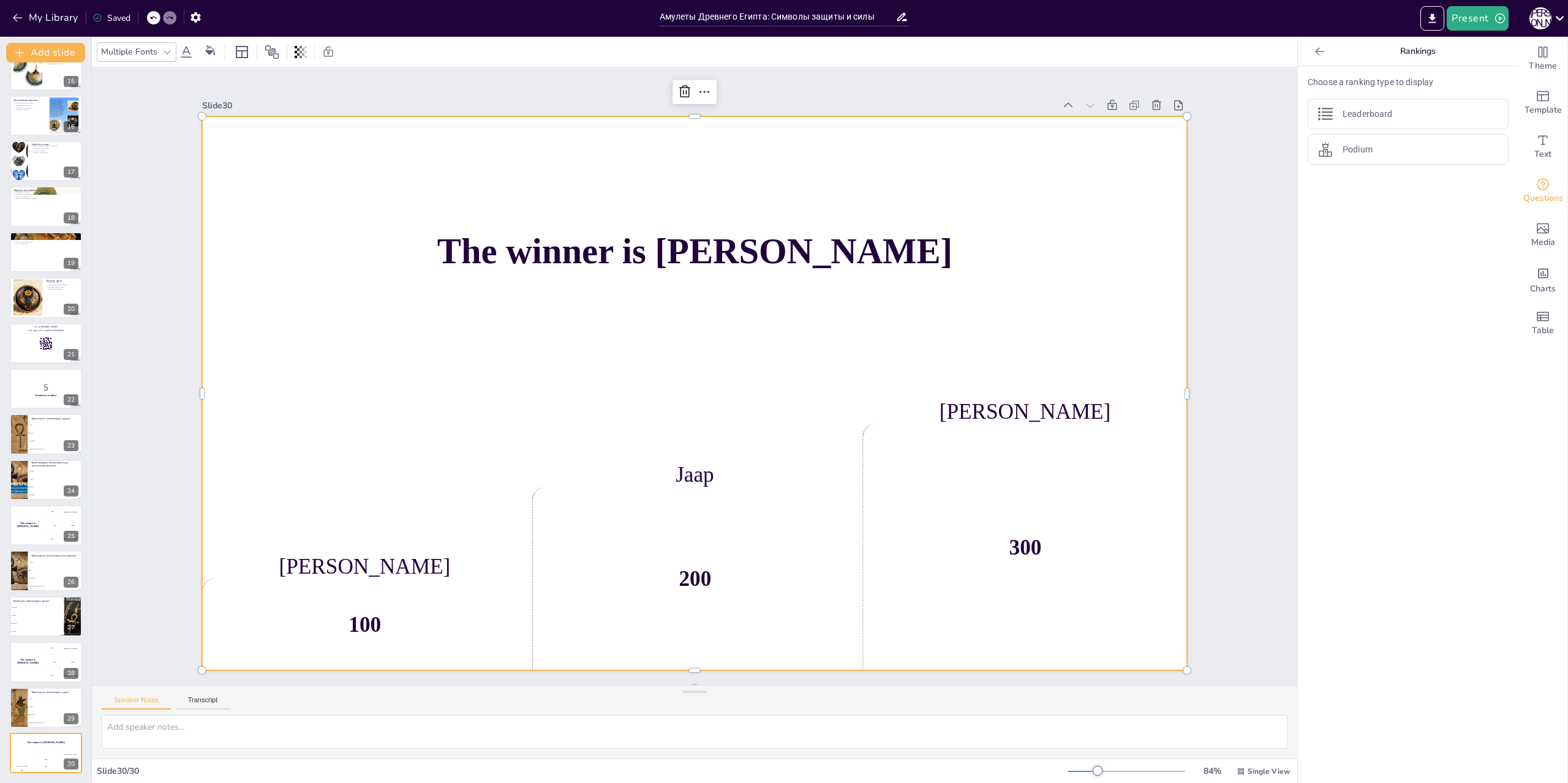
click at [681, 576] on div "200" at bounding box center [695, 579] width 325 height 183
click at [55, 462] on p "Какой материал использовался для изготовления амулетов?" at bounding box center [55, 463] width 48 height 7
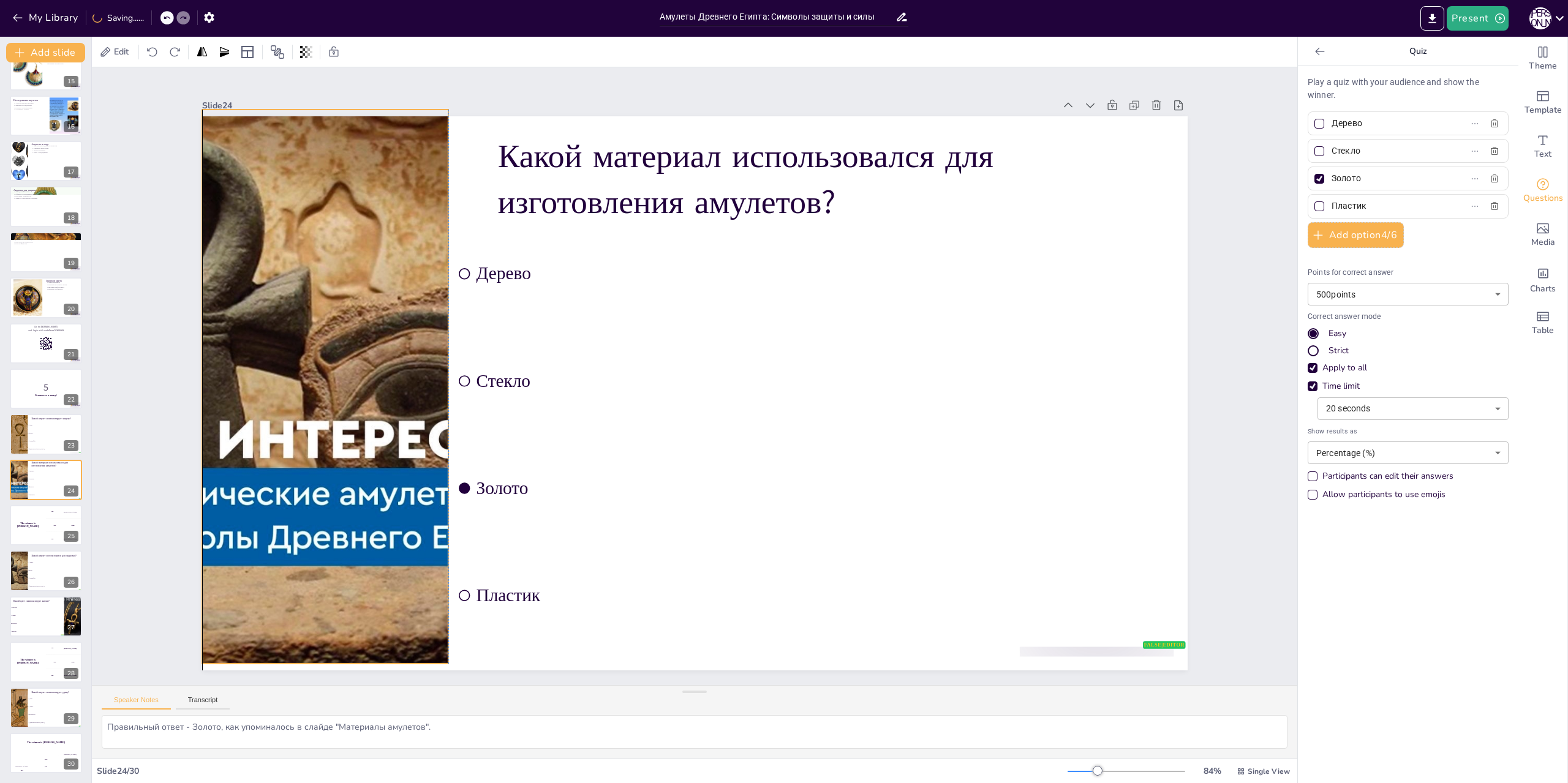
drag, startPoint x: 428, startPoint y: 462, endPoint x: 427, endPoint y: 456, distance: 6.1
click at [427, 456] on div at bounding box center [325, 387] width 832 height 554
